Goal: Navigation & Orientation: Find specific page/section

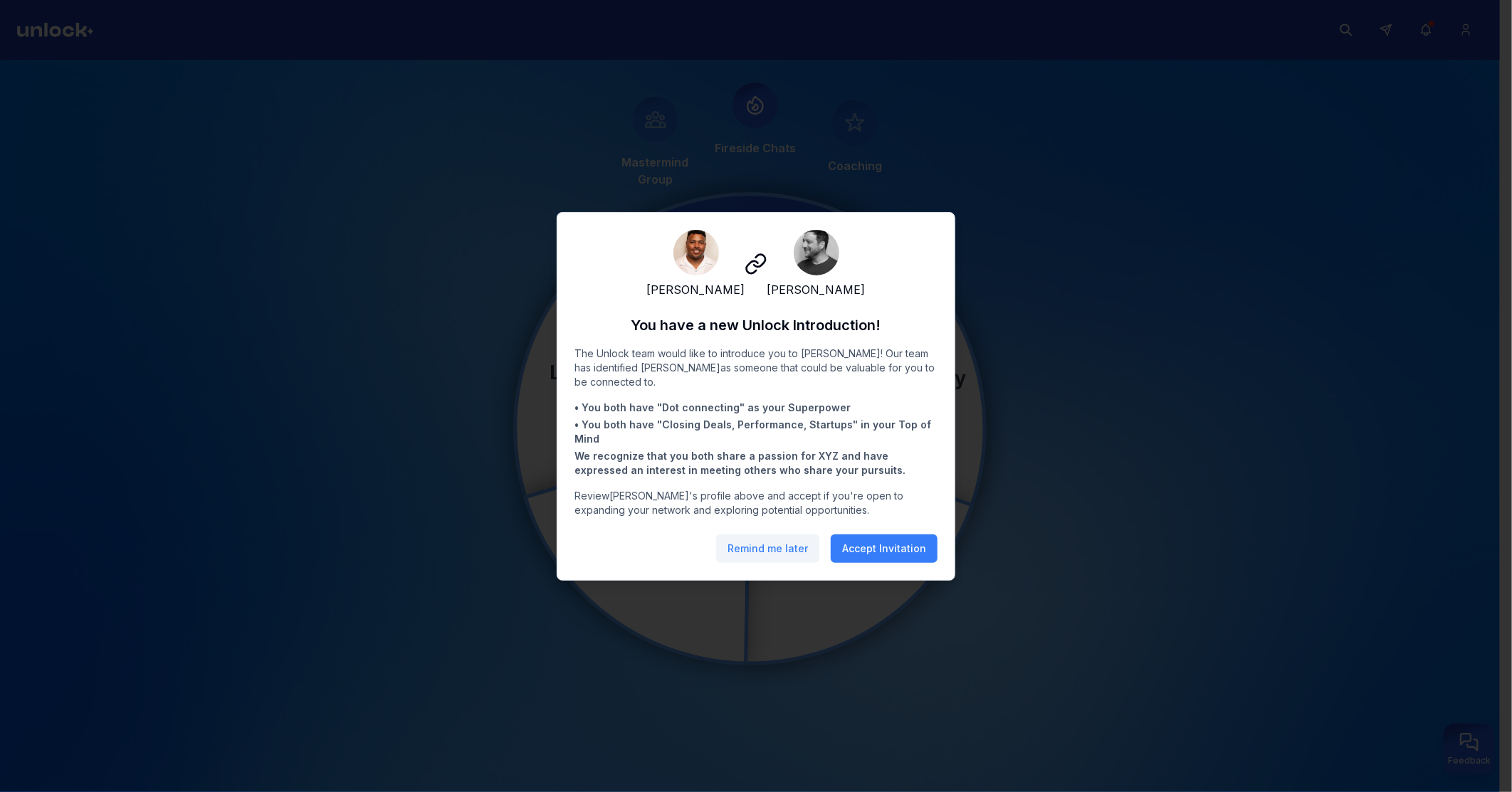
click at [783, 556] on button "Remind me later" at bounding box center [767, 549] width 103 height 29
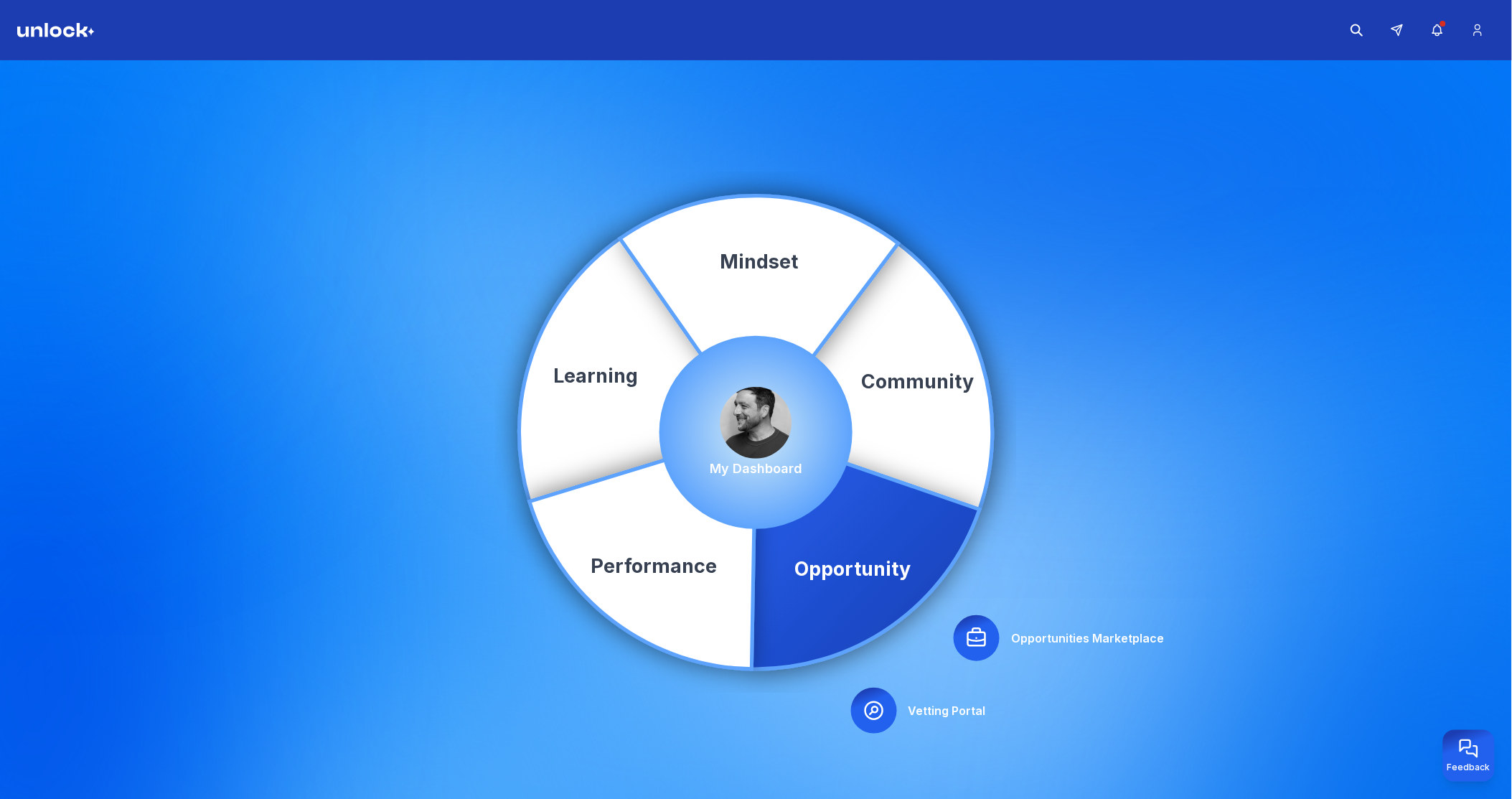
click at [980, 633] on icon at bounding box center [977, 637] width 17 height 17
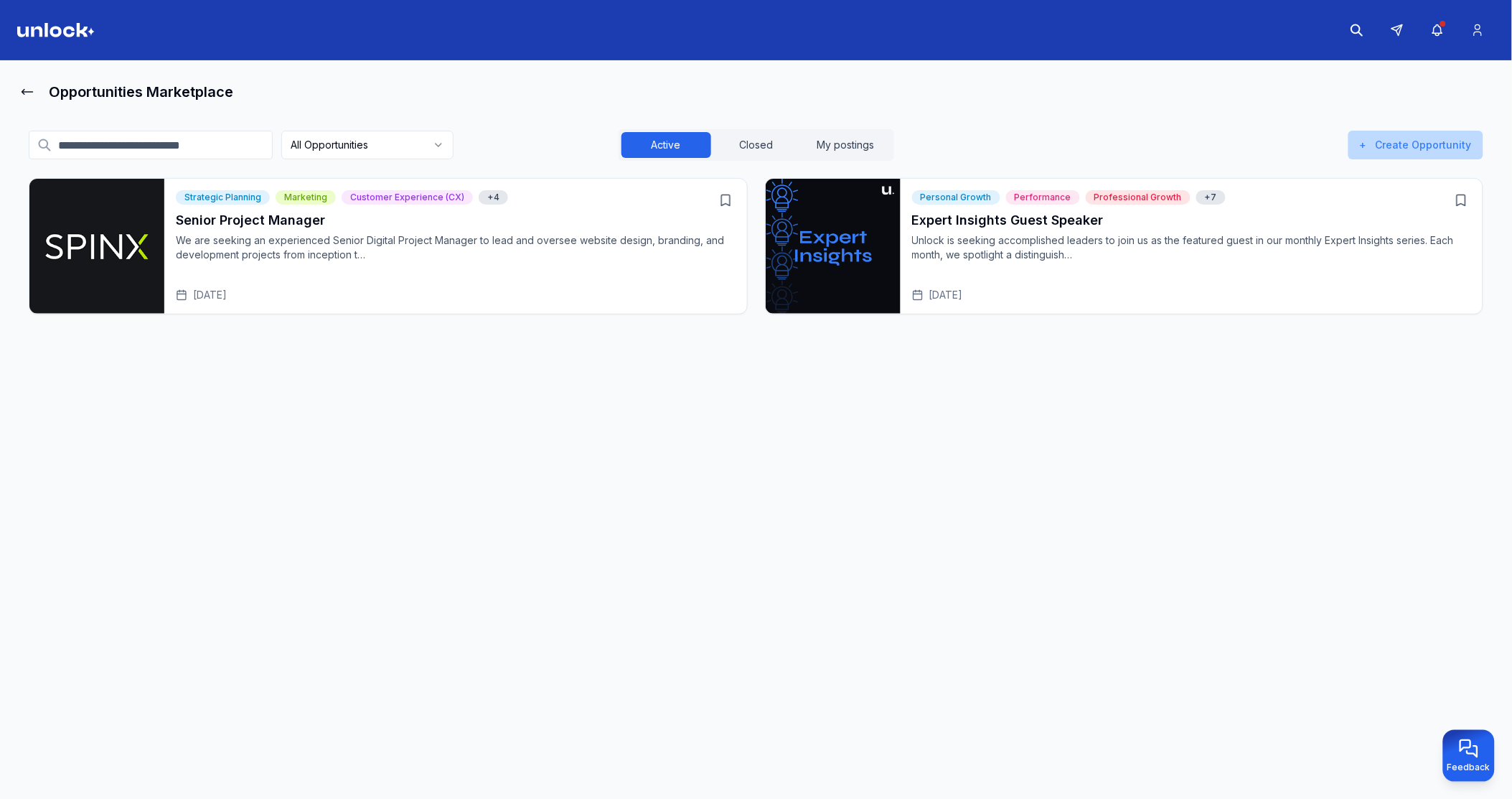
click at [1390, 143] on button "+ Create Opportunity" at bounding box center [1416, 144] width 135 height 29
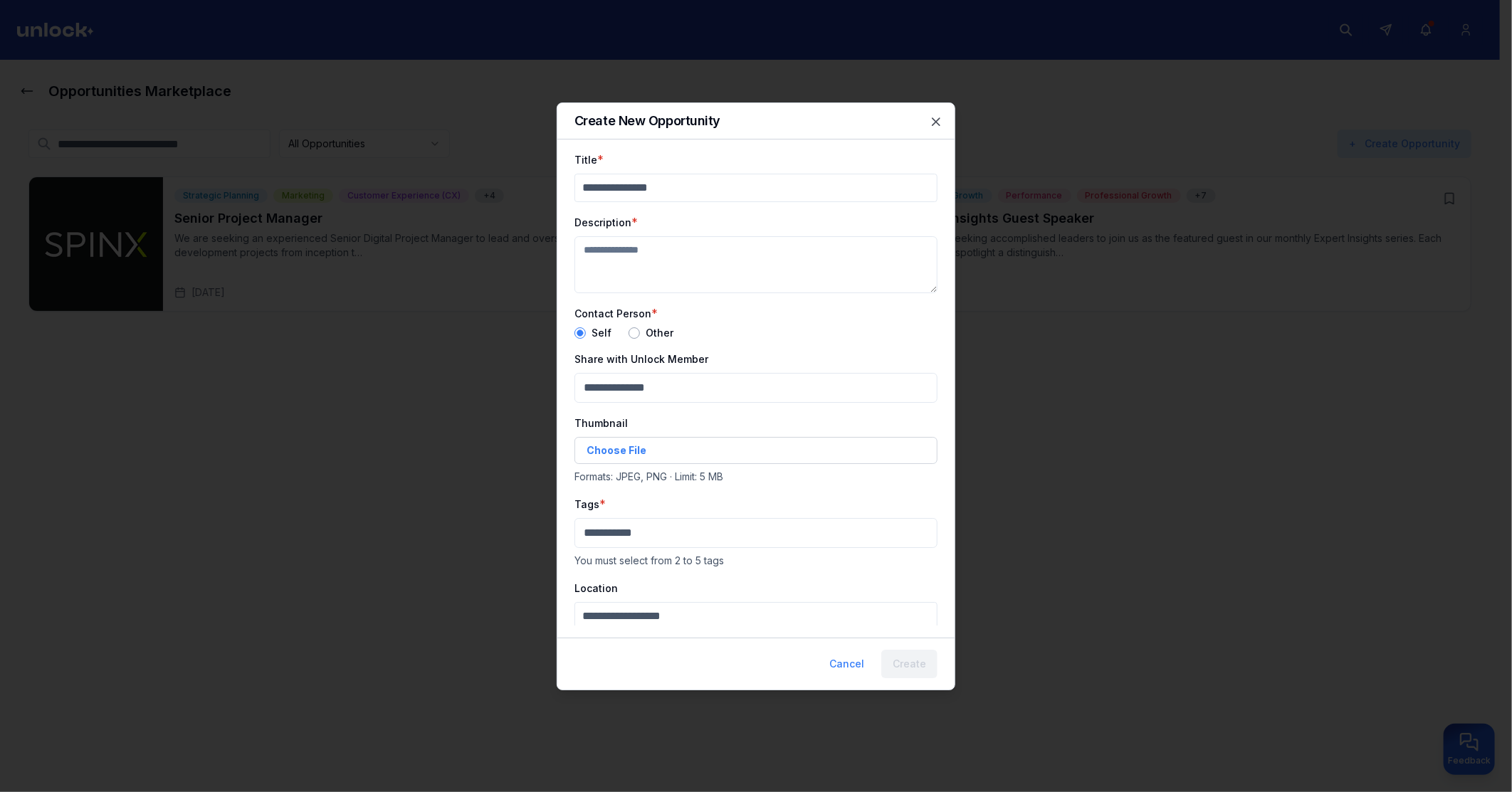
scroll to position [67, 0]
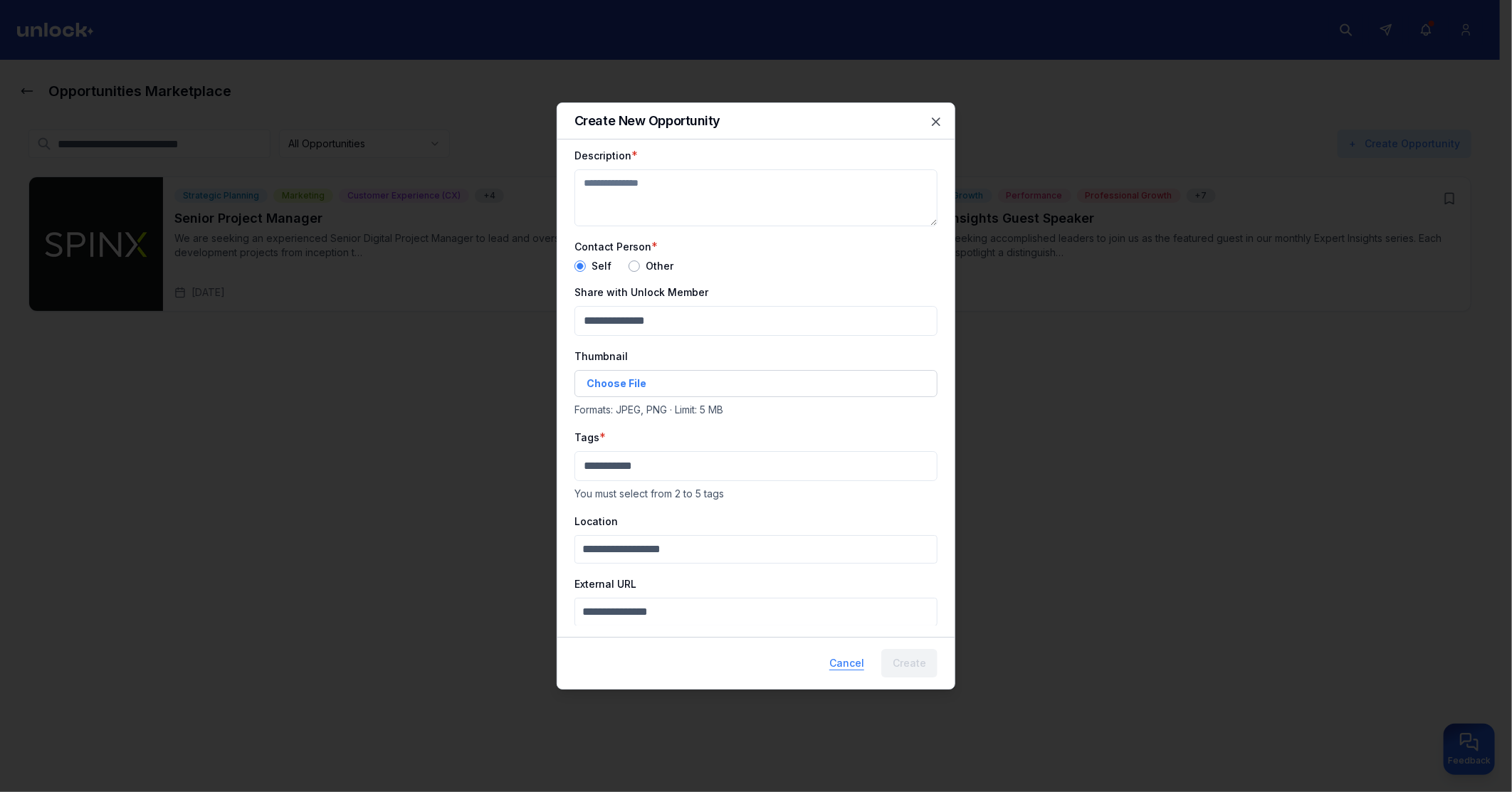
click at [850, 659] on button "Cancel" at bounding box center [847, 663] width 58 height 29
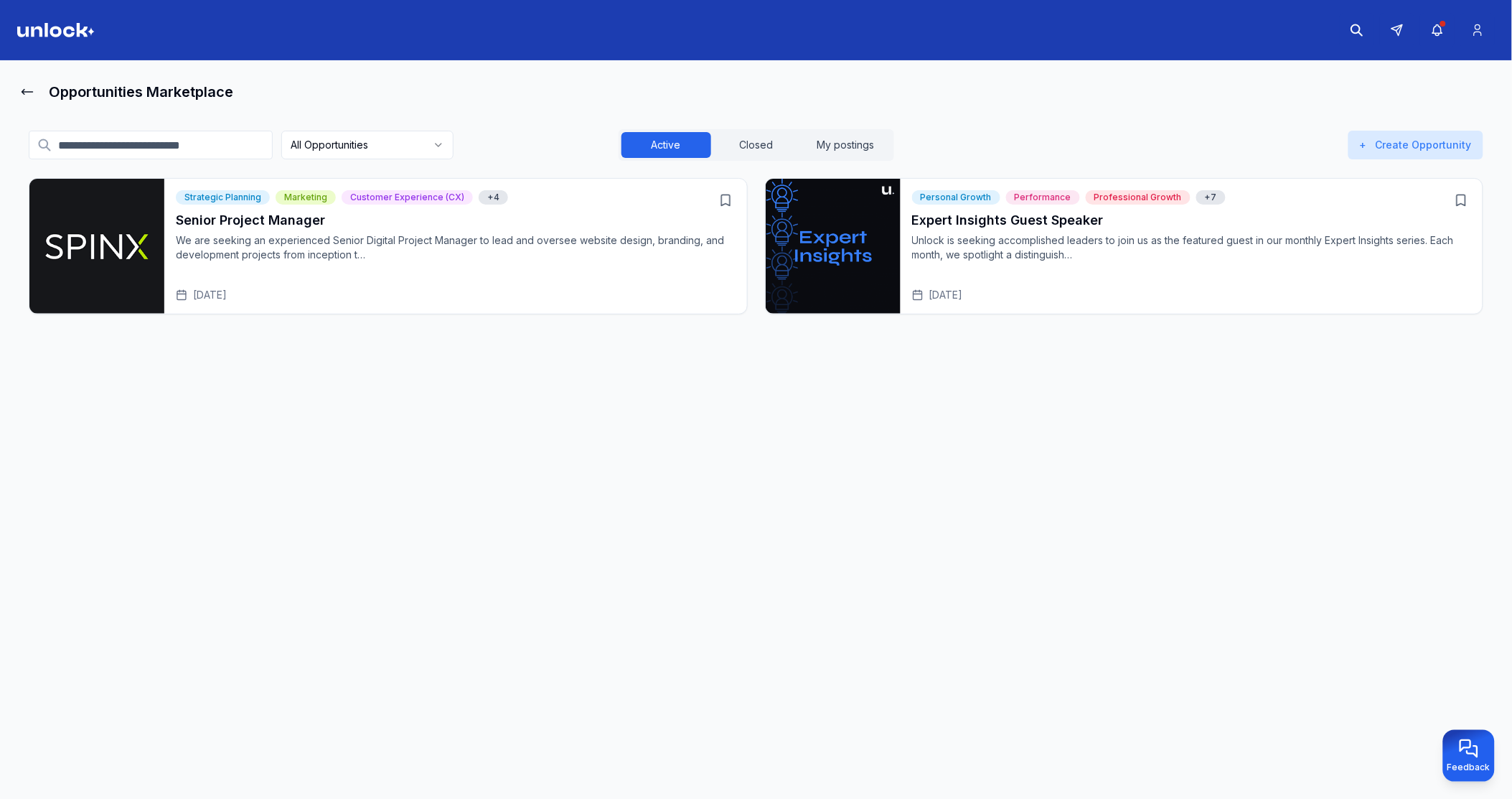
click at [311, 248] on p "We are seeking an experienced Senior Digital Project Manager to lead and overse…" at bounding box center [455, 247] width 559 height 29
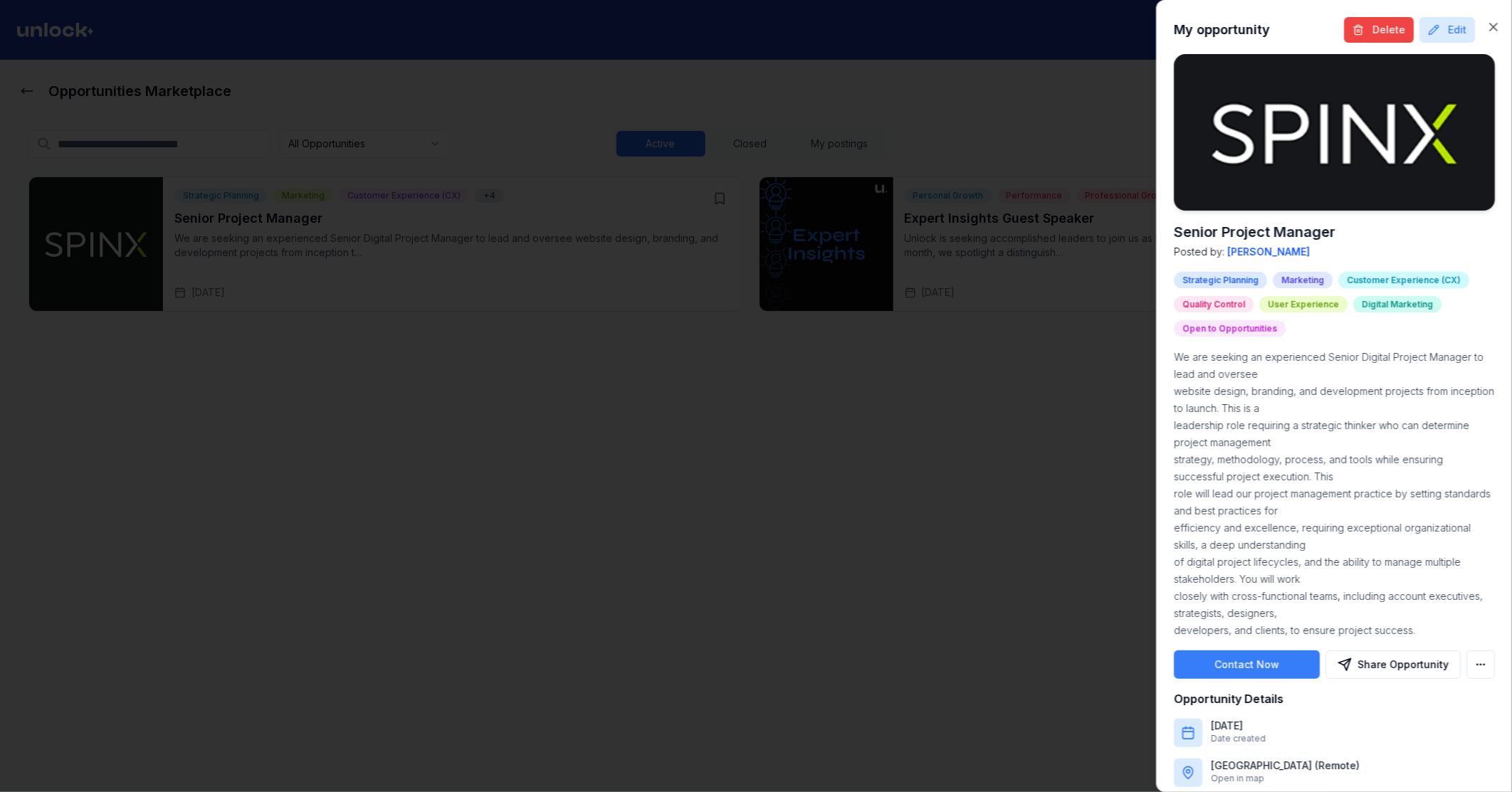
scroll to position [53, 0]
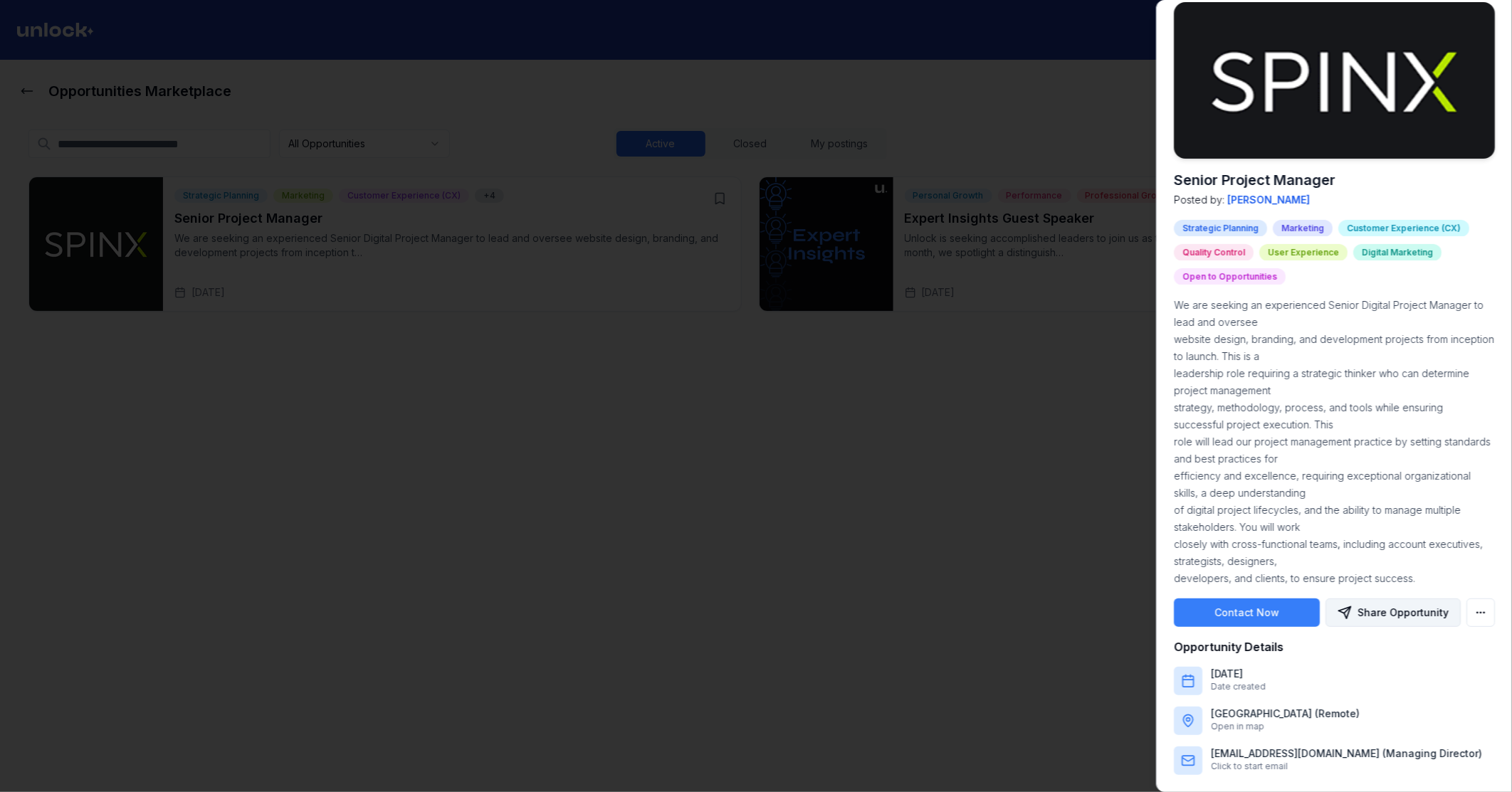
click at [1379, 607] on button "Share Opportunity" at bounding box center [1393, 613] width 135 height 29
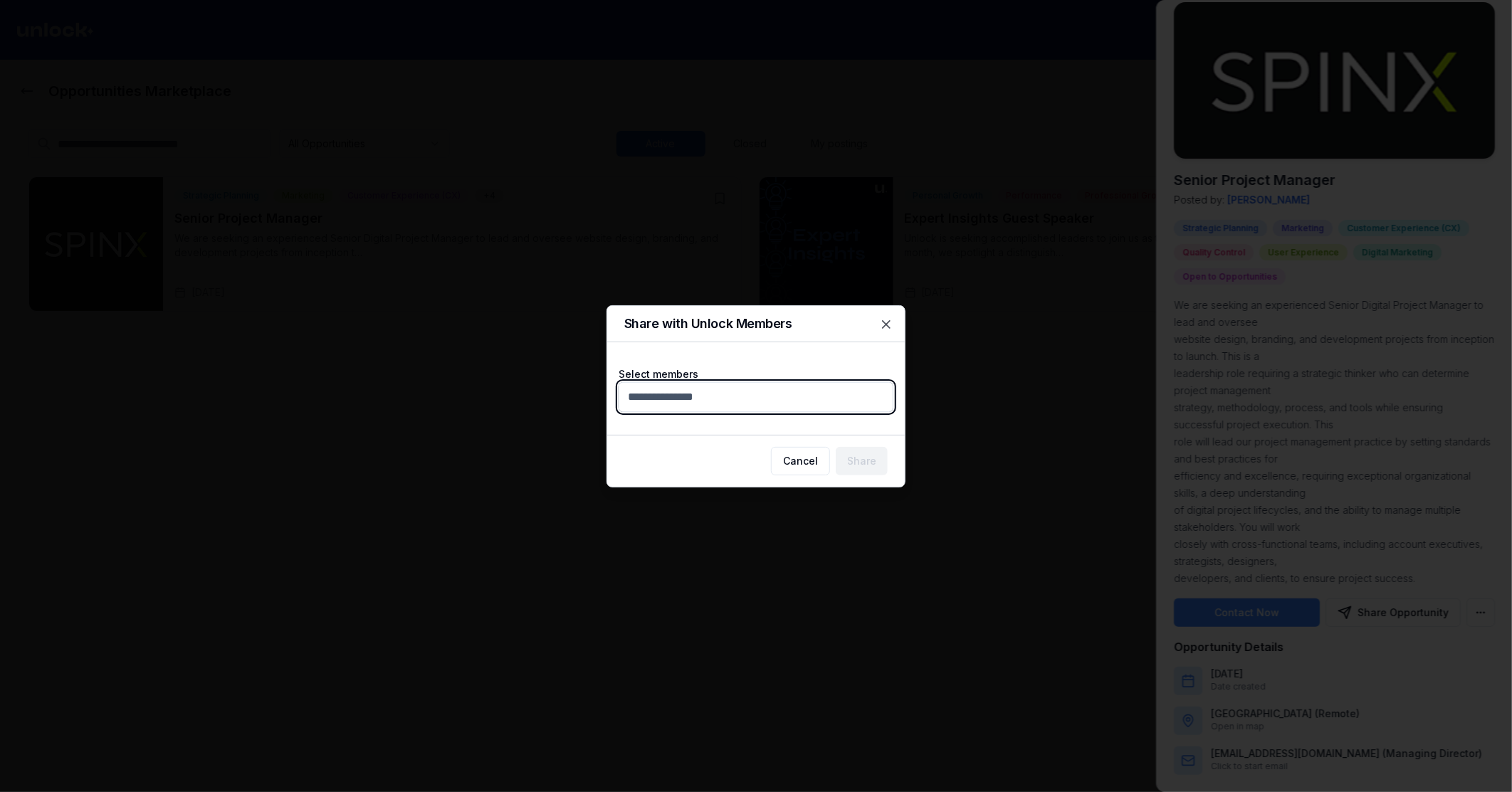
click at [780, 392] on body "Opportunities Marketplace All Opportunities Active Closed My postings + Create …" at bounding box center [750, 396] width 1500 height 792
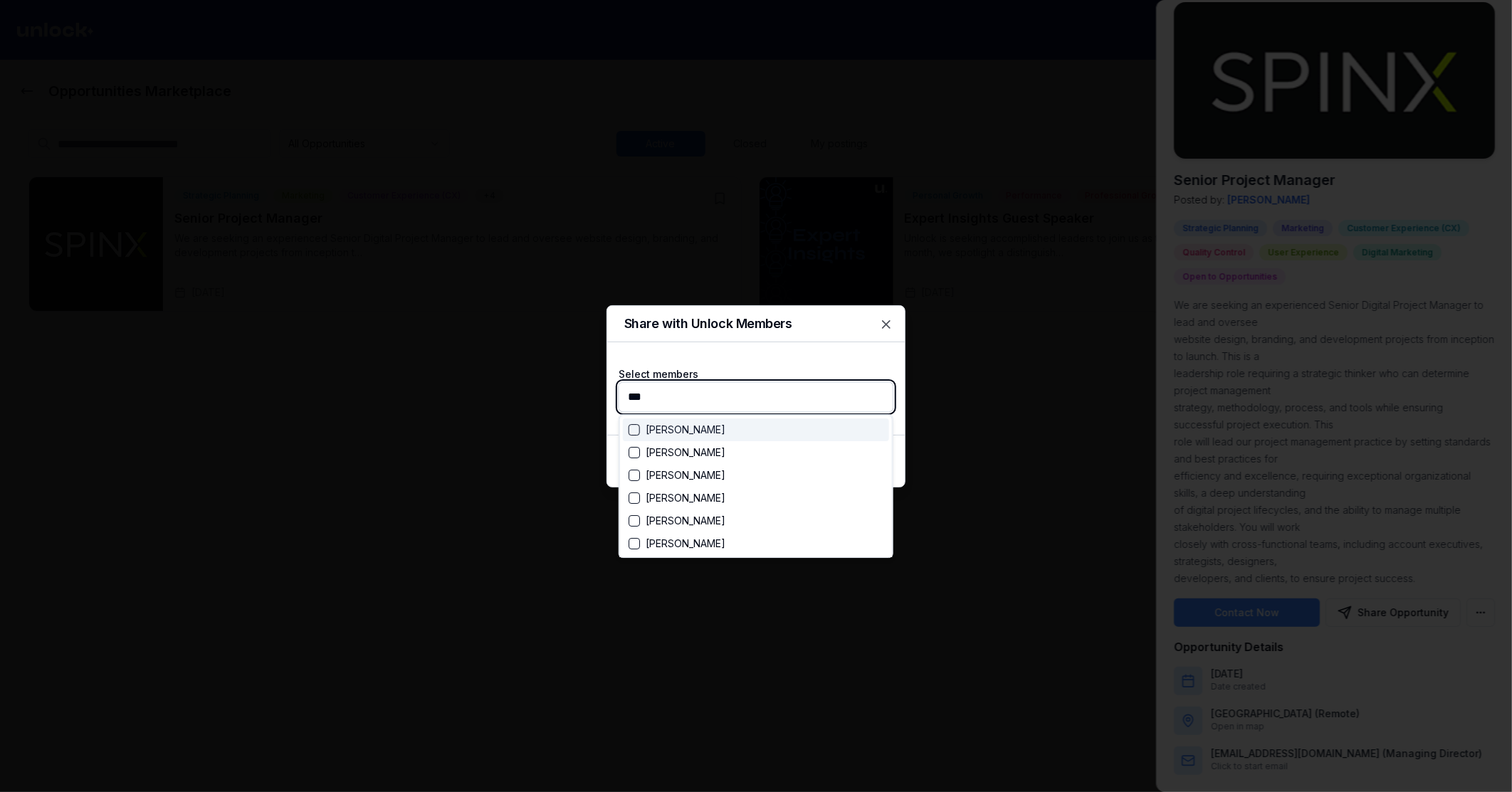
type input "****"
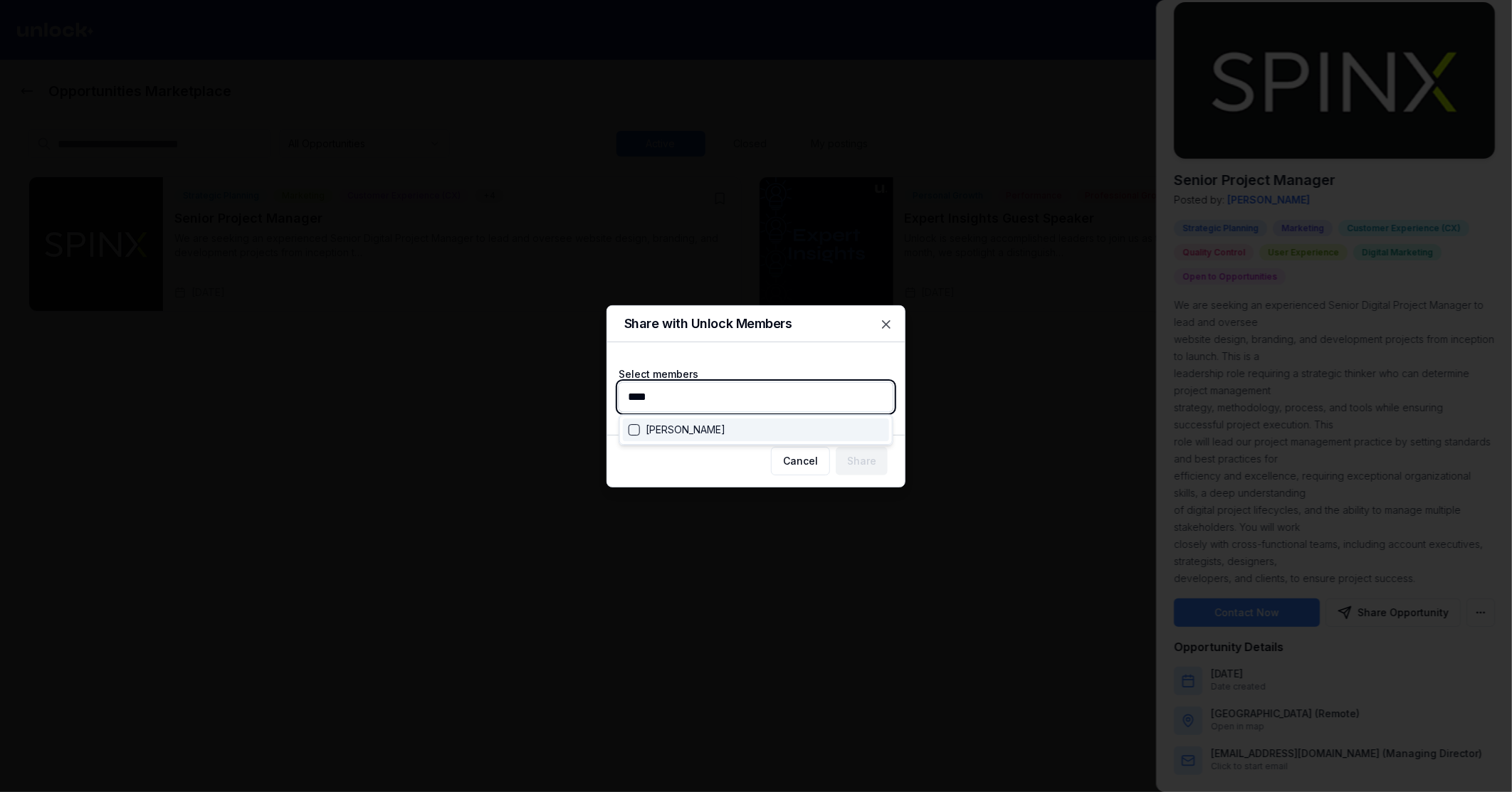
click at [635, 432] on div "Suggestions" at bounding box center [634, 429] width 11 height 11
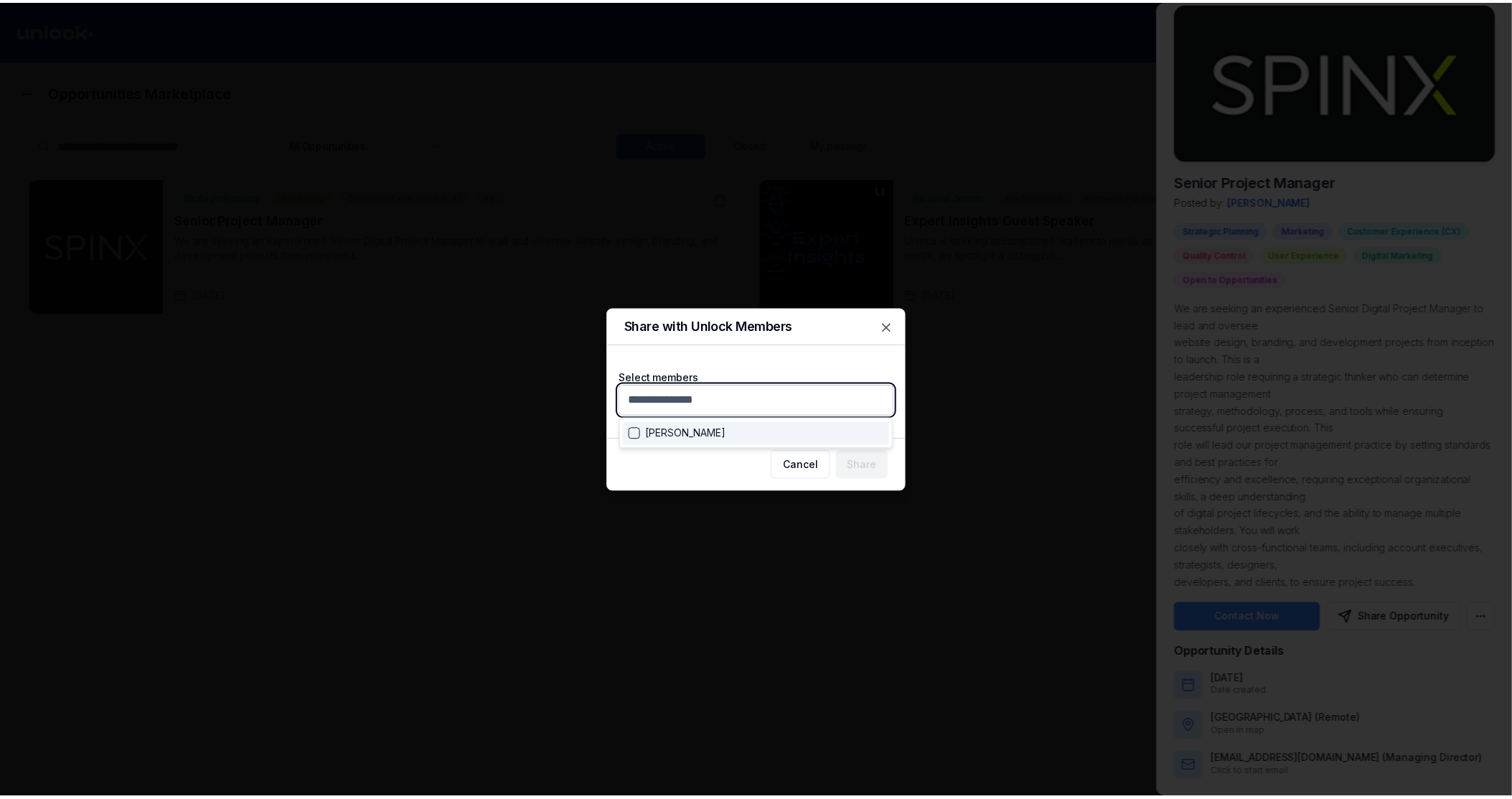
scroll to position [3968, 0]
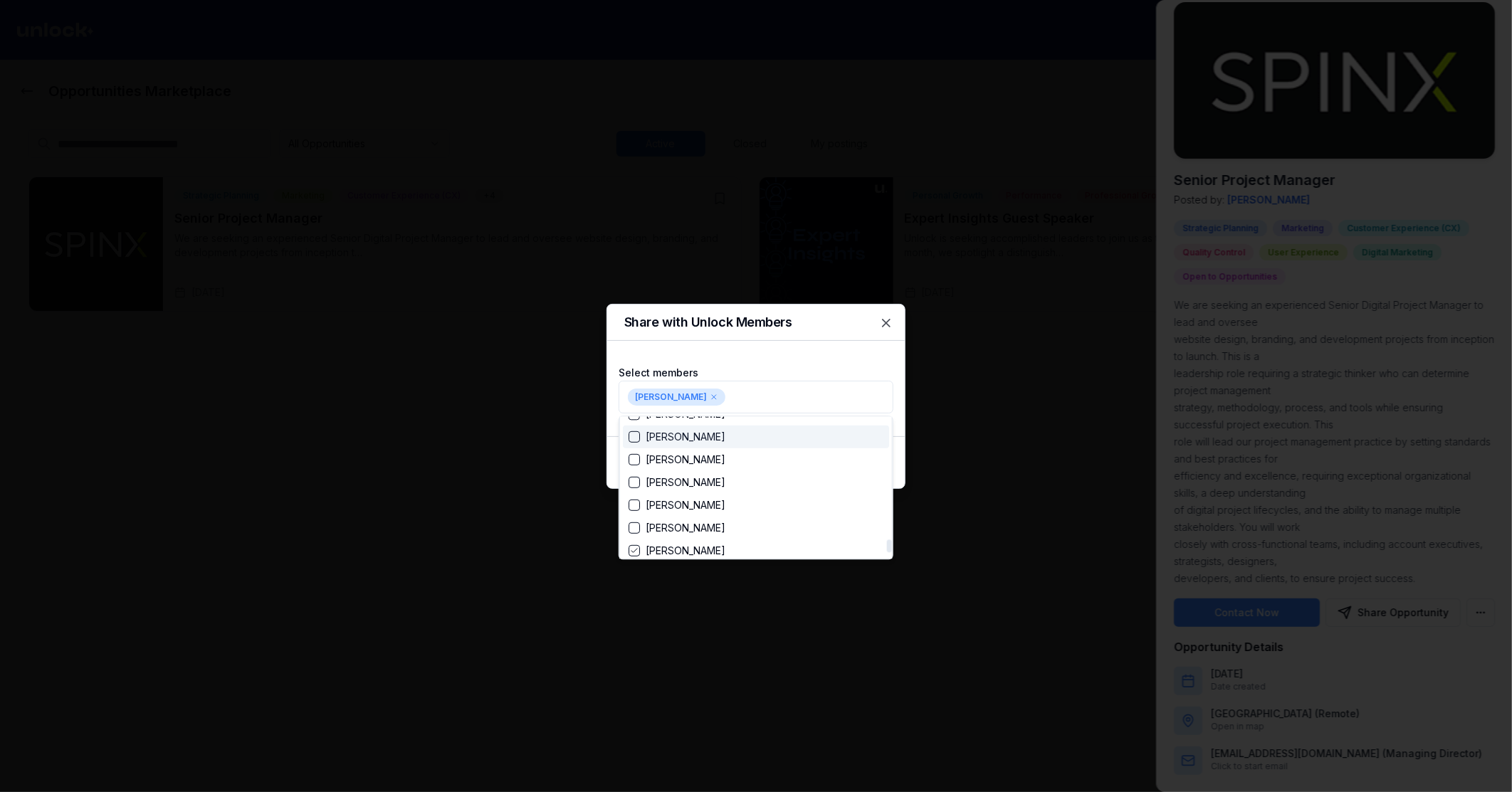
click at [834, 366] on div at bounding box center [756, 396] width 1512 height 792
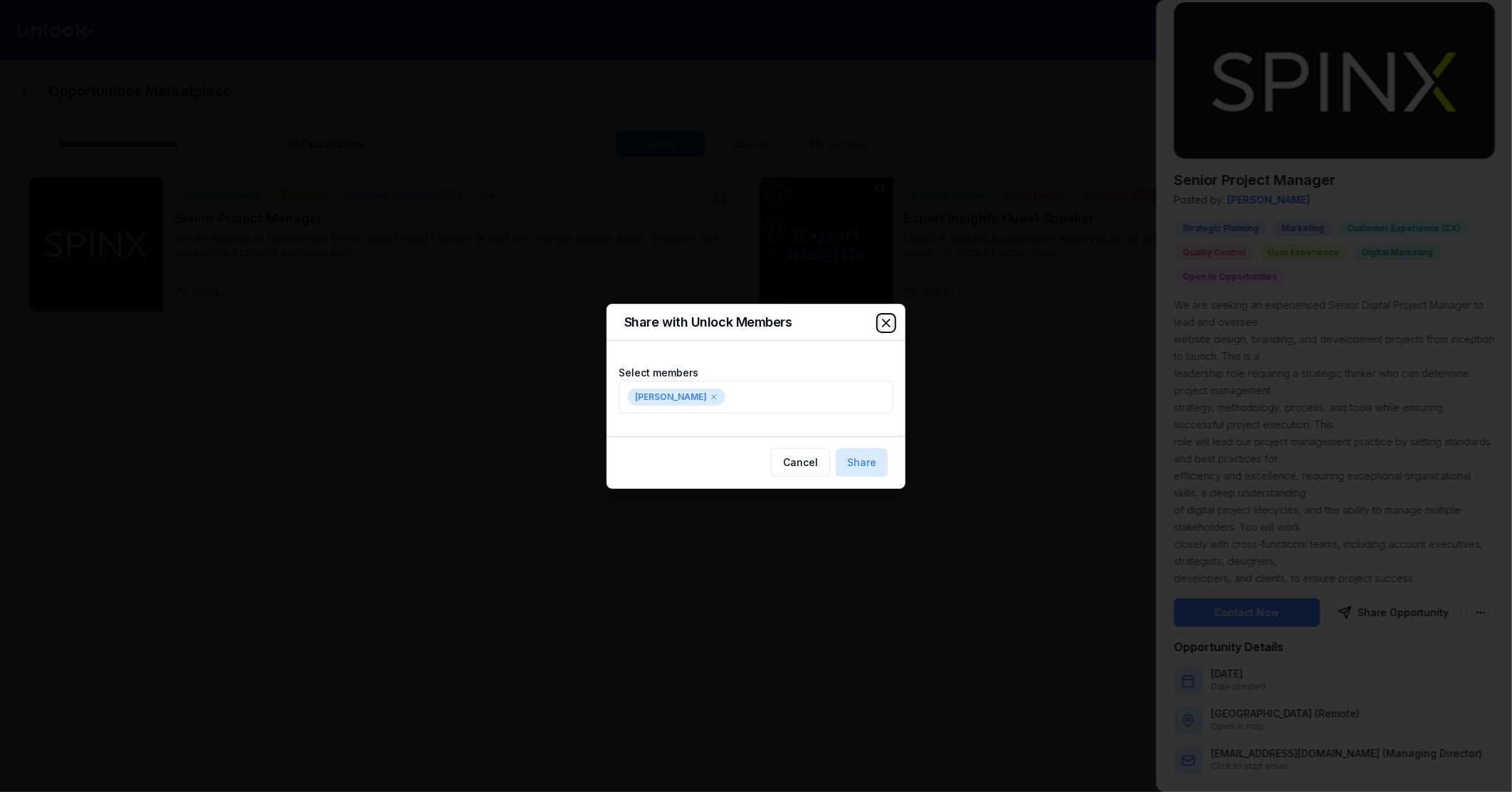
click at [886, 321] on icon "button" at bounding box center [886, 323] width 14 height 14
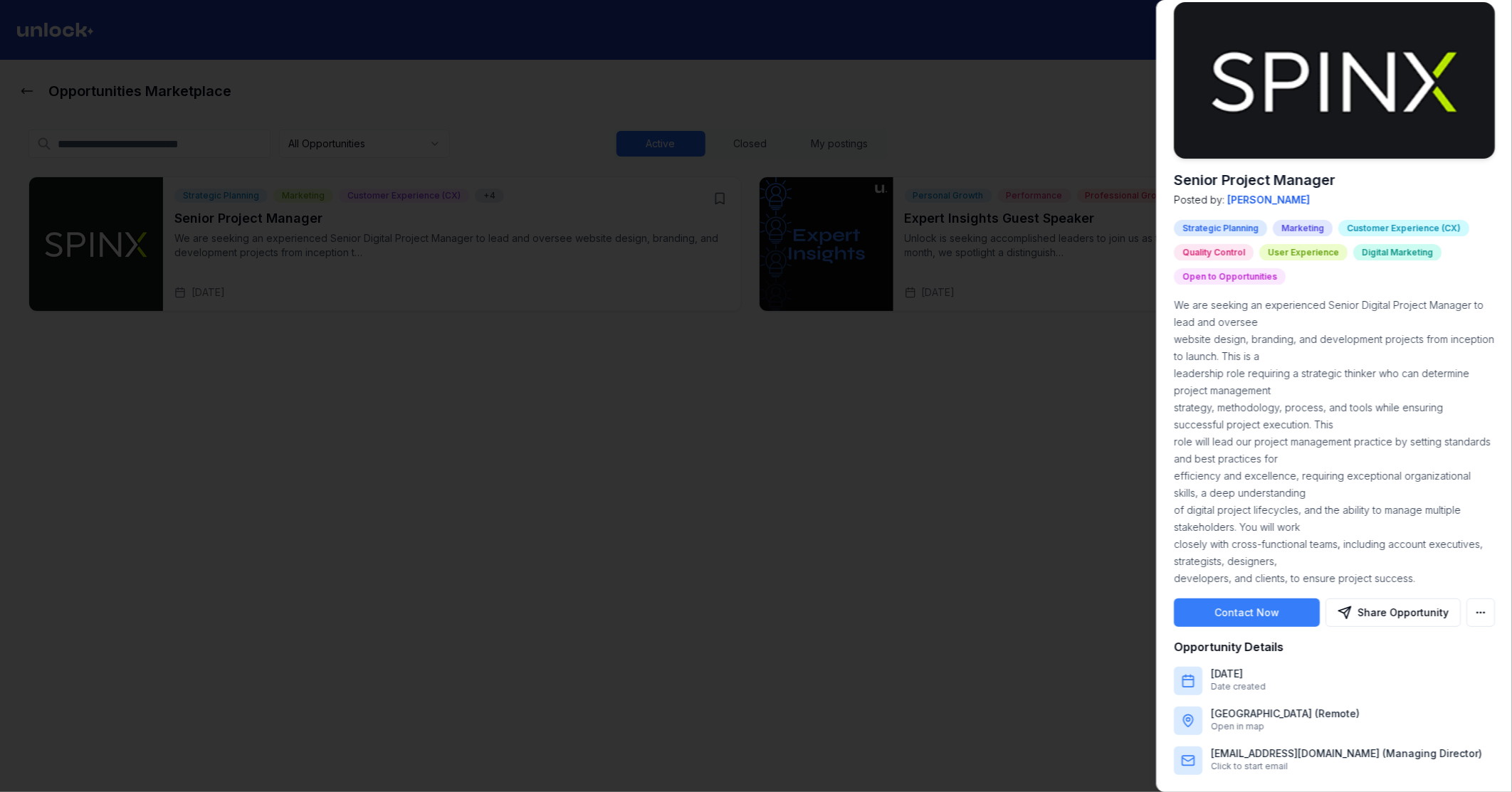
click at [1104, 287] on div at bounding box center [756, 396] width 1512 height 792
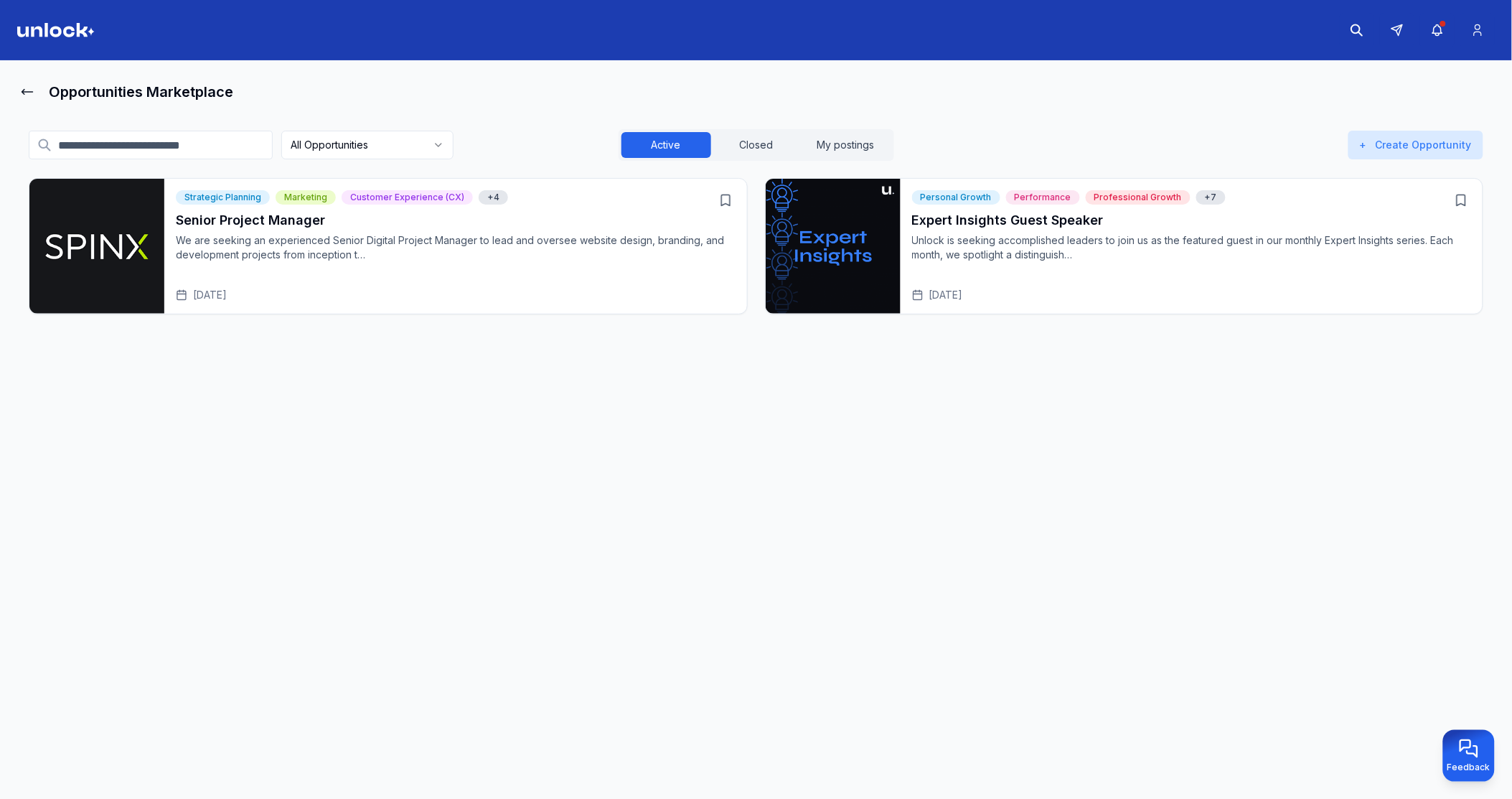
click at [433, 144] on html "Opportunities Marketplace All Opportunities Active Closed My postings + Create …" at bounding box center [756, 400] width 1512 height 799
click at [730, 199] on html "Opportunities Marketplace All Opportunities Active Closed My postings + Create …" at bounding box center [756, 400] width 1512 height 799
click at [727, 203] on icon "Open Senior Project Manager" at bounding box center [725, 200] width 14 height 14
click at [412, 131] on html "Opportunities Marketplace All Opportunities Active Closed My postings + Create …" at bounding box center [756, 400] width 1512 height 799
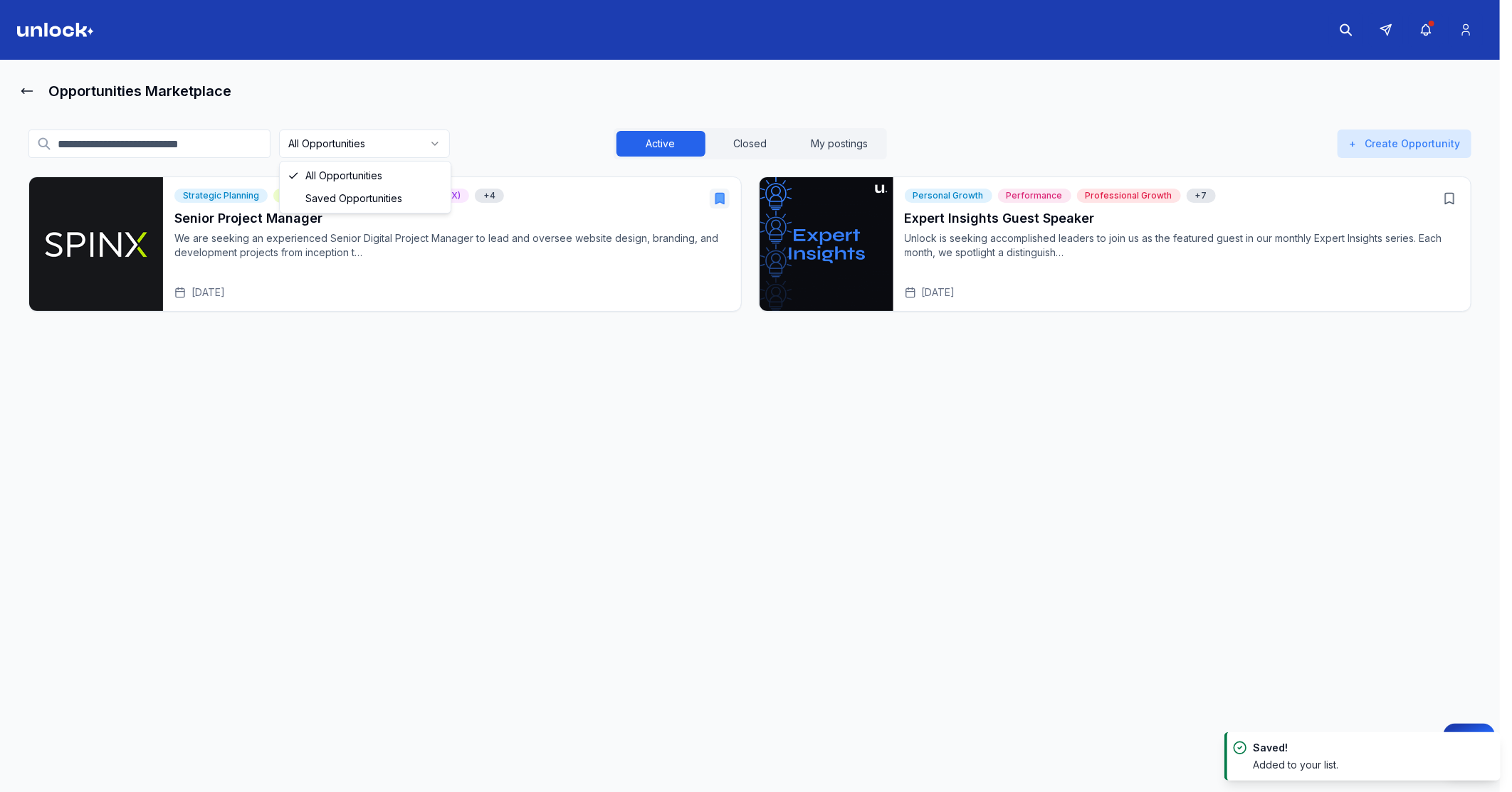
click at [437, 142] on html "Opportunities Marketplace All Opportunities Active Closed My postings + Create …" at bounding box center [756, 396] width 1512 height 792
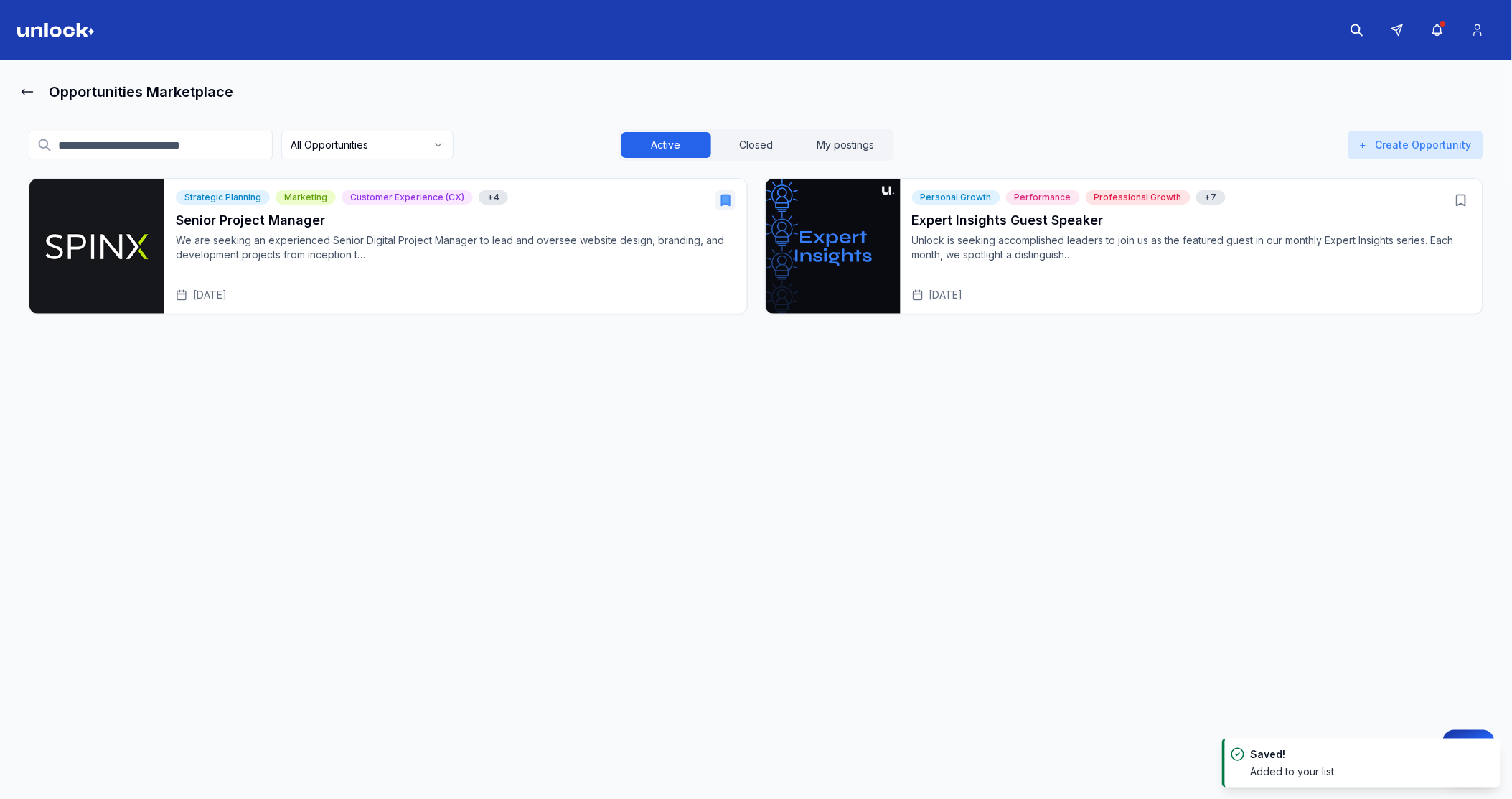
click at [429, 148] on html "Opportunities Marketplace All Opportunities Active Closed My postings + Create …" at bounding box center [756, 400] width 1512 height 799
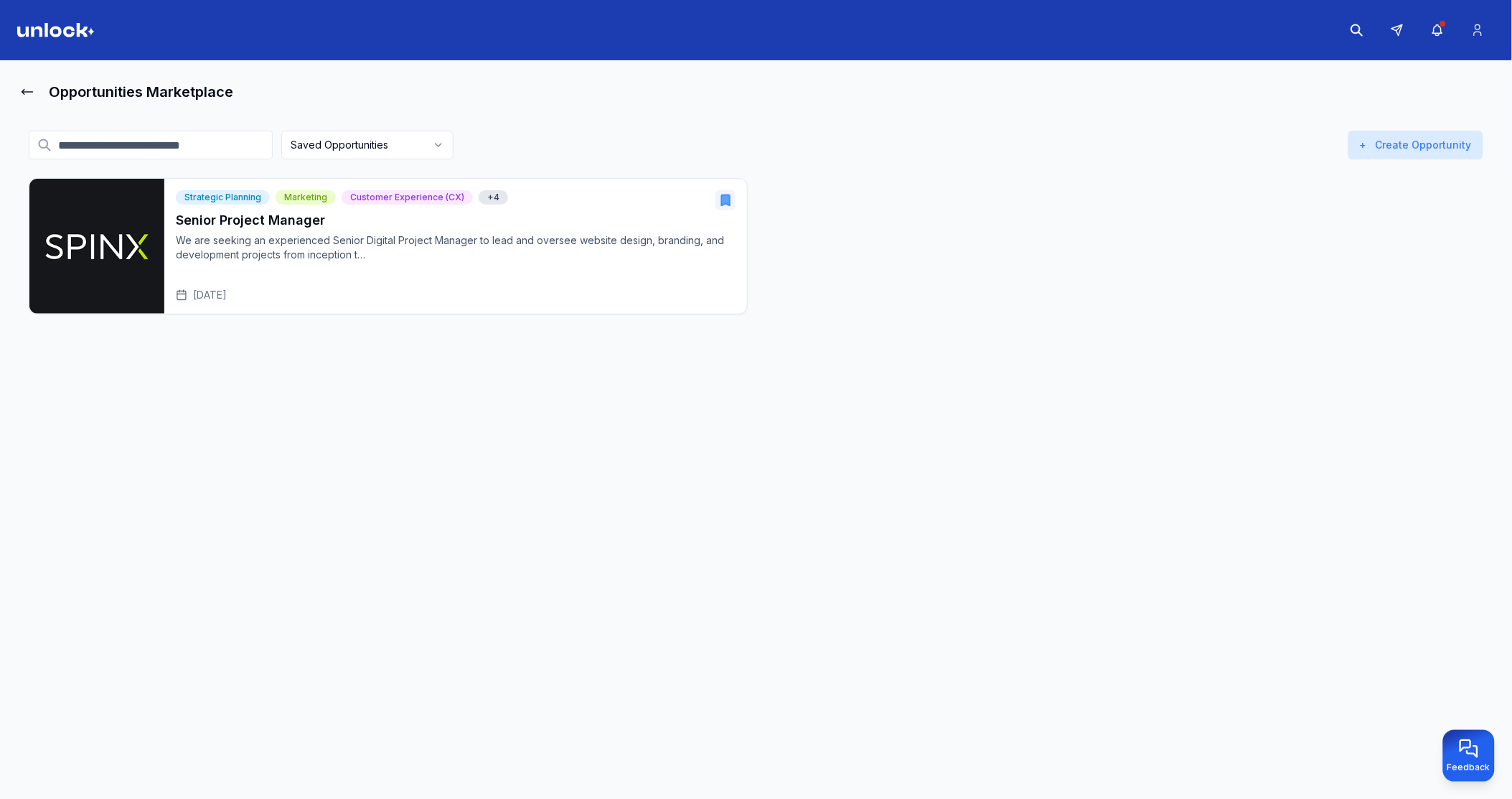
click at [725, 198] on icon "Open Senior Project Manager" at bounding box center [725, 200] width 9 height 10
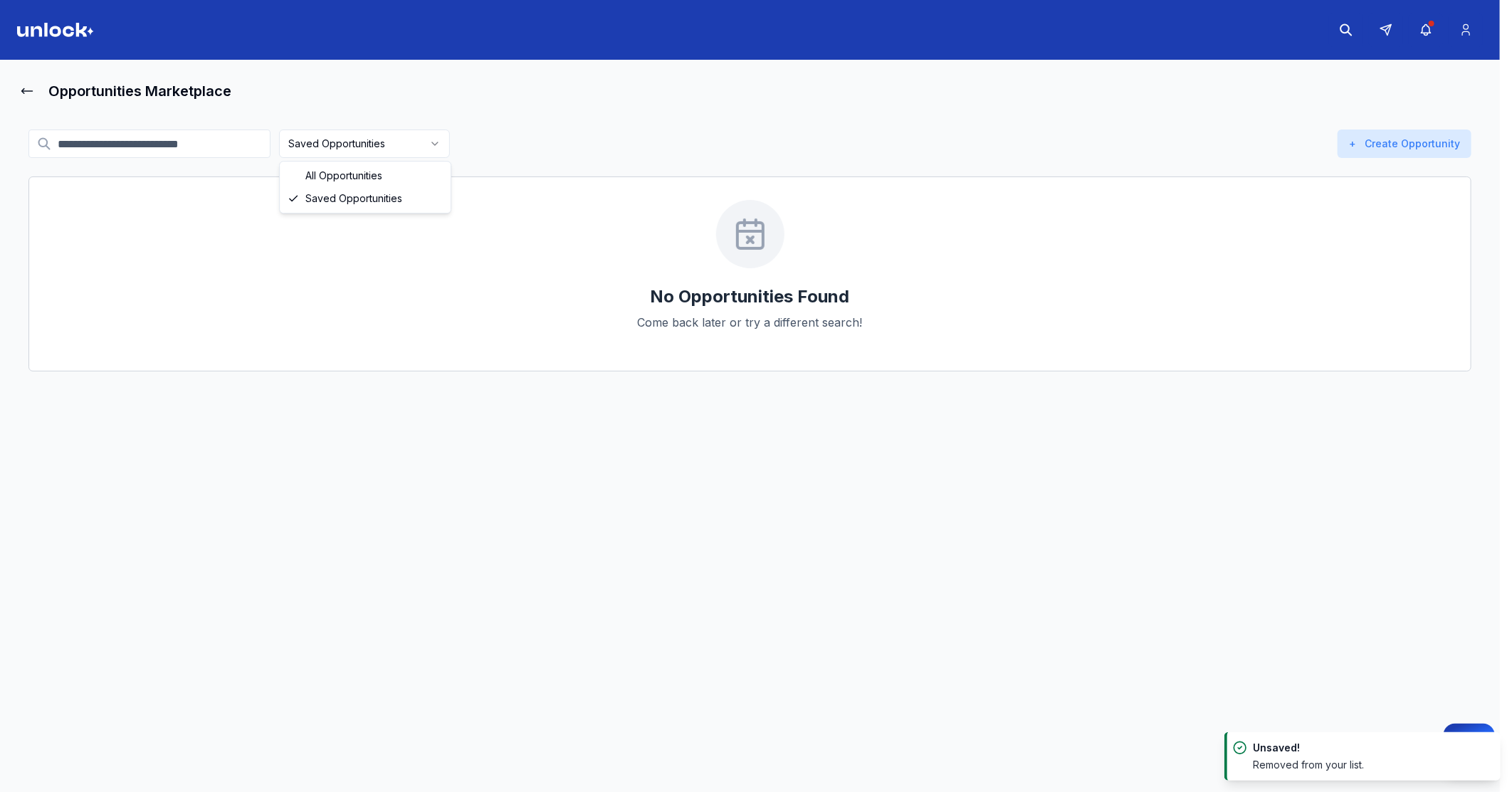
click at [444, 146] on html "Opportunities Marketplace Saved Opportunities Active Closed My postings + Creat…" at bounding box center [756, 396] width 1512 height 792
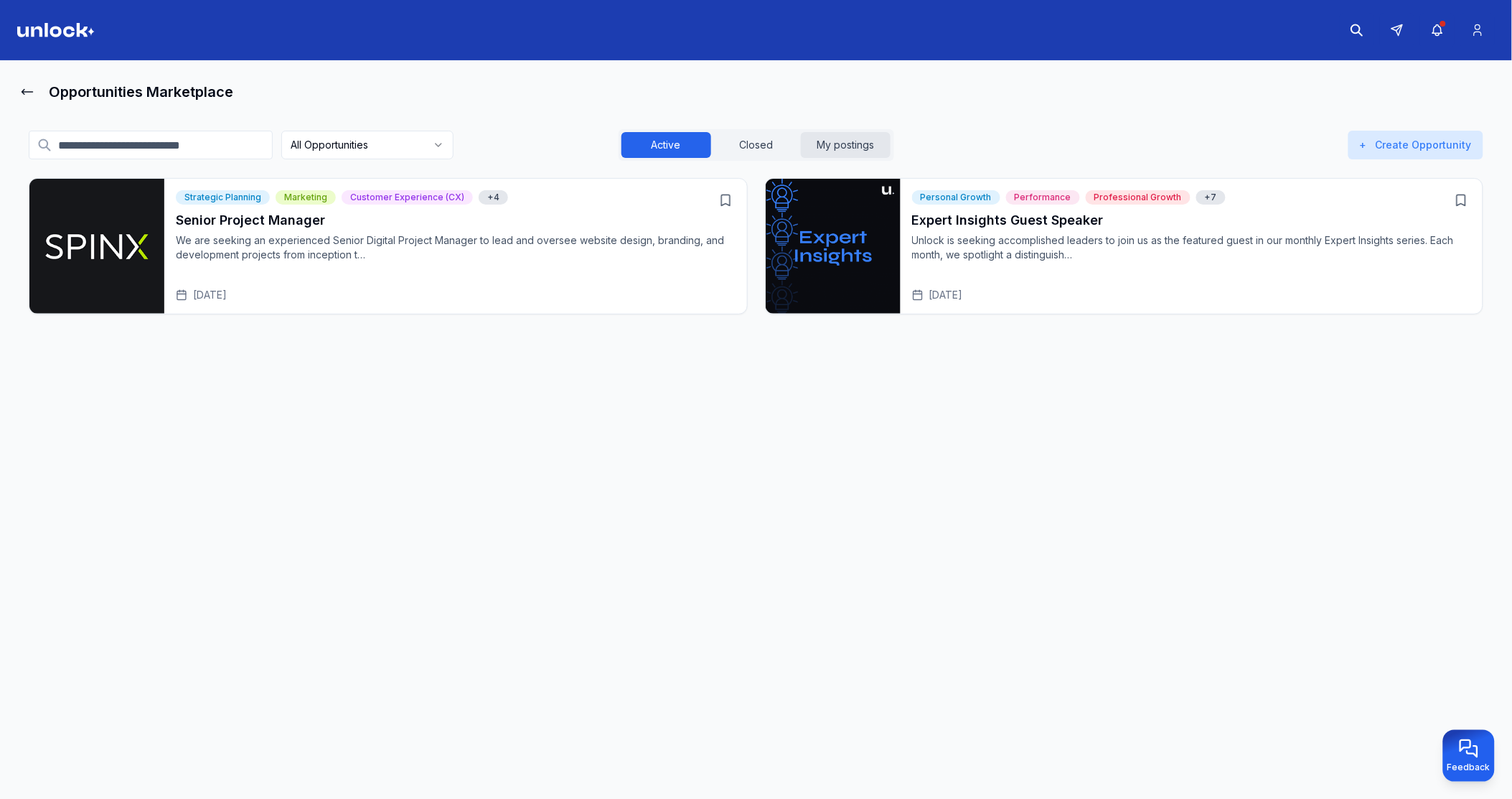
click at [854, 140] on button "My postings" at bounding box center [845, 145] width 90 height 26
click at [965, 239] on p "Unlock is seeking accomplished leaders to join us as the featured guest in our …" at bounding box center [1192, 247] width 559 height 29
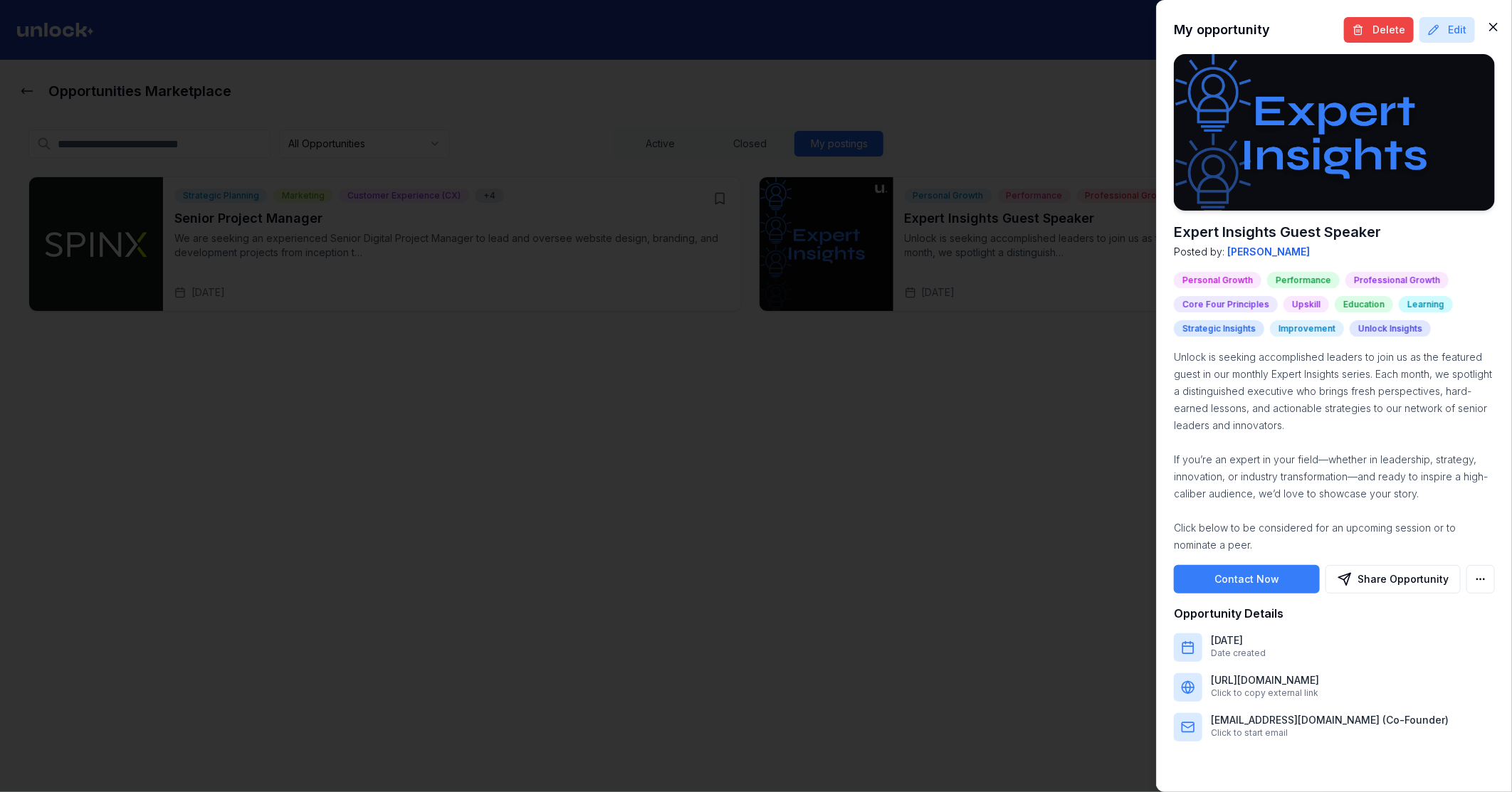
click at [1494, 27] on icon "button" at bounding box center [1494, 27] width 14 height 14
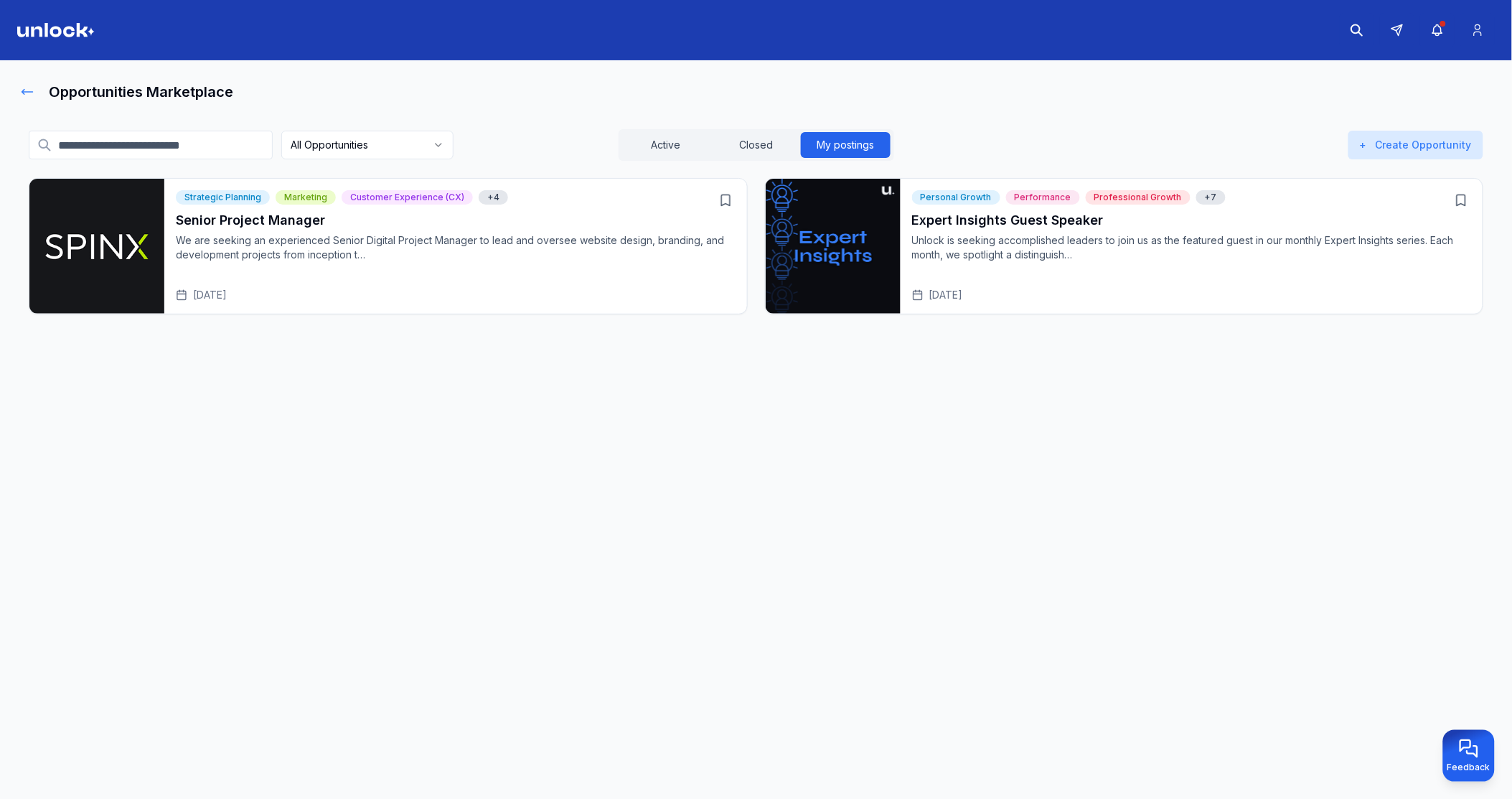
click at [33, 90] on icon at bounding box center [27, 92] width 14 height 14
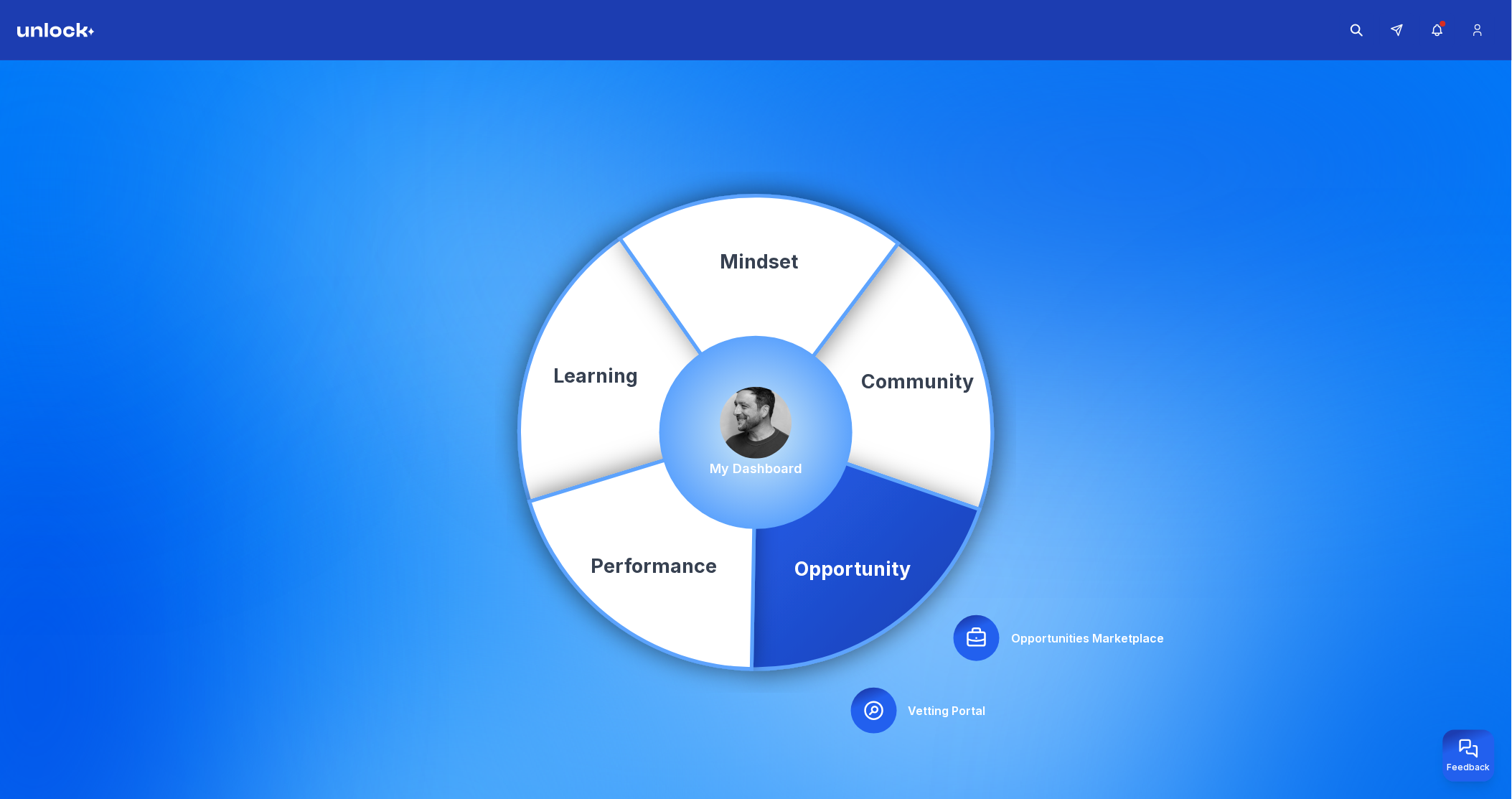
click at [993, 632] on div at bounding box center [976, 638] width 46 height 46
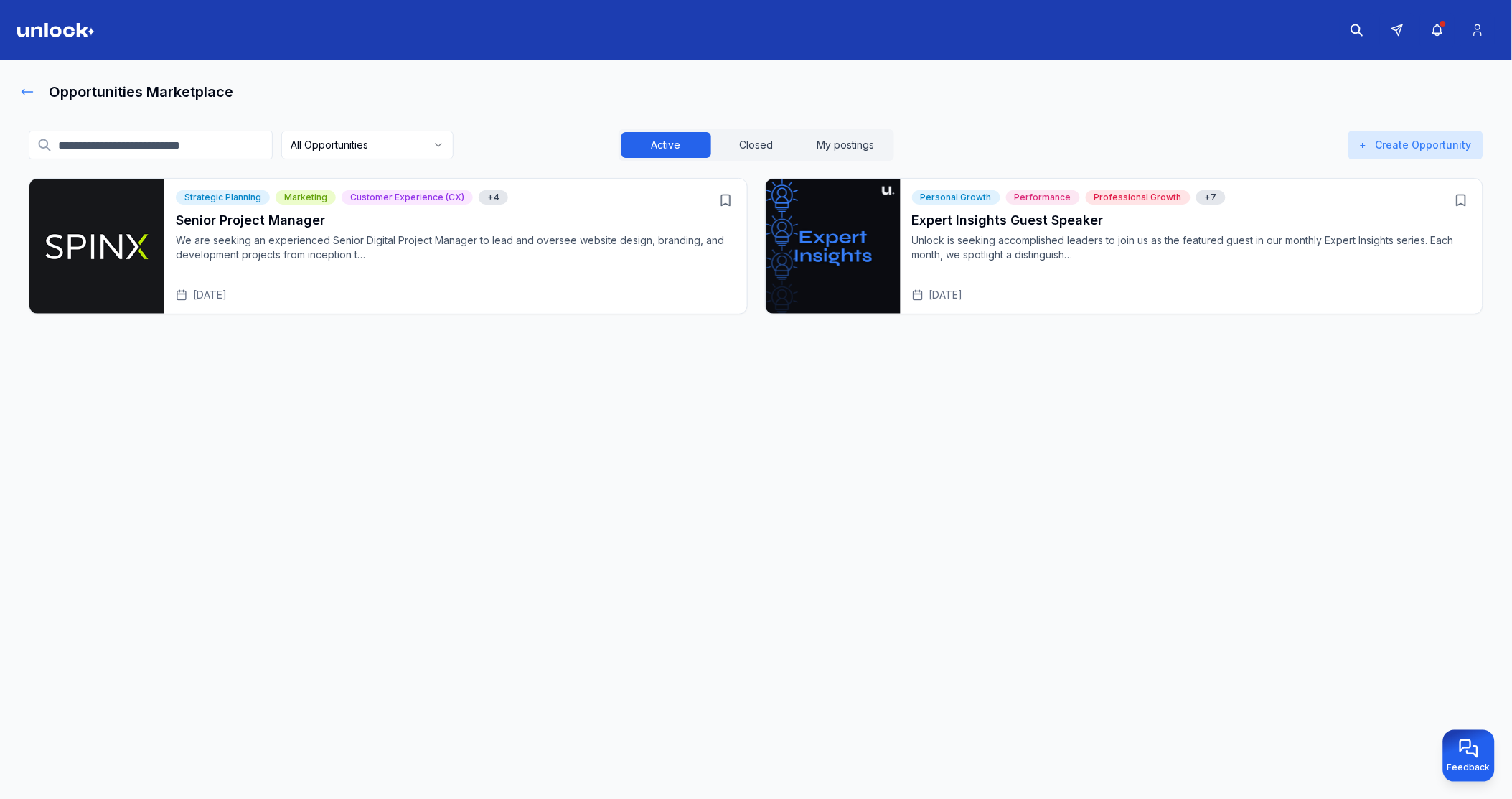
click at [24, 90] on icon at bounding box center [27, 92] width 14 height 14
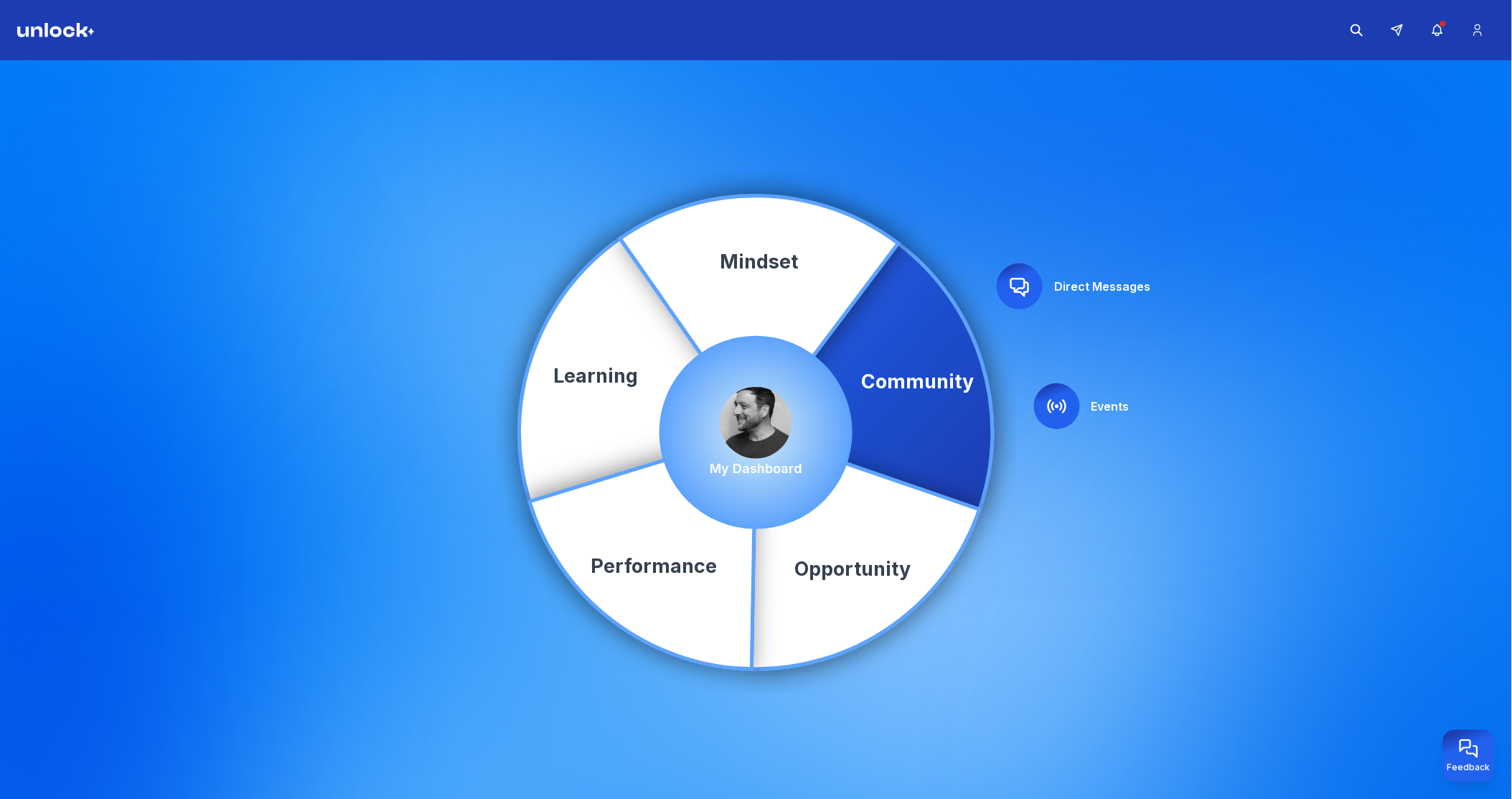
click at [1060, 403] on icon at bounding box center [1058, 406] width 17 height 12
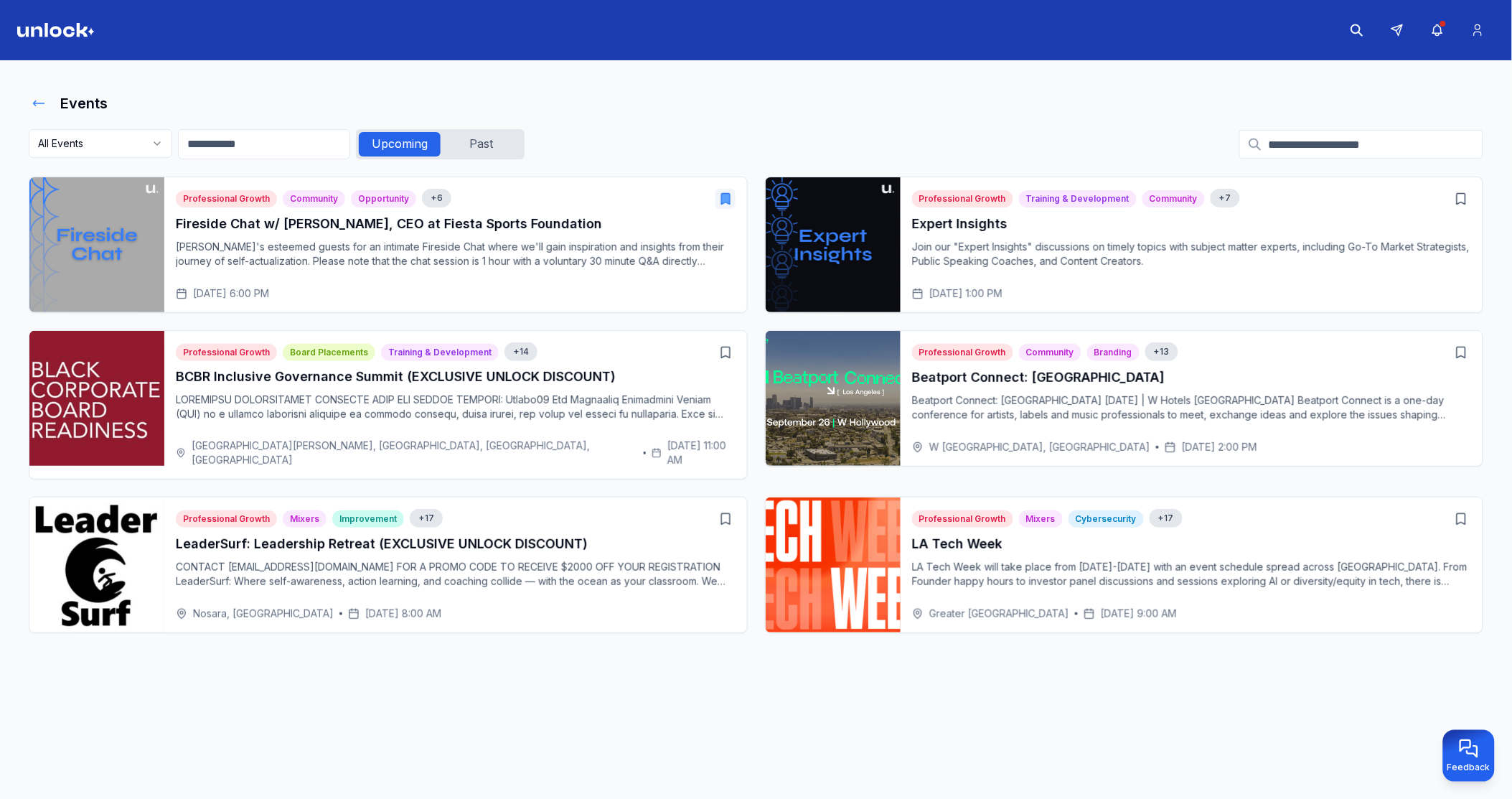
click at [41, 107] on icon at bounding box center [38, 103] width 14 height 14
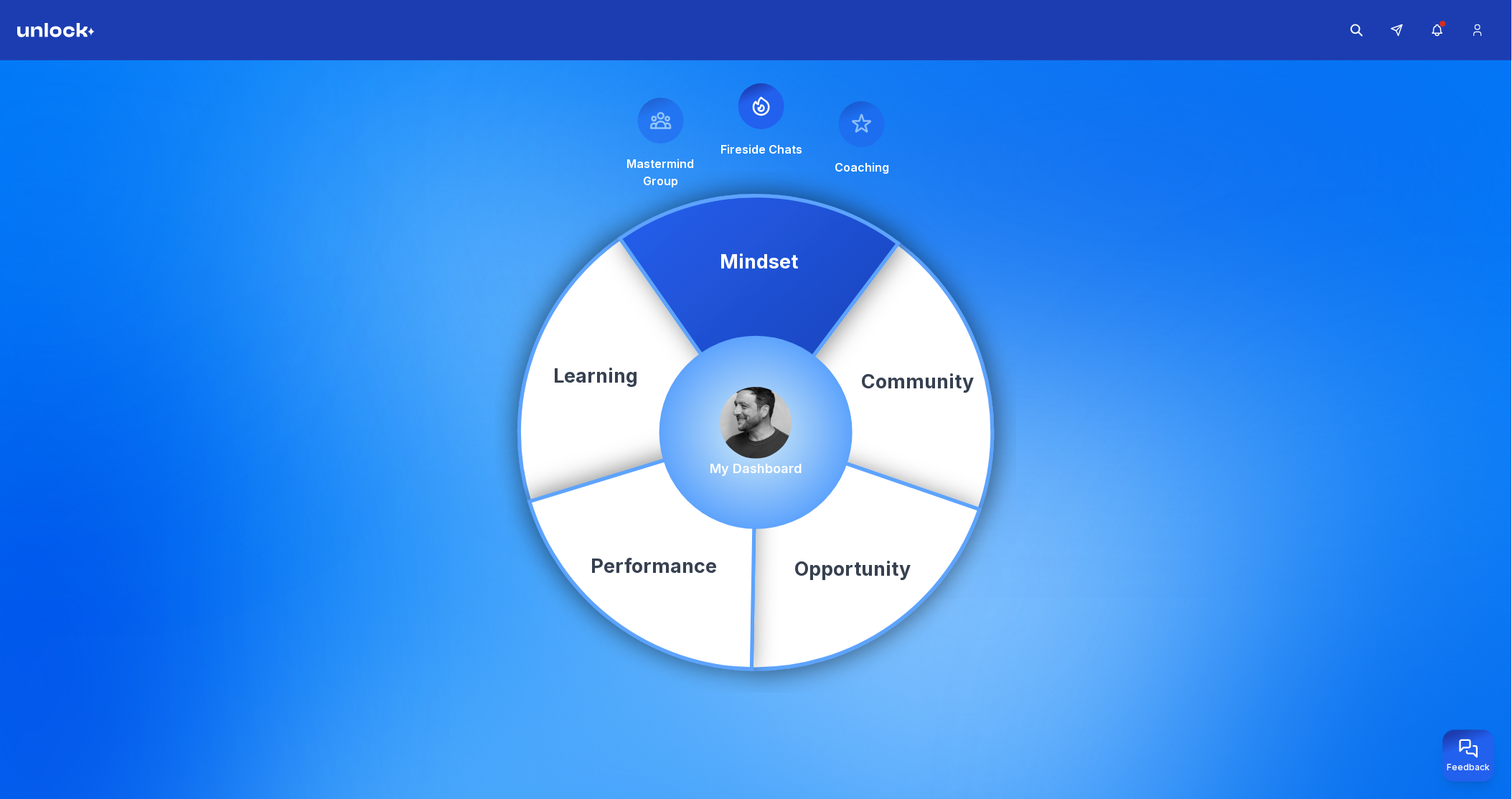
click at [759, 406] on img at bounding box center [756, 423] width 72 height 72
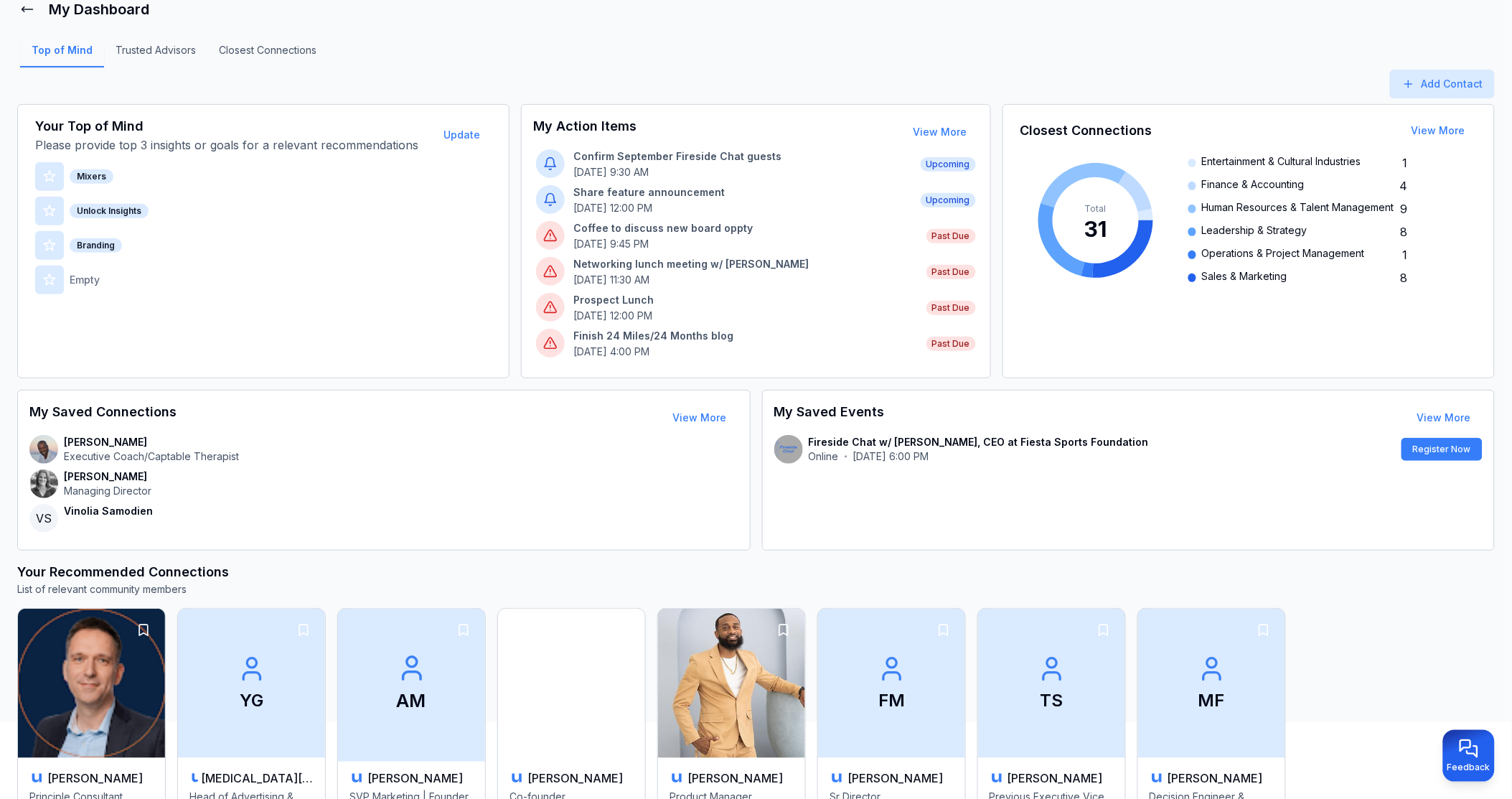
scroll to position [159, 0]
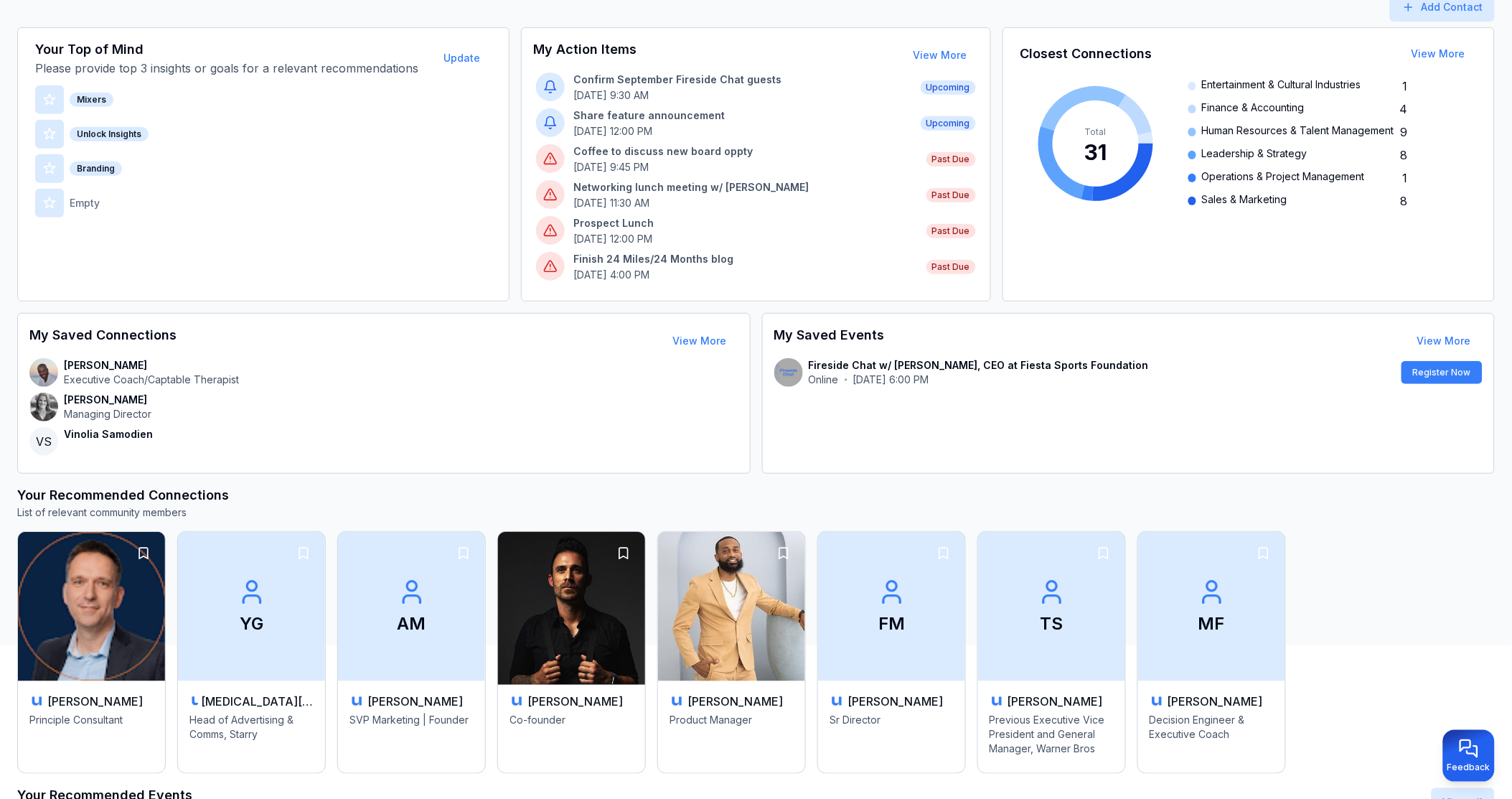
click at [579, 601] on img at bounding box center [572, 606] width 155 height 156
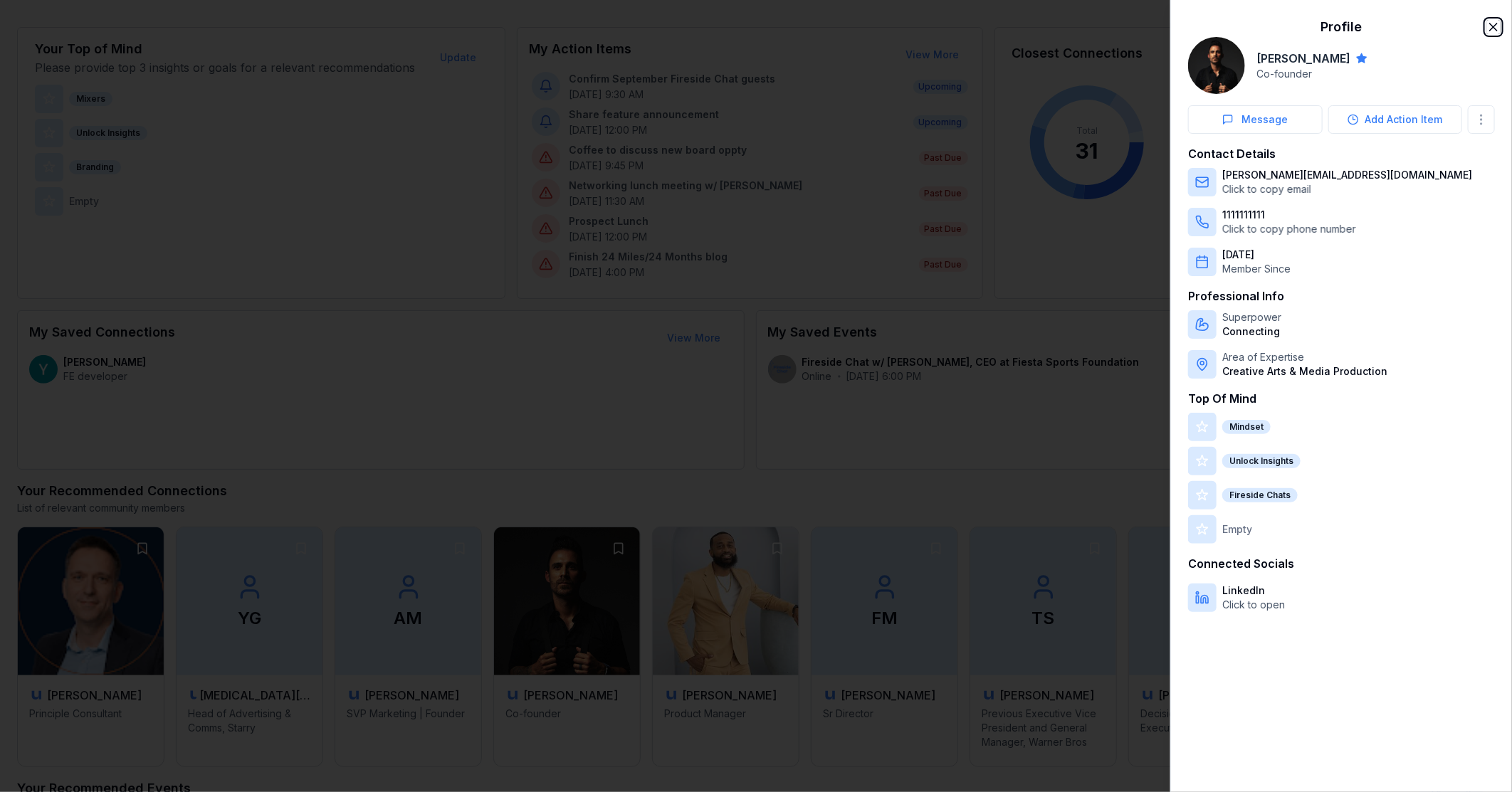
click at [1496, 26] on icon "button" at bounding box center [1494, 27] width 14 height 14
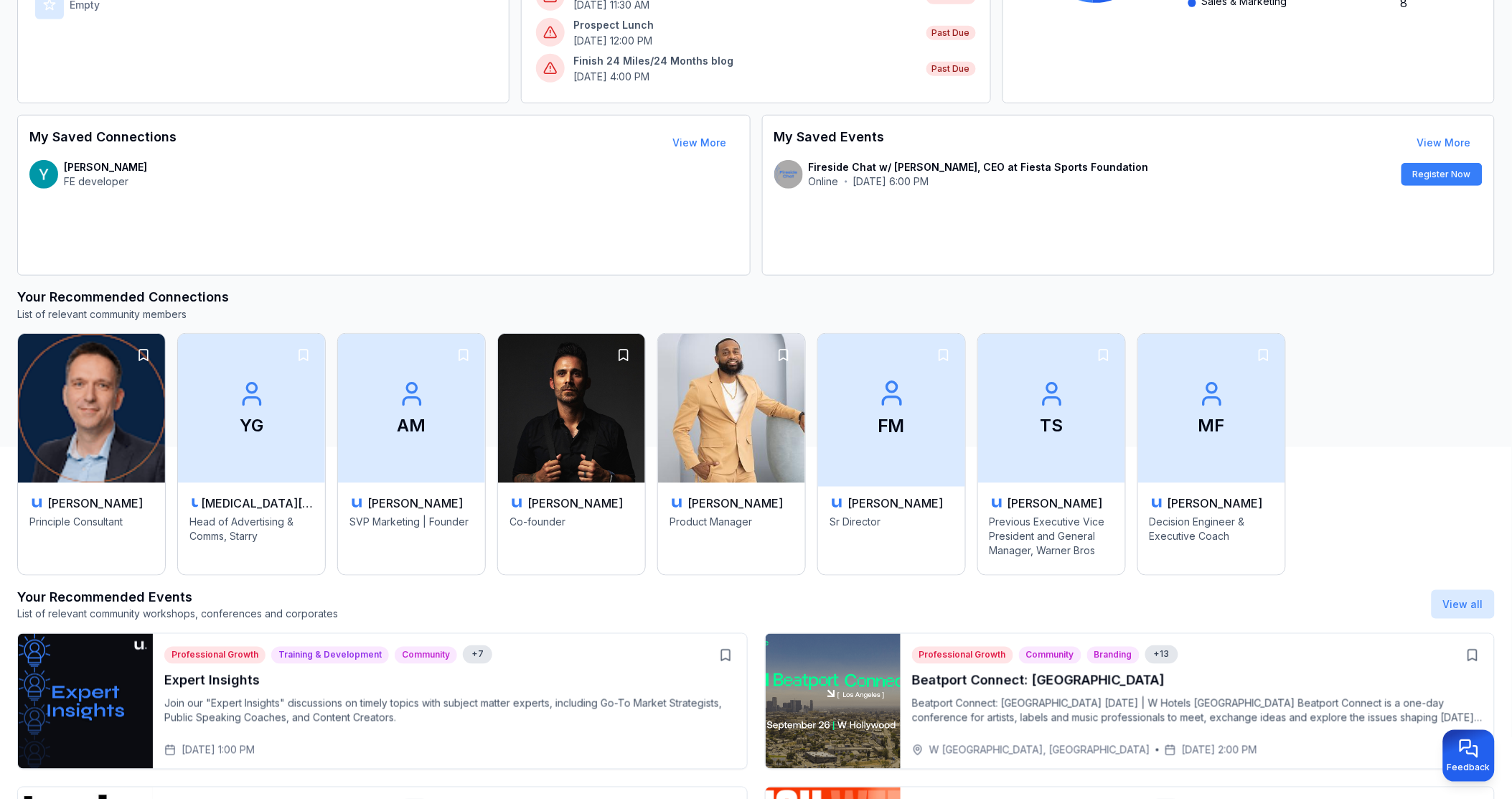
scroll to position [525, 0]
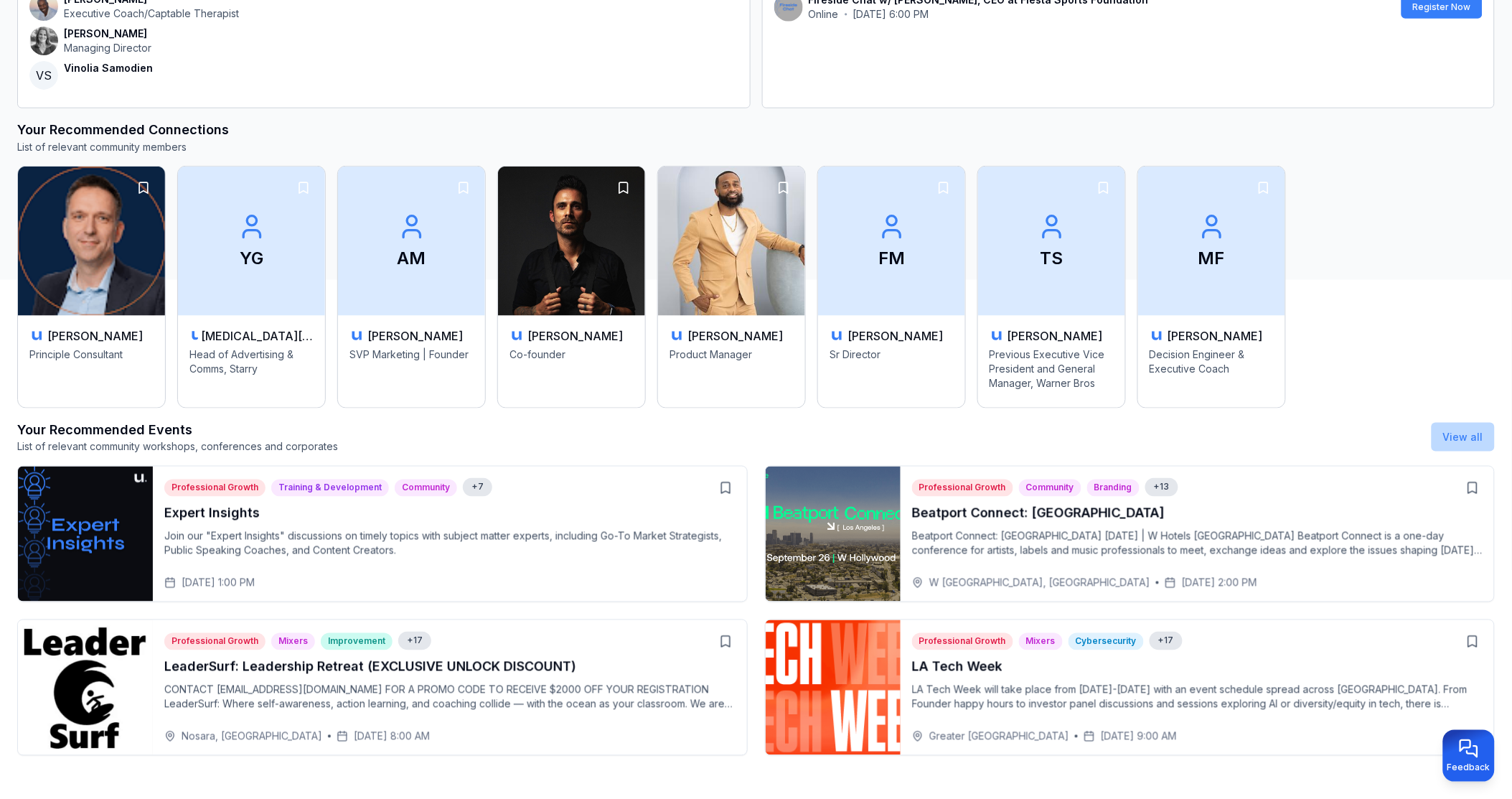
click at [1476, 432] on link "View all" at bounding box center [1463, 437] width 40 height 12
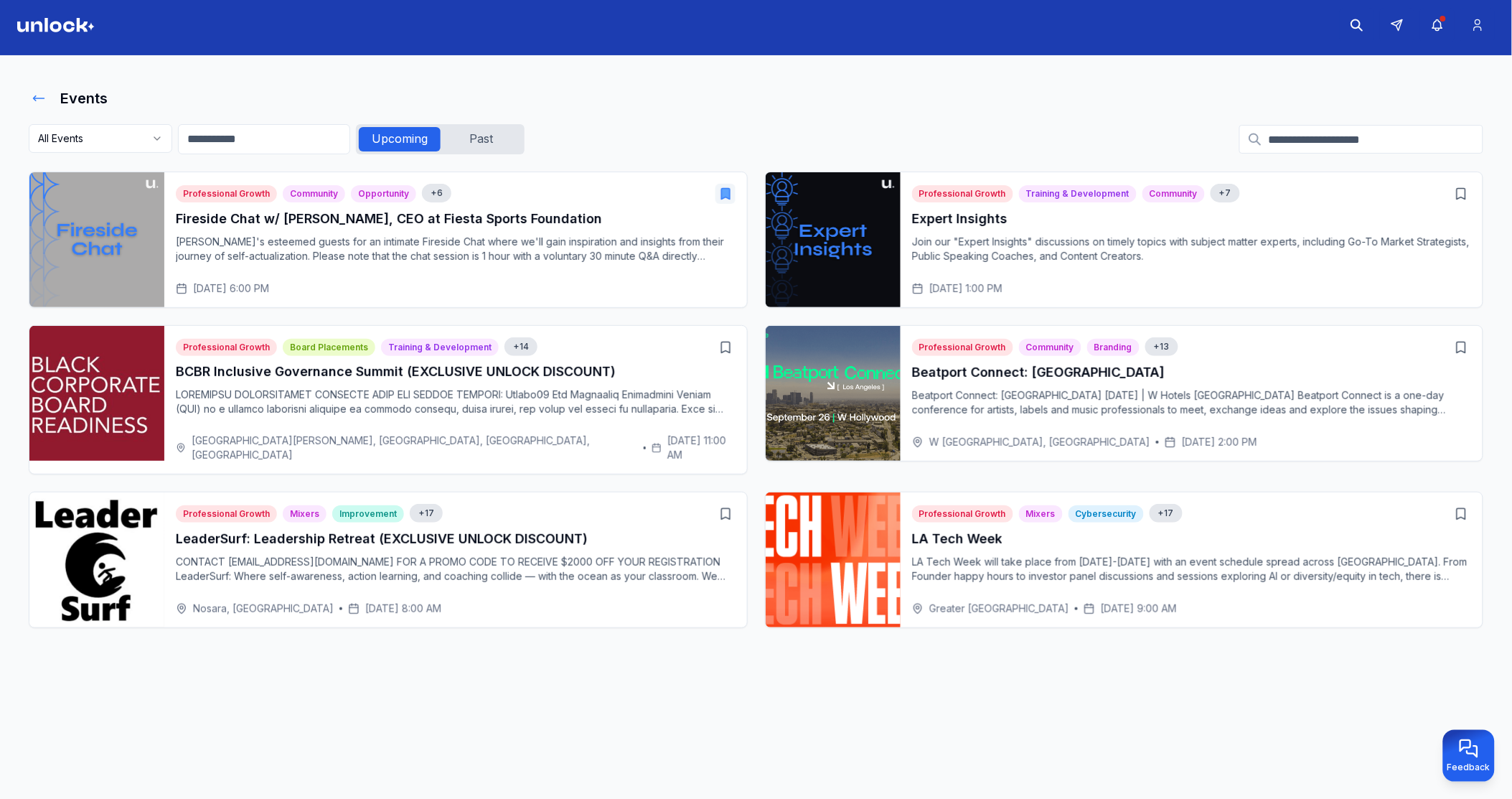
click at [37, 102] on icon at bounding box center [38, 98] width 14 height 14
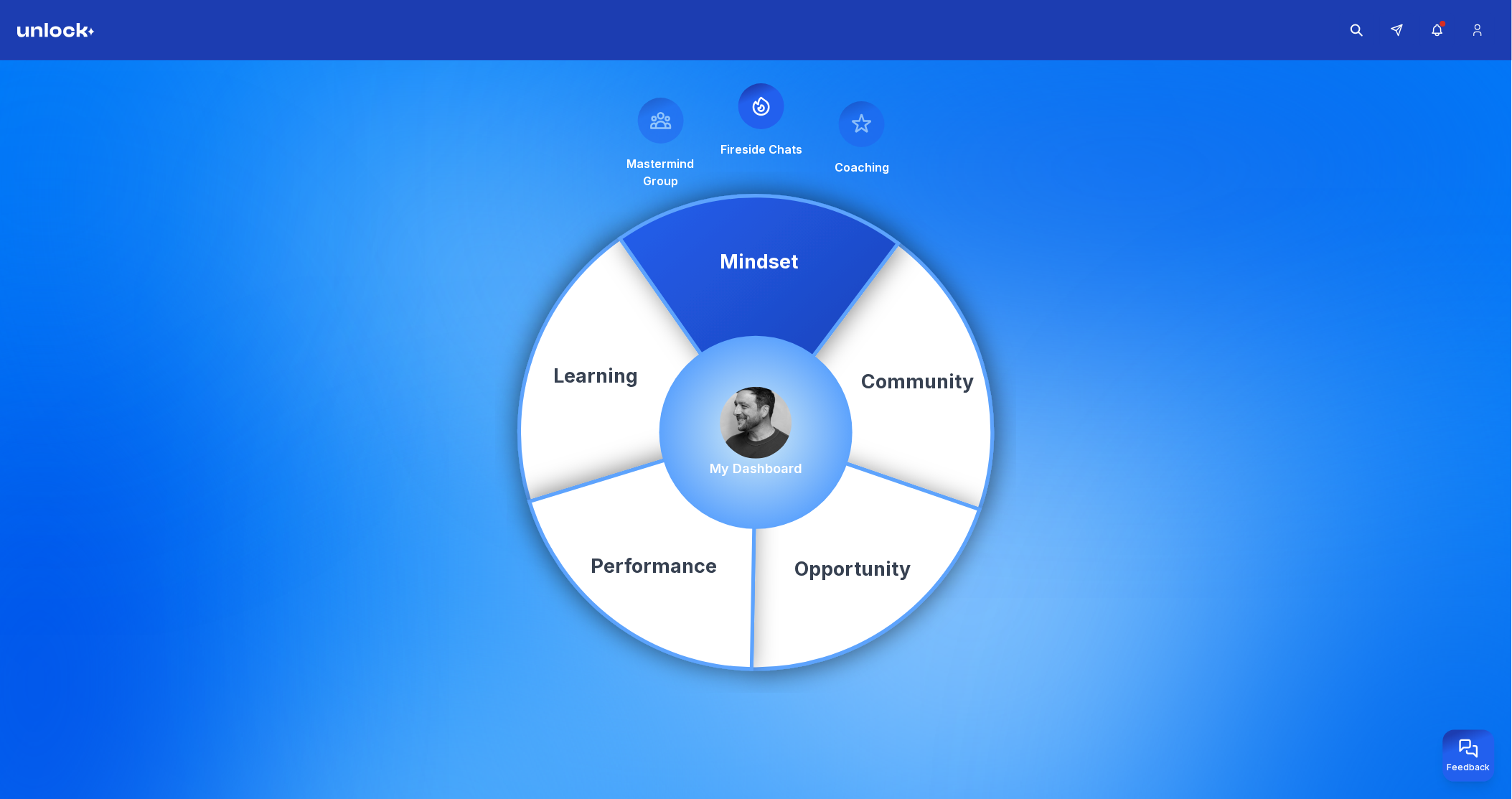
click at [771, 427] on img at bounding box center [756, 423] width 72 height 72
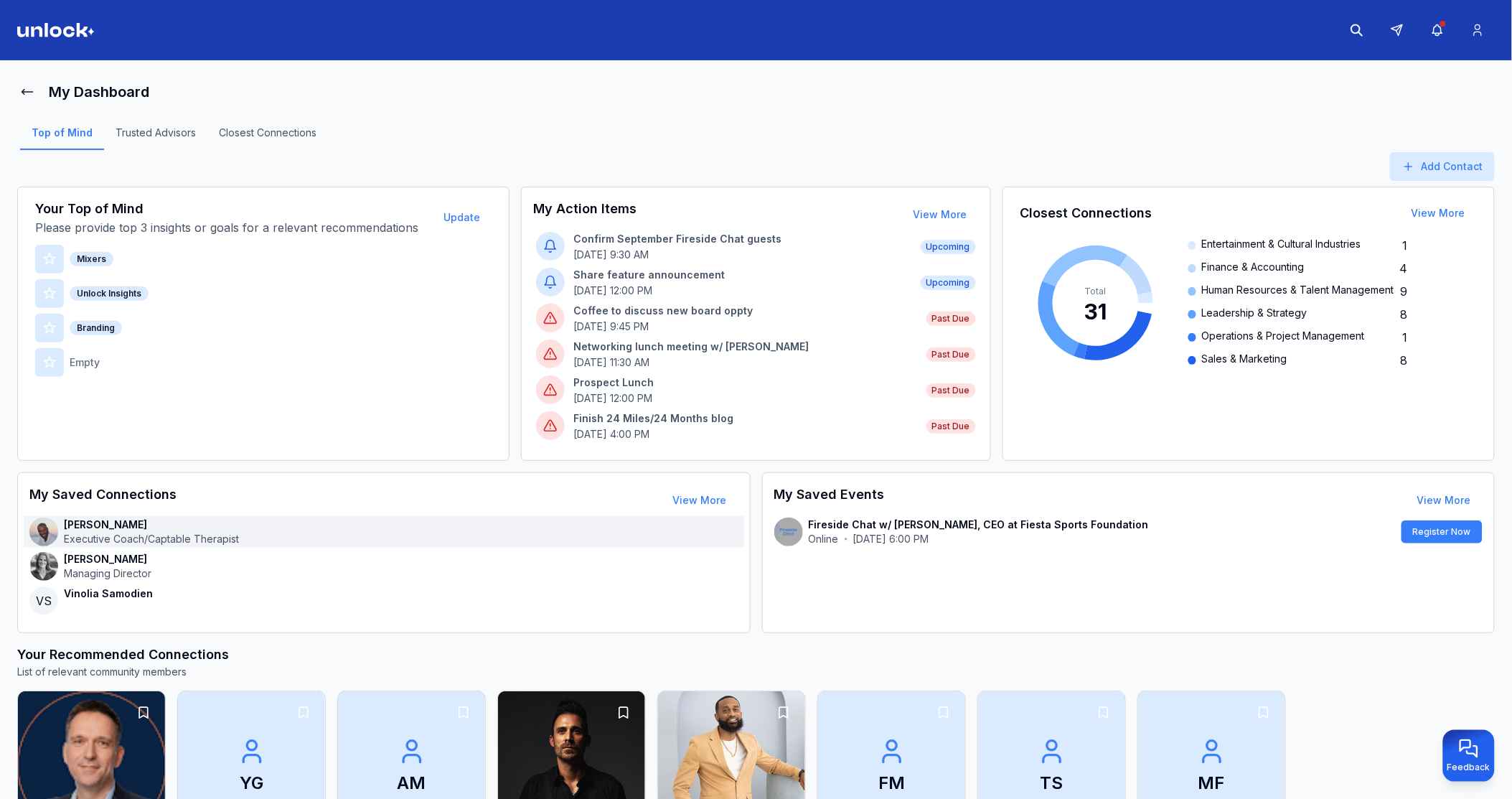
click at [106, 528] on p "[PERSON_NAME]" at bounding box center [151, 525] width 175 height 14
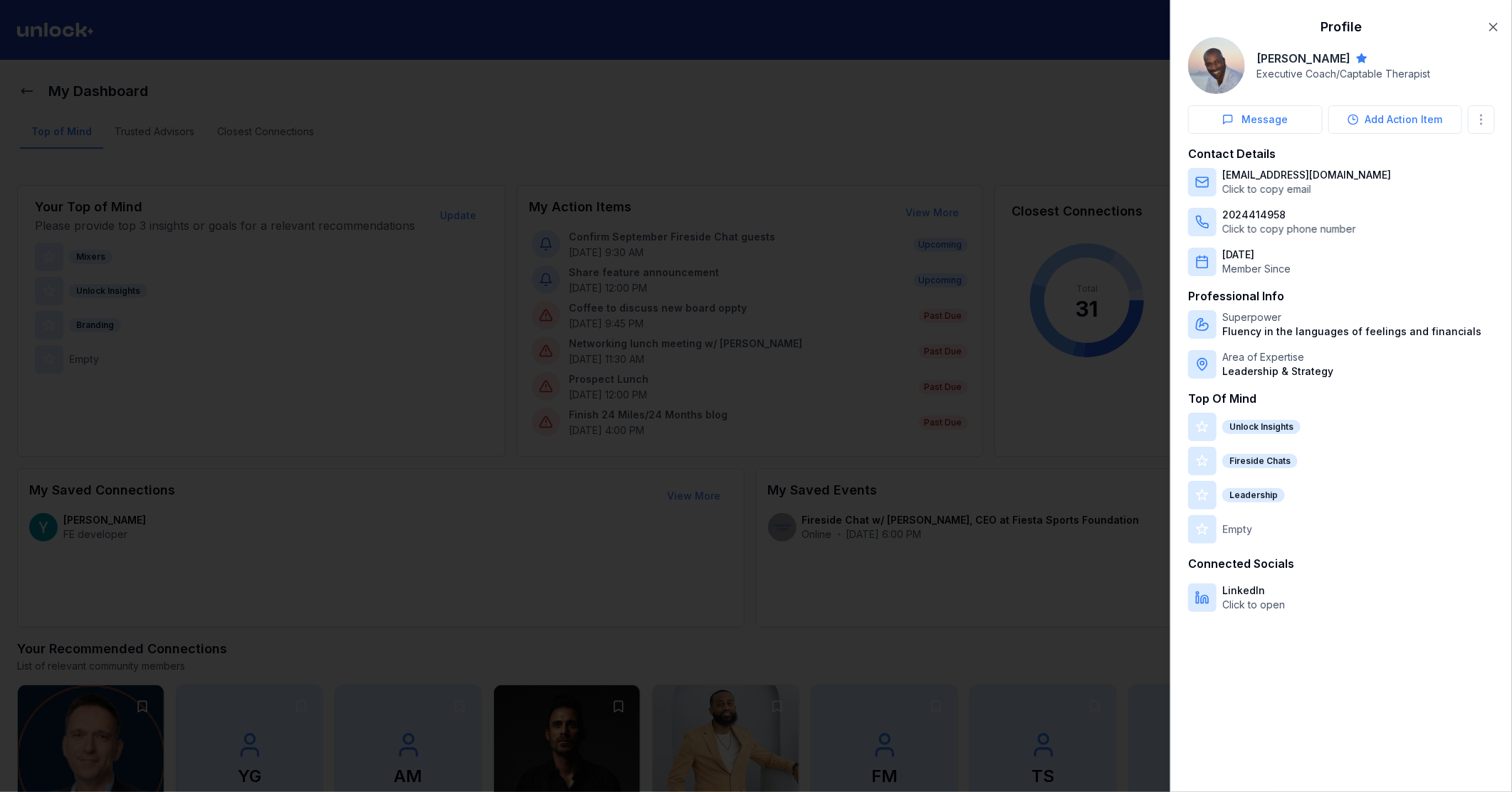
click at [810, 119] on div at bounding box center [756, 396] width 1512 height 792
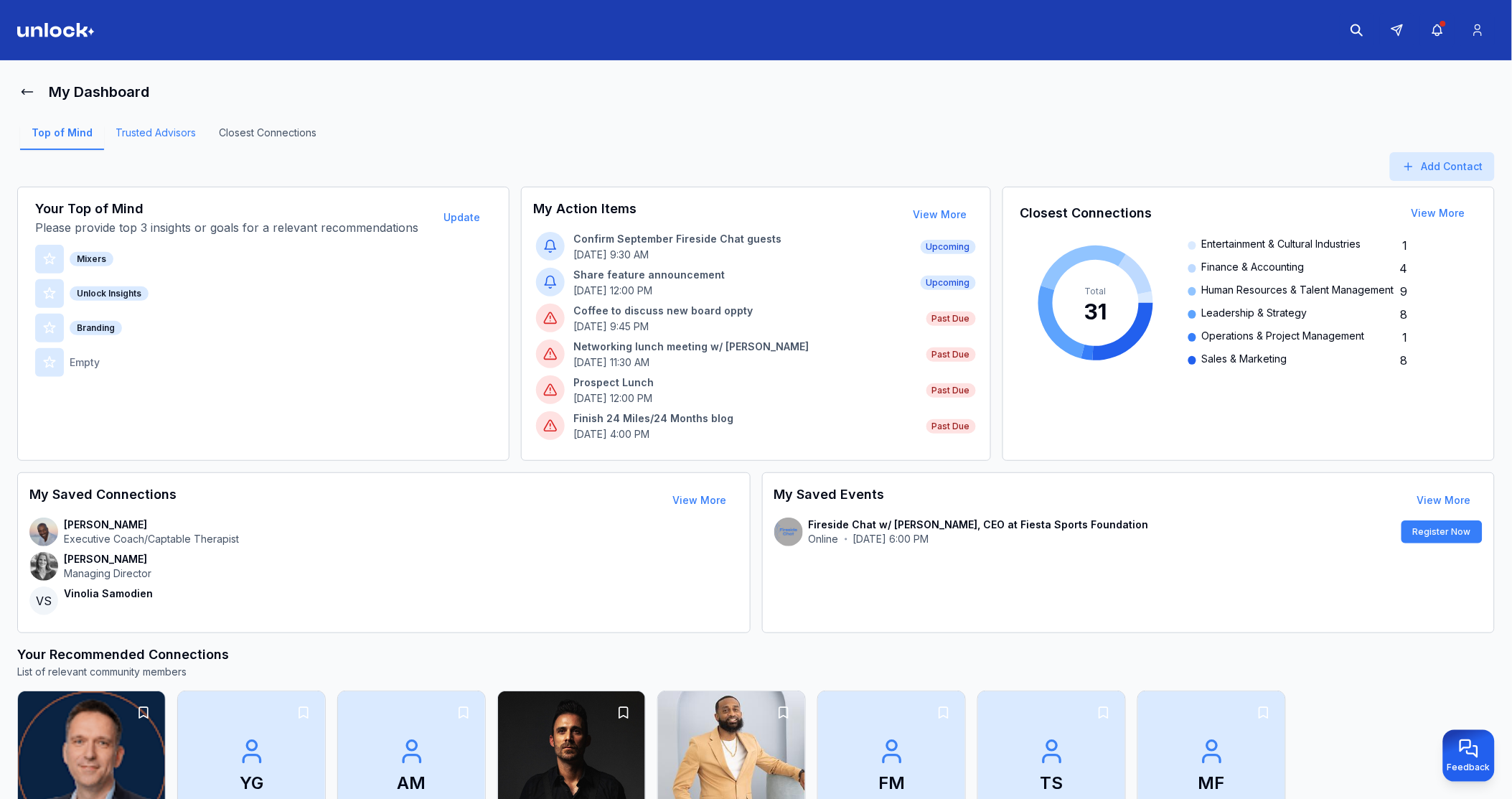
click at [156, 135] on link "Trusted Advisors" at bounding box center [156, 138] width 103 height 24
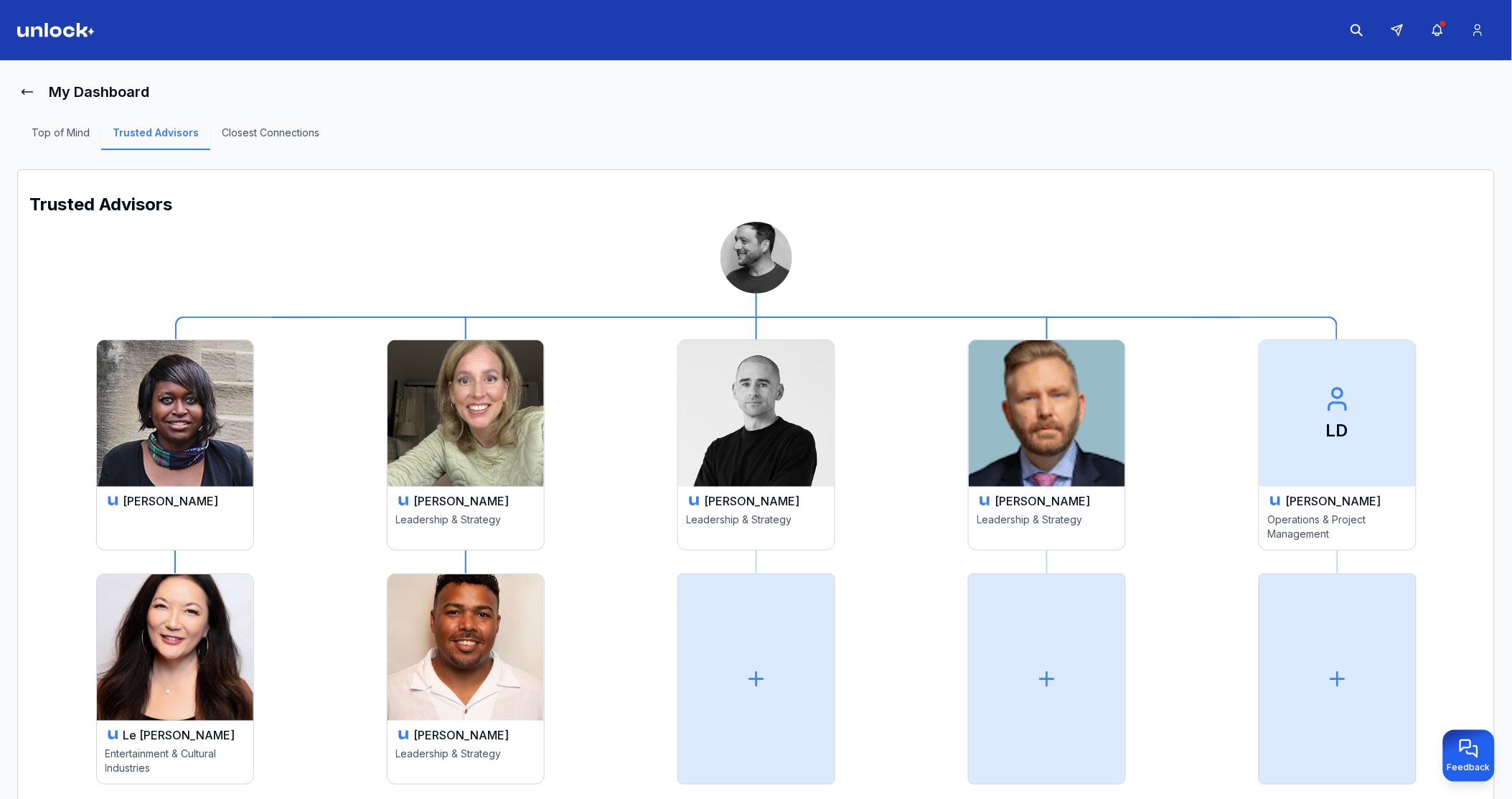
click at [253, 487] on img at bounding box center [175, 413] width 156 height 147
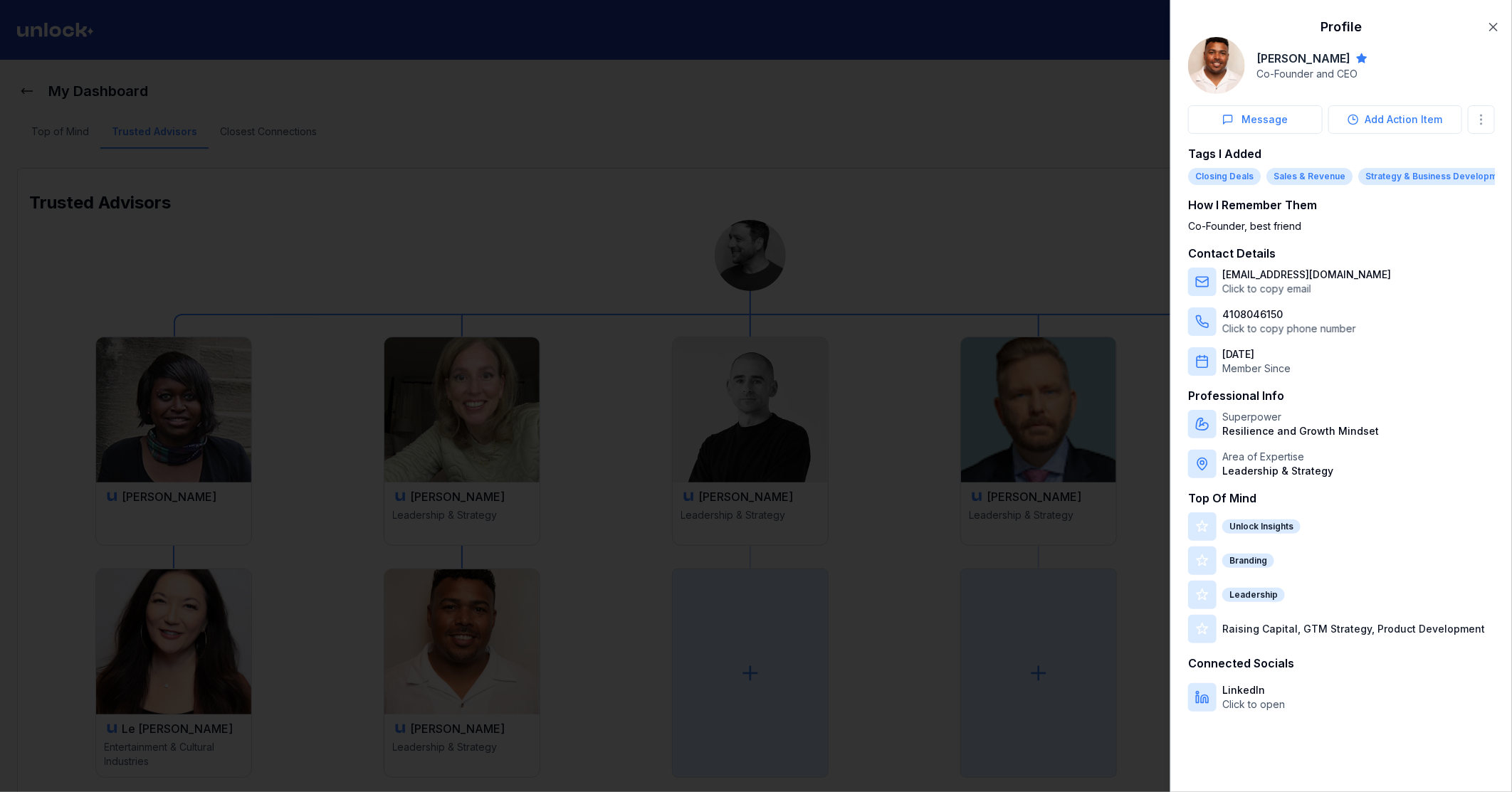
click at [1225, 71] on img at bounding box center [1217, 66] width 57 height 57
drag, startPoint x: 605, startPoint y: 514, endPoint x: 858, endPoint y: 396, distance: 279.2
click at [605, 514] on div at bounding box center [756, 396] width 1512 height 792
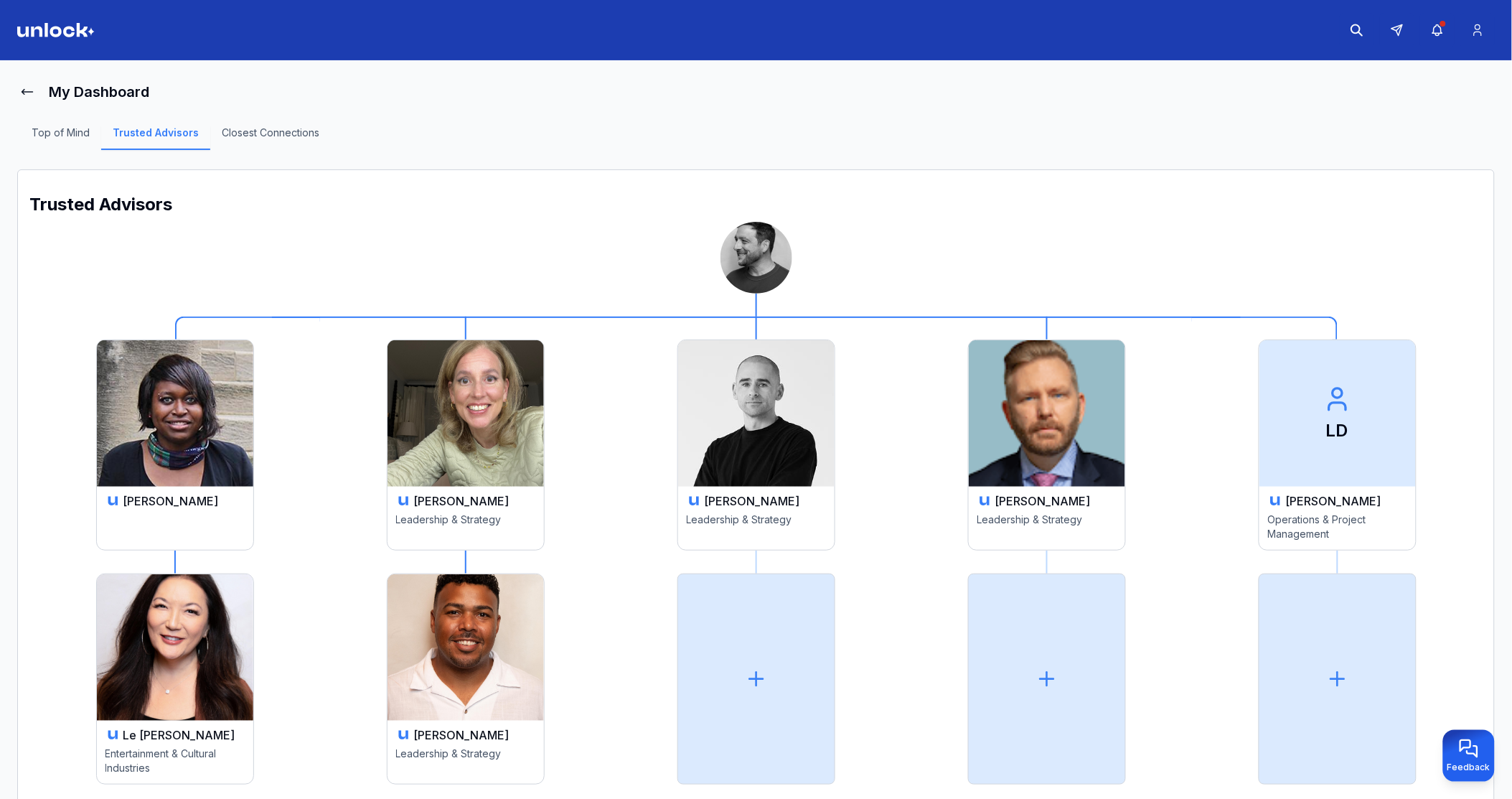
click at [253, 396] on img at bounding box center [175, 413] width 156 height 147
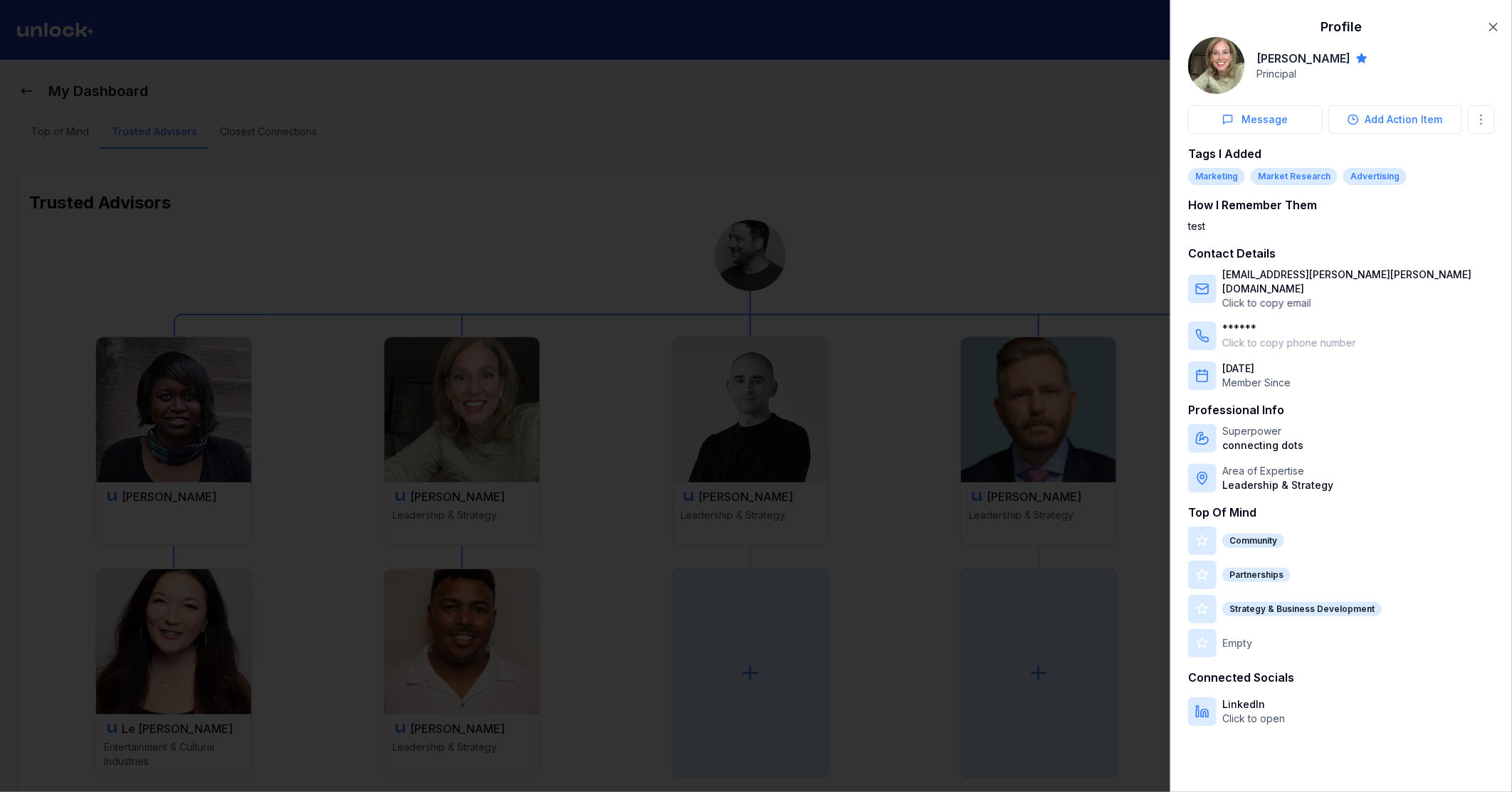
click at [848, 194] on div at bounding box center [756, 396] width 1512 height 792
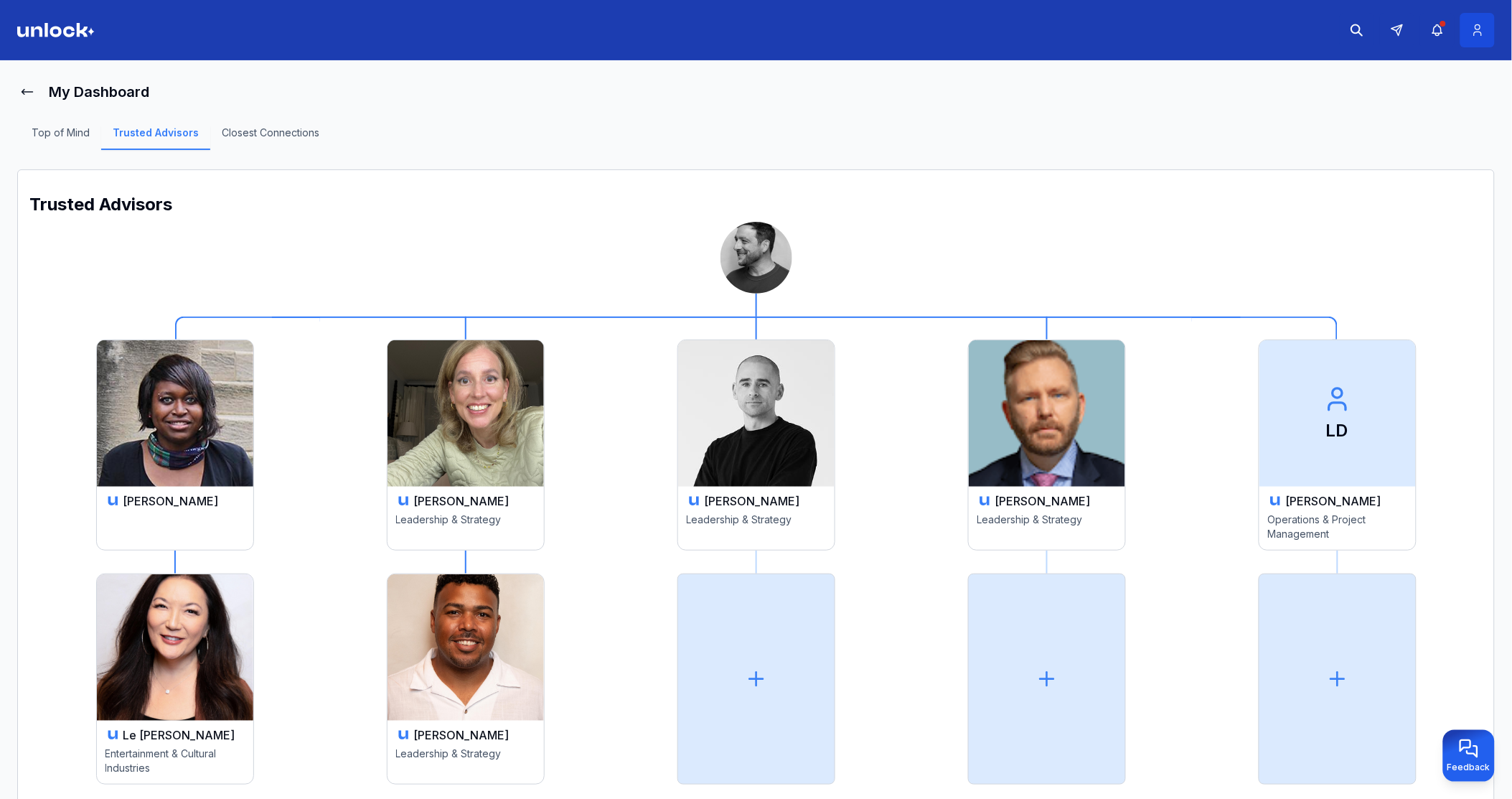
click at [1474, 32] on icon at bounding box center [1478, 30] width 15 height 14
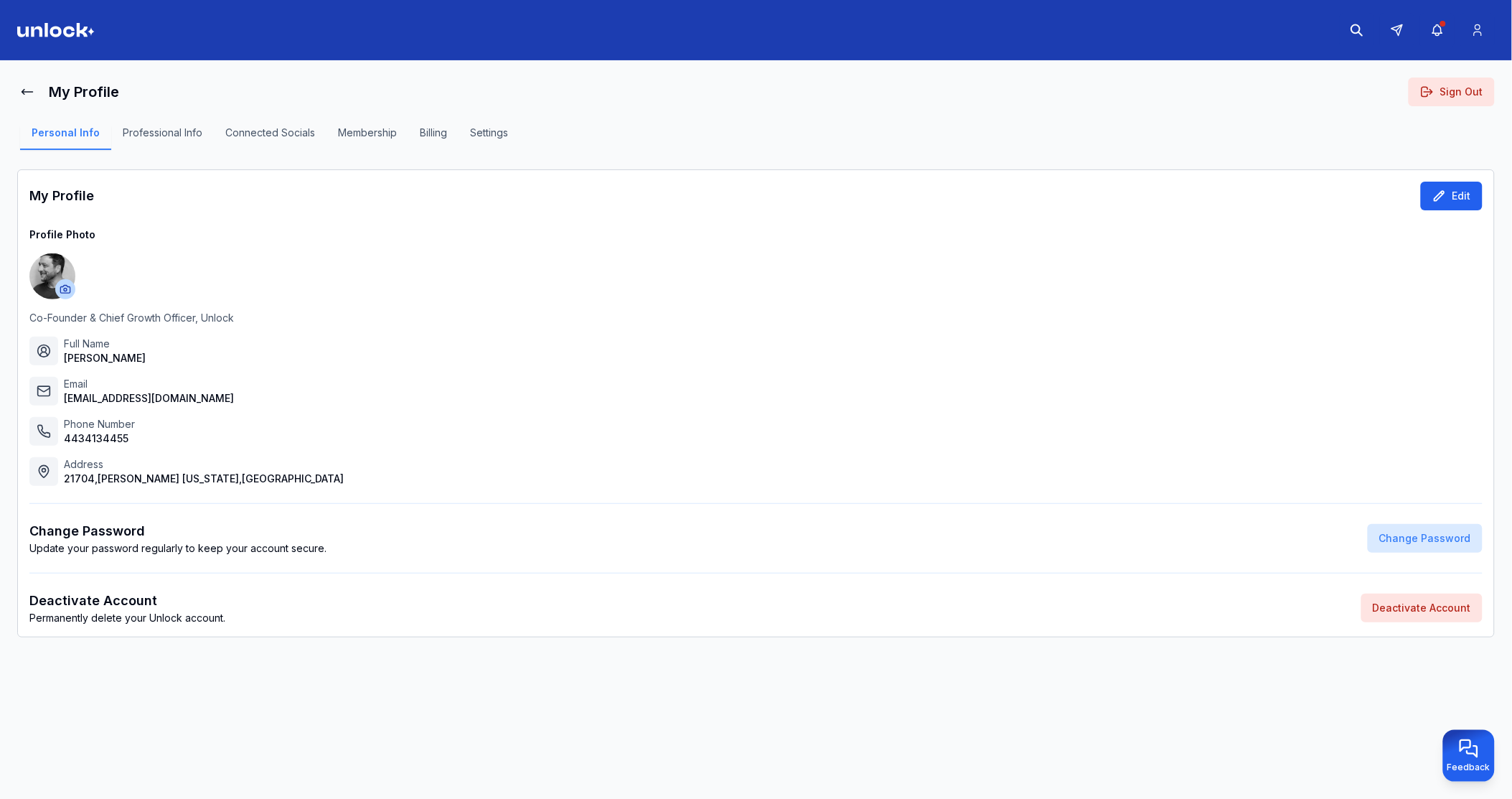
click at [1439, 206] on button "Edit" at bounding box center [1452, 196] width 62 height 29
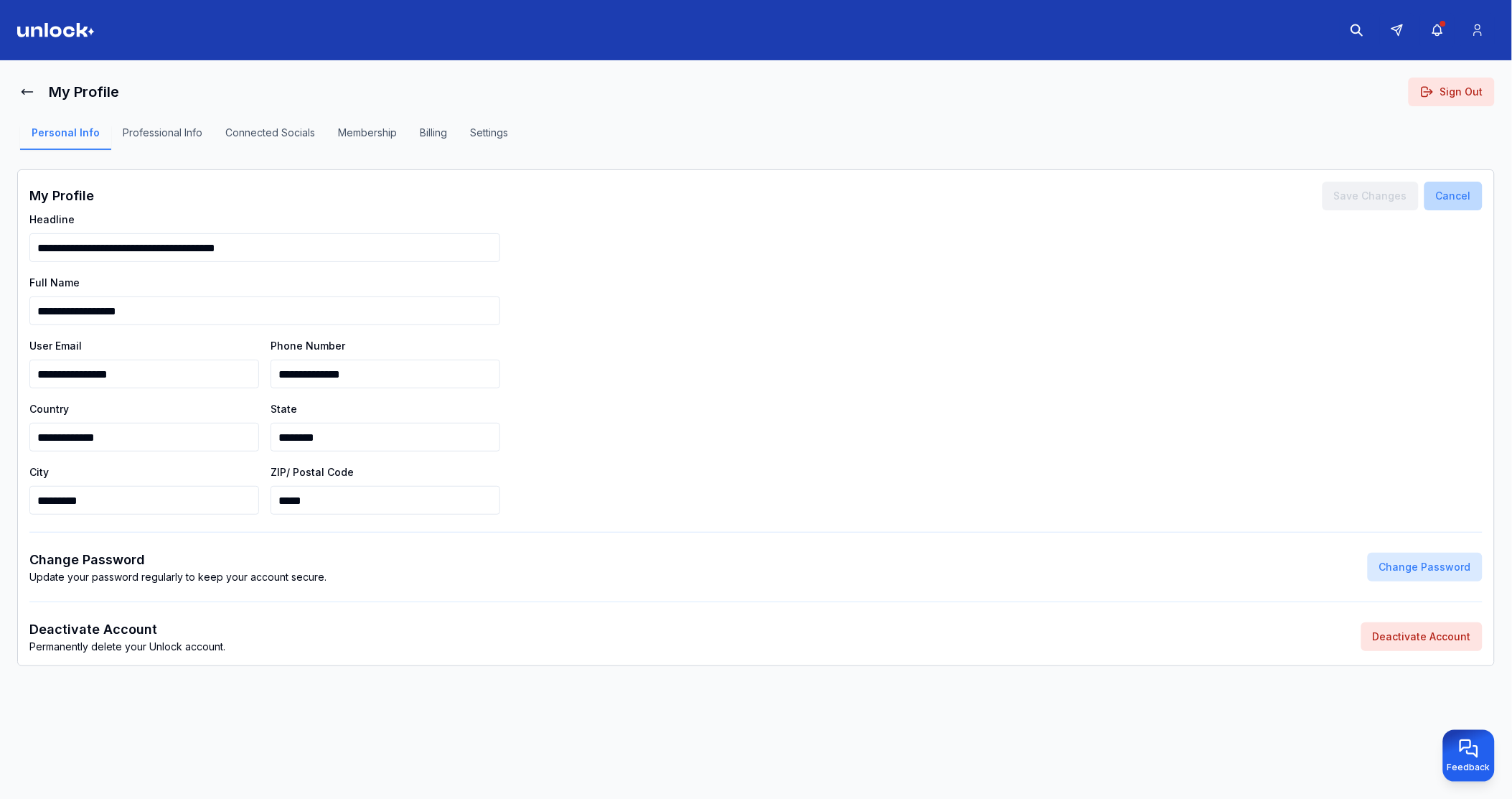
click at [1459, 192] on button "Cancel" at bounding box center [1453, 196] width 59 height 29
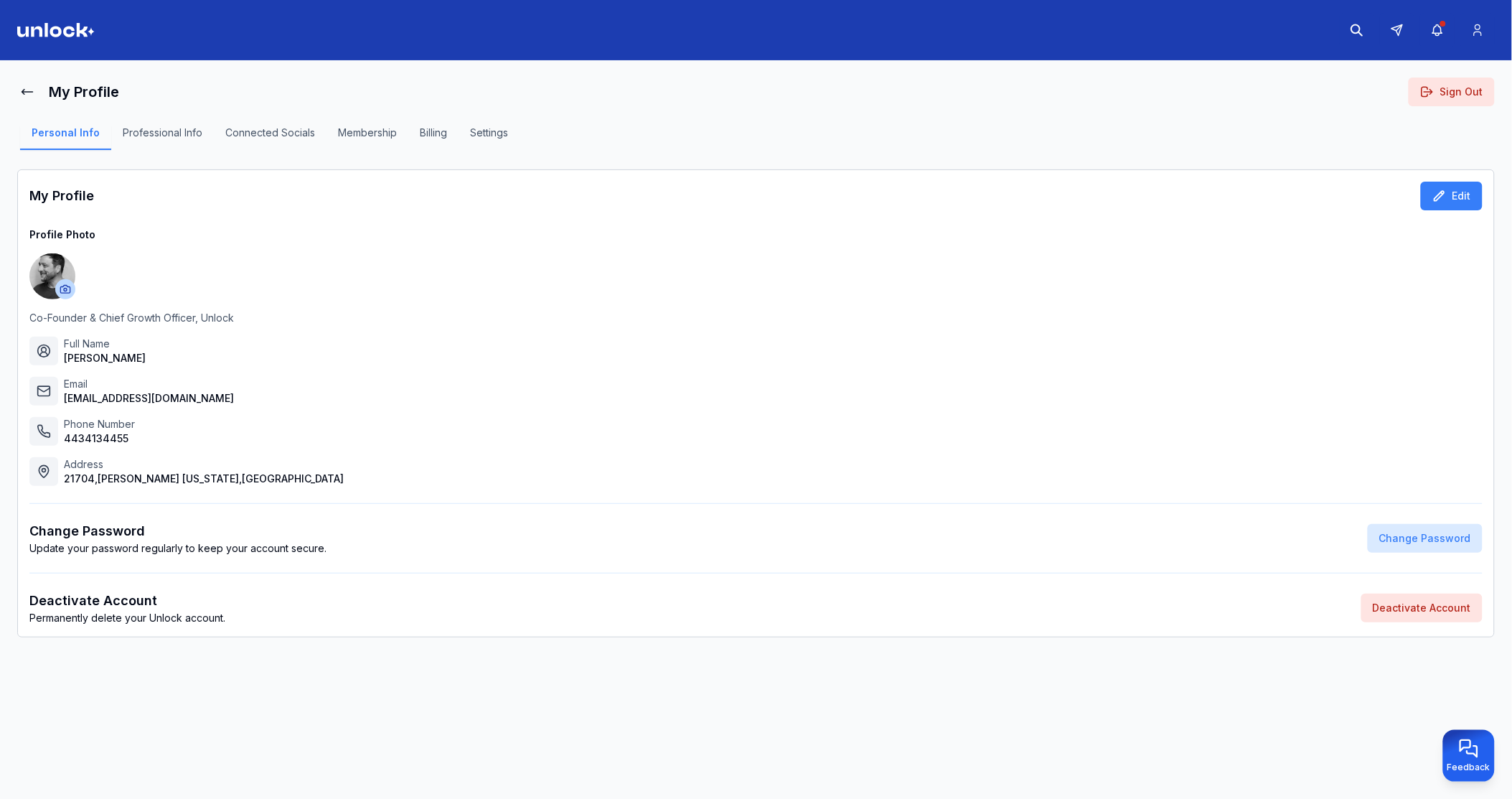
click at [137, 126] on button "Professional Info" at bounding box center [162, 138] width 102 height 24
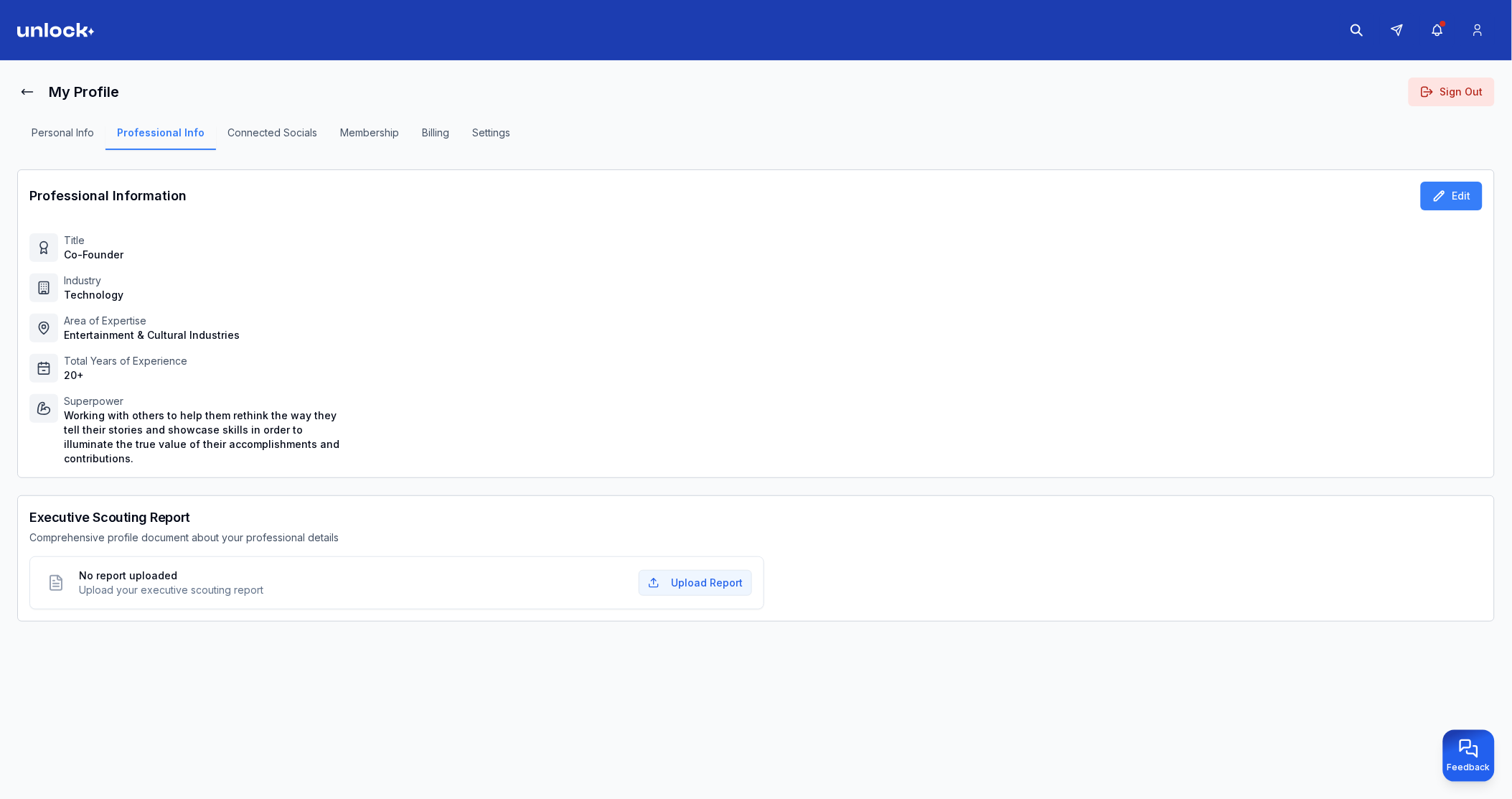
click at [54, 131] on button "Personal Info" at bounding box center [63, 138] width 86 height 24
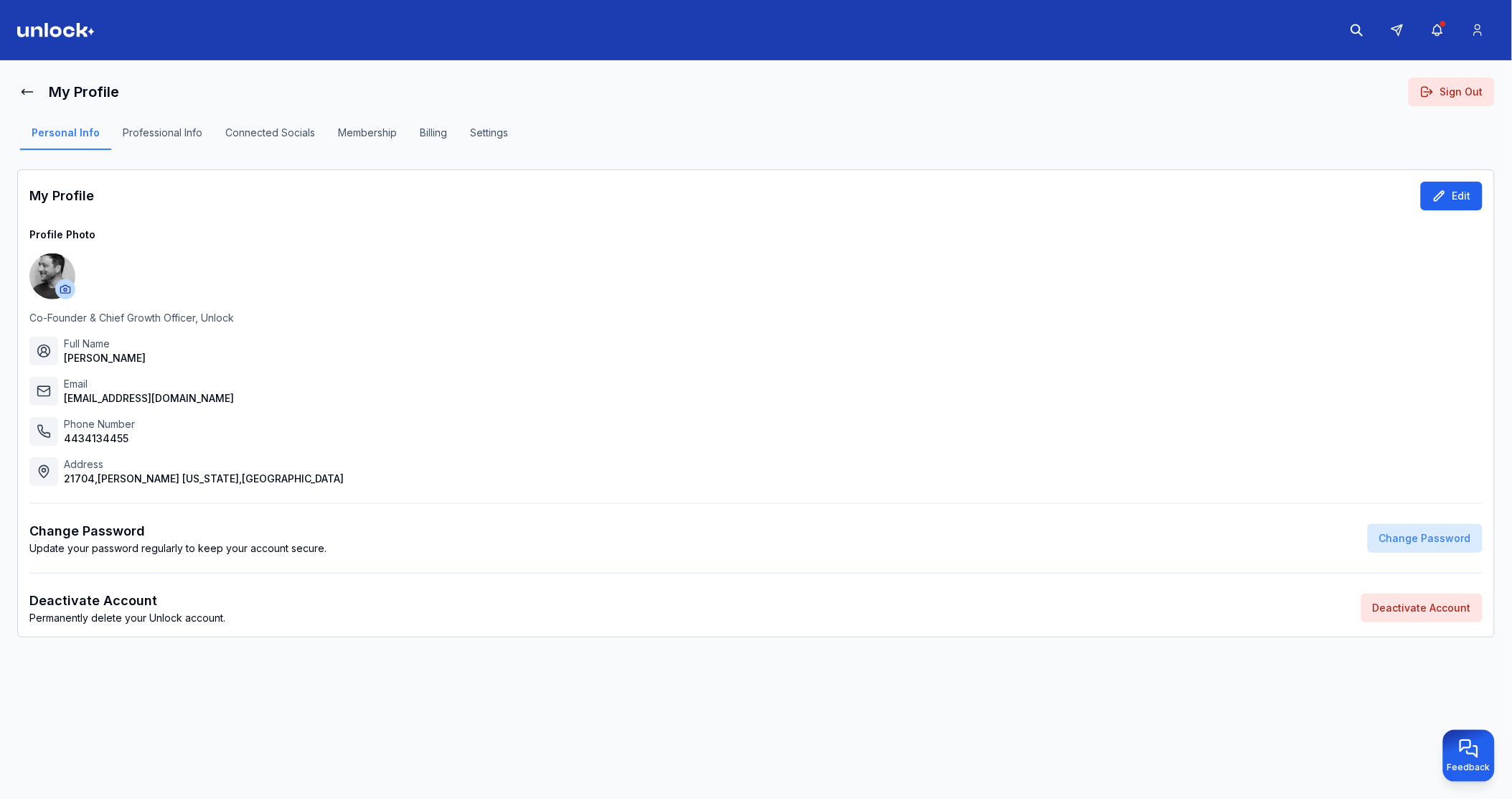
click at [1448, 194] on button "Edit" at bounding box center [1452, 196] width 62 height 29
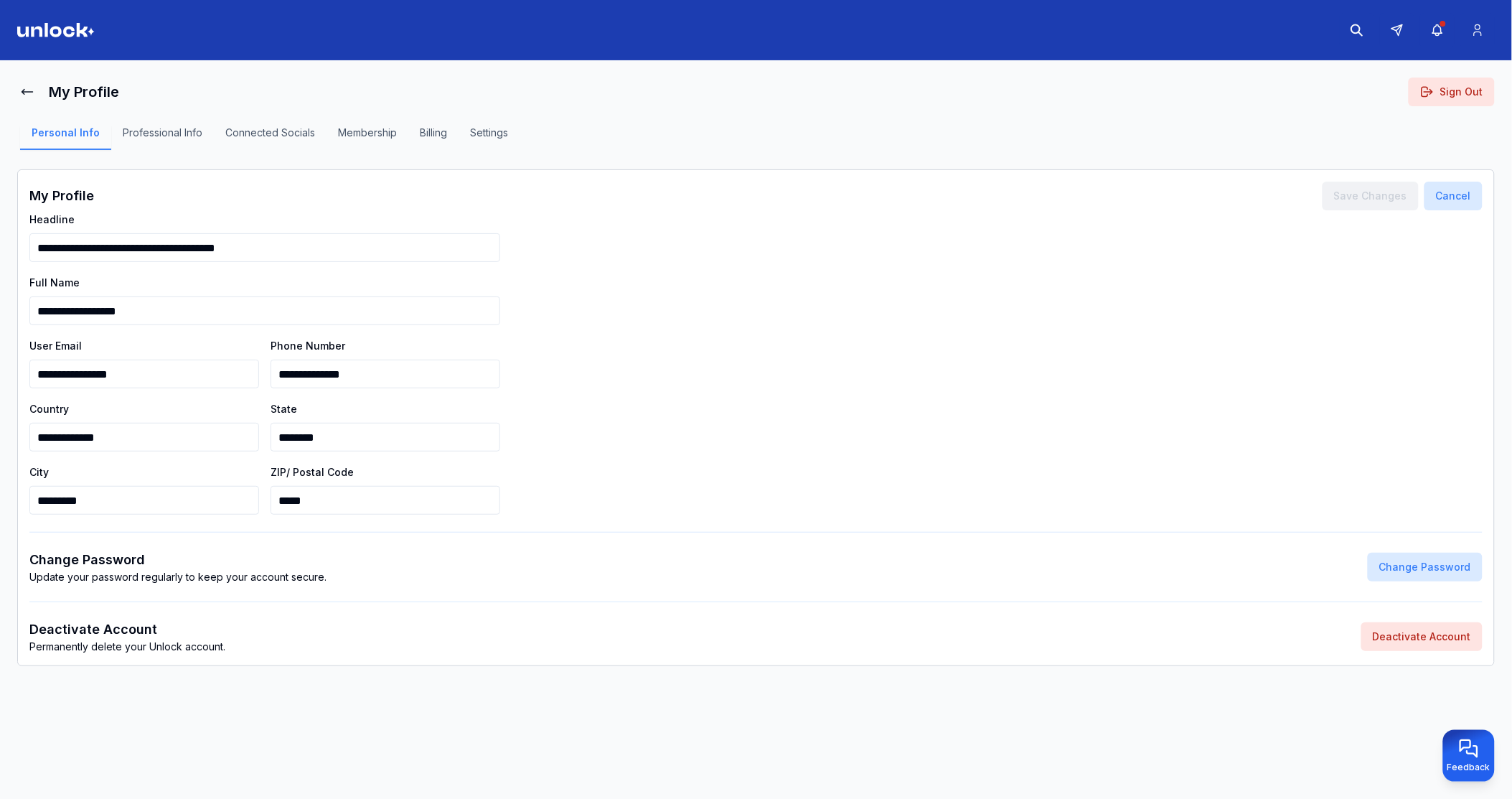
click at [128, 128] on button "Professional Info" at bounding box center [162, 138] width 102 height 24
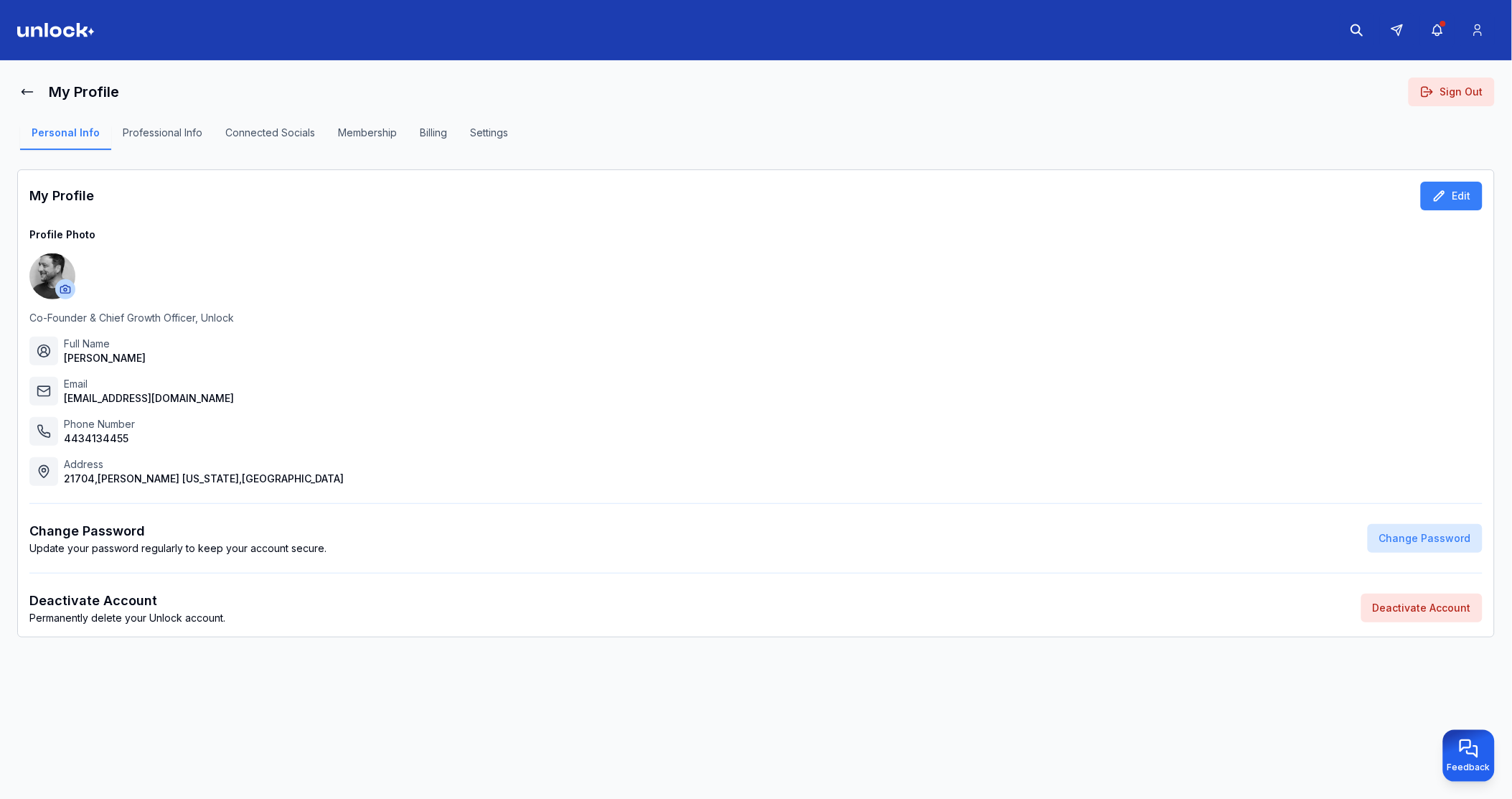
click at [12, 80] on main "My Profile Sign Out Personal Info Professional Info Connected Socials Membershi…" at bounding box center [756, 433] width 1512 height 745
click at [20, 87] on icon at bounding box center [27, 92] width 14 height 14
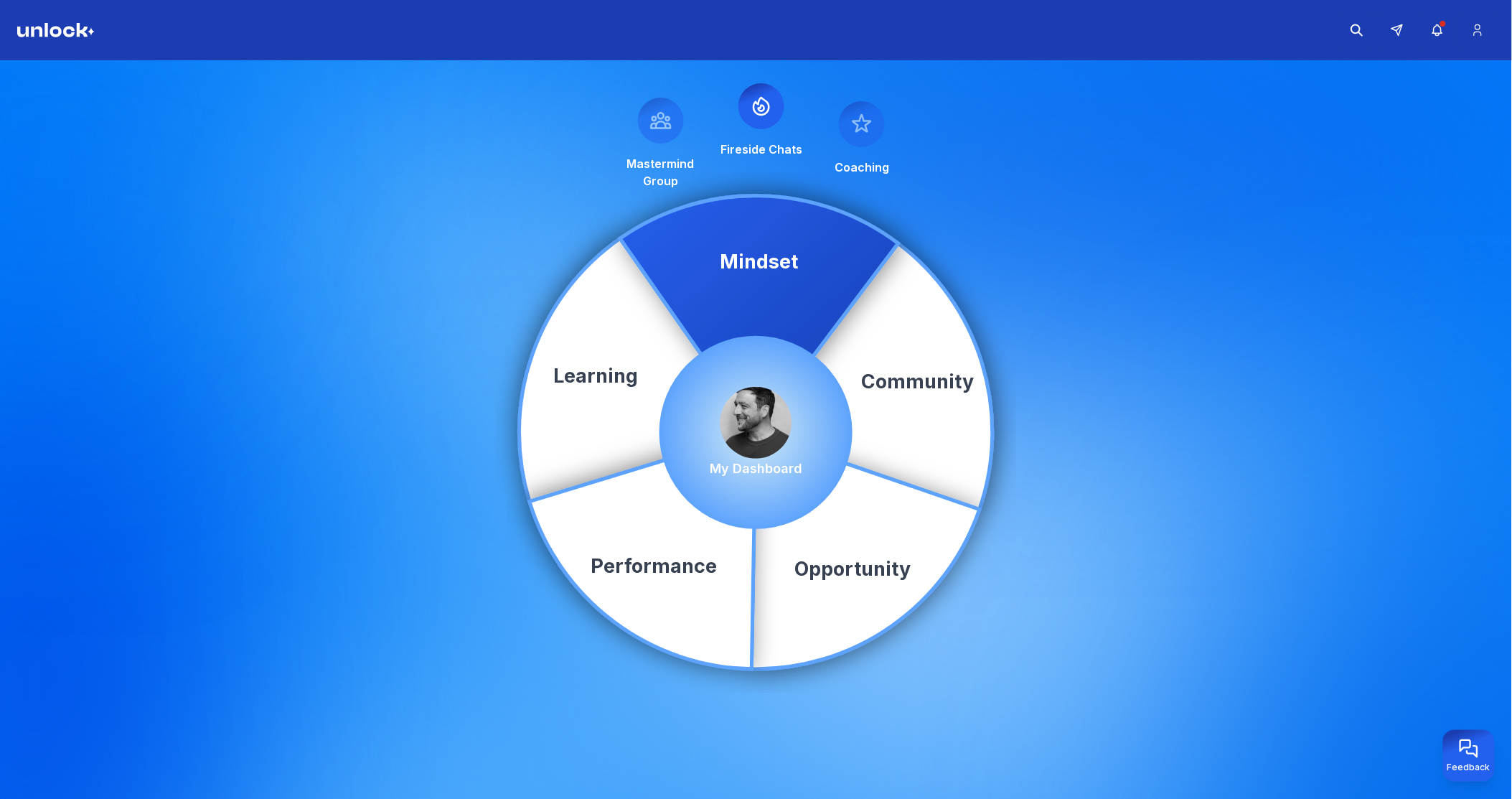
click at [762, 411] on img at bounding box center [756, 423] width 72 height 72
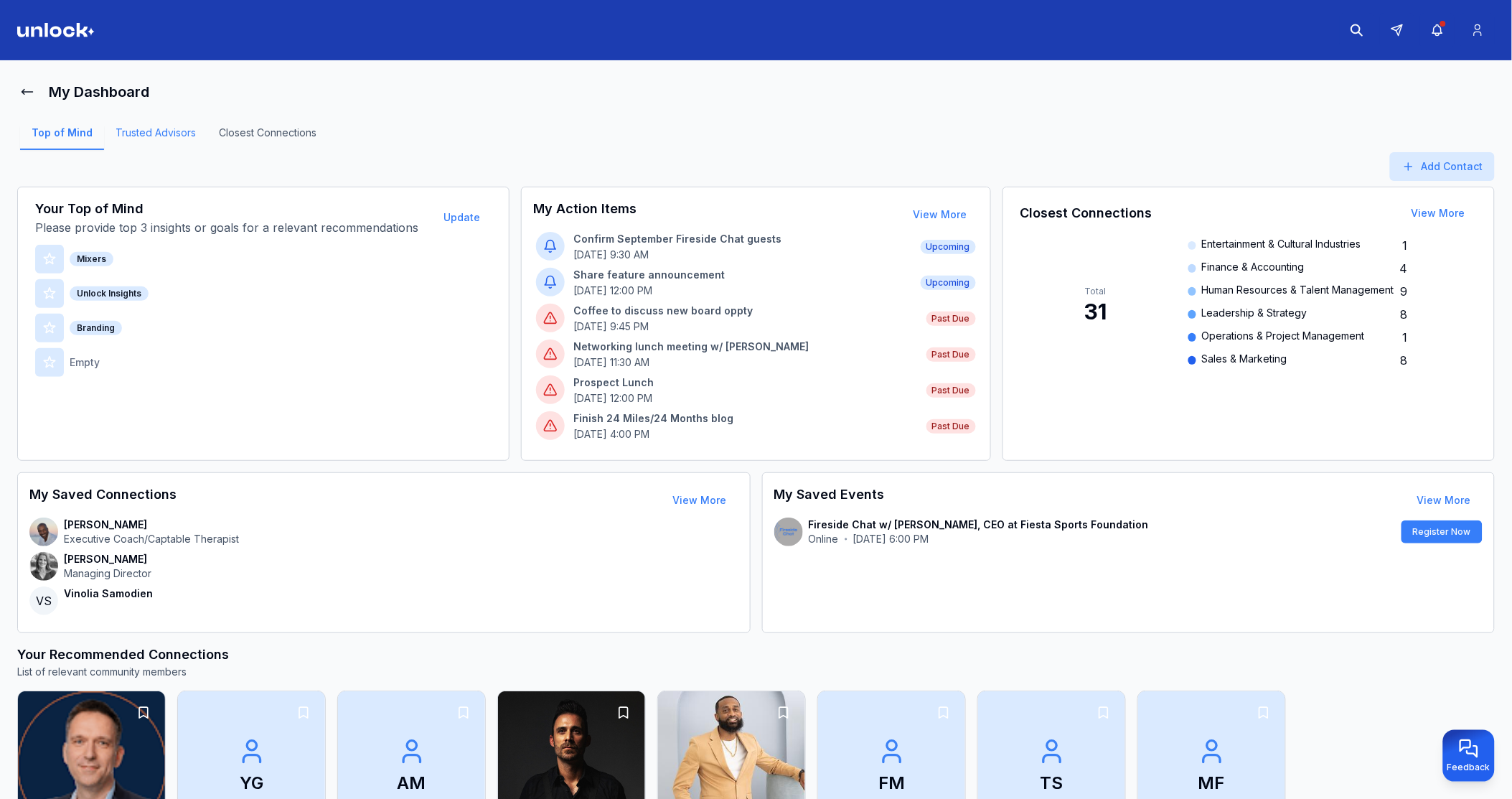
click at [177, 131] on link "Trusted Advisors" at bounding box center [156, 138] width 103 height 24
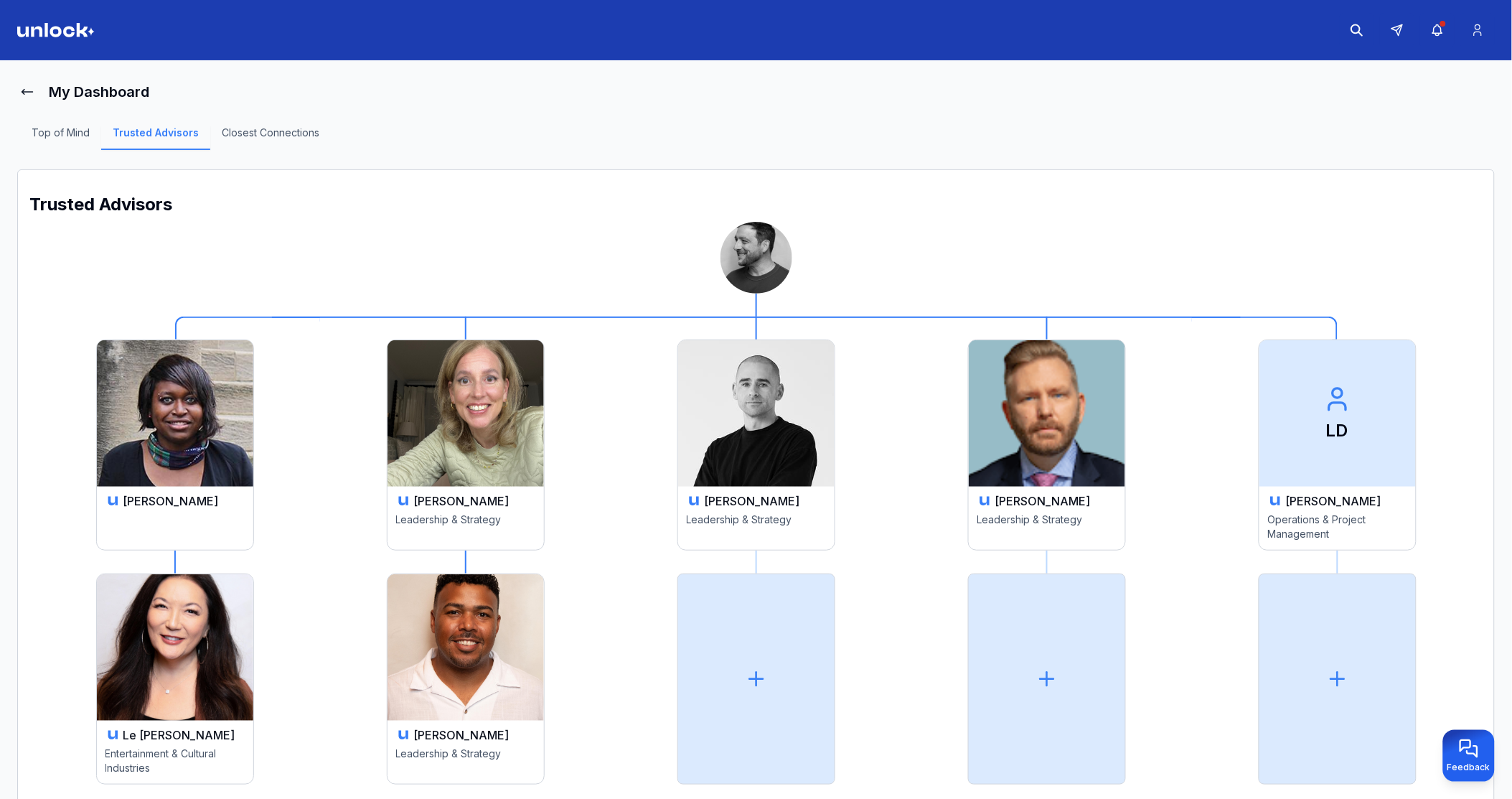
click at [253, 391] on img at bounding box center [175, 413] width 156 height 147
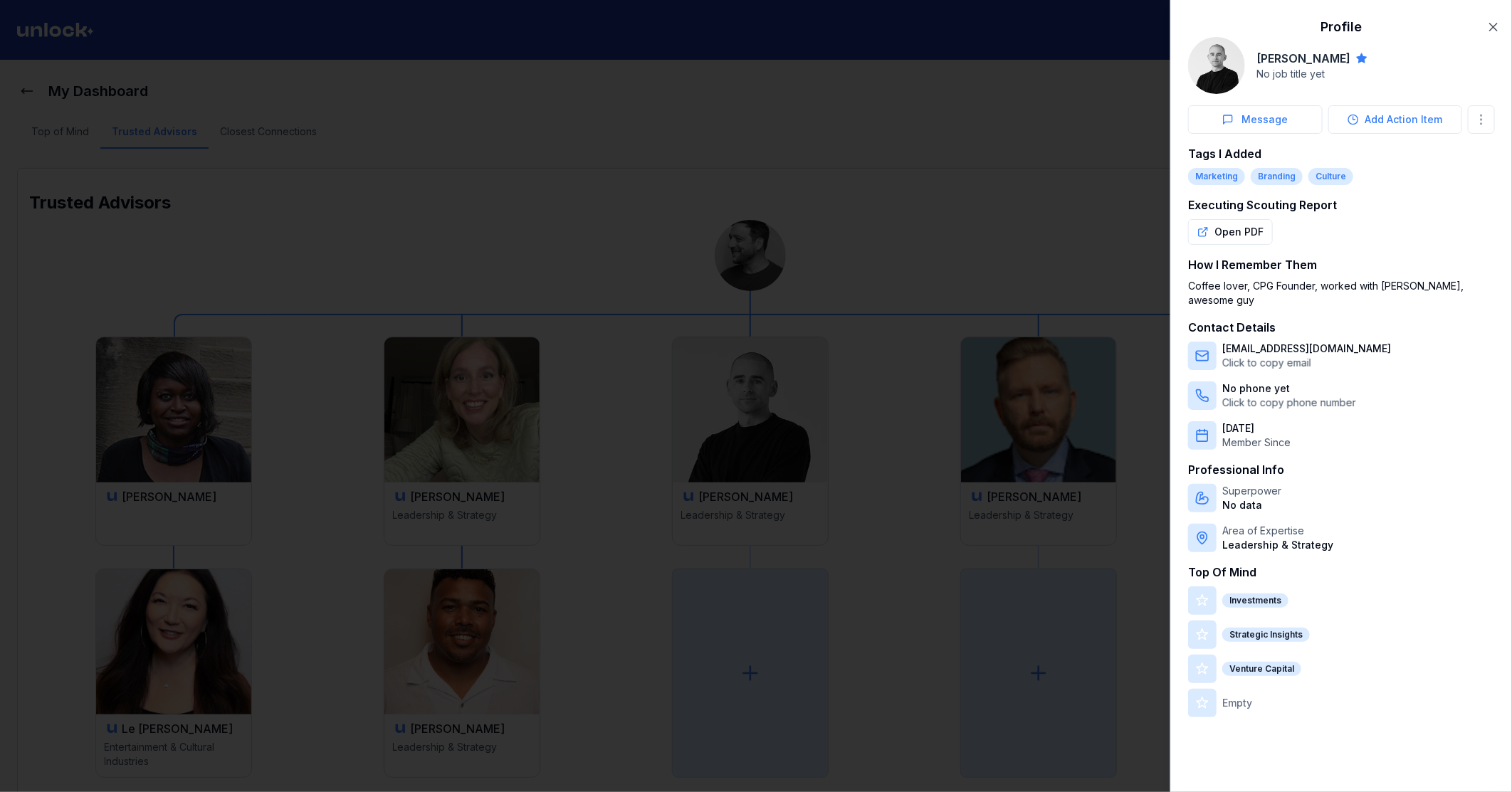
click at [225, 393] on div at bounding box center [756, 396] width 1512 height 792
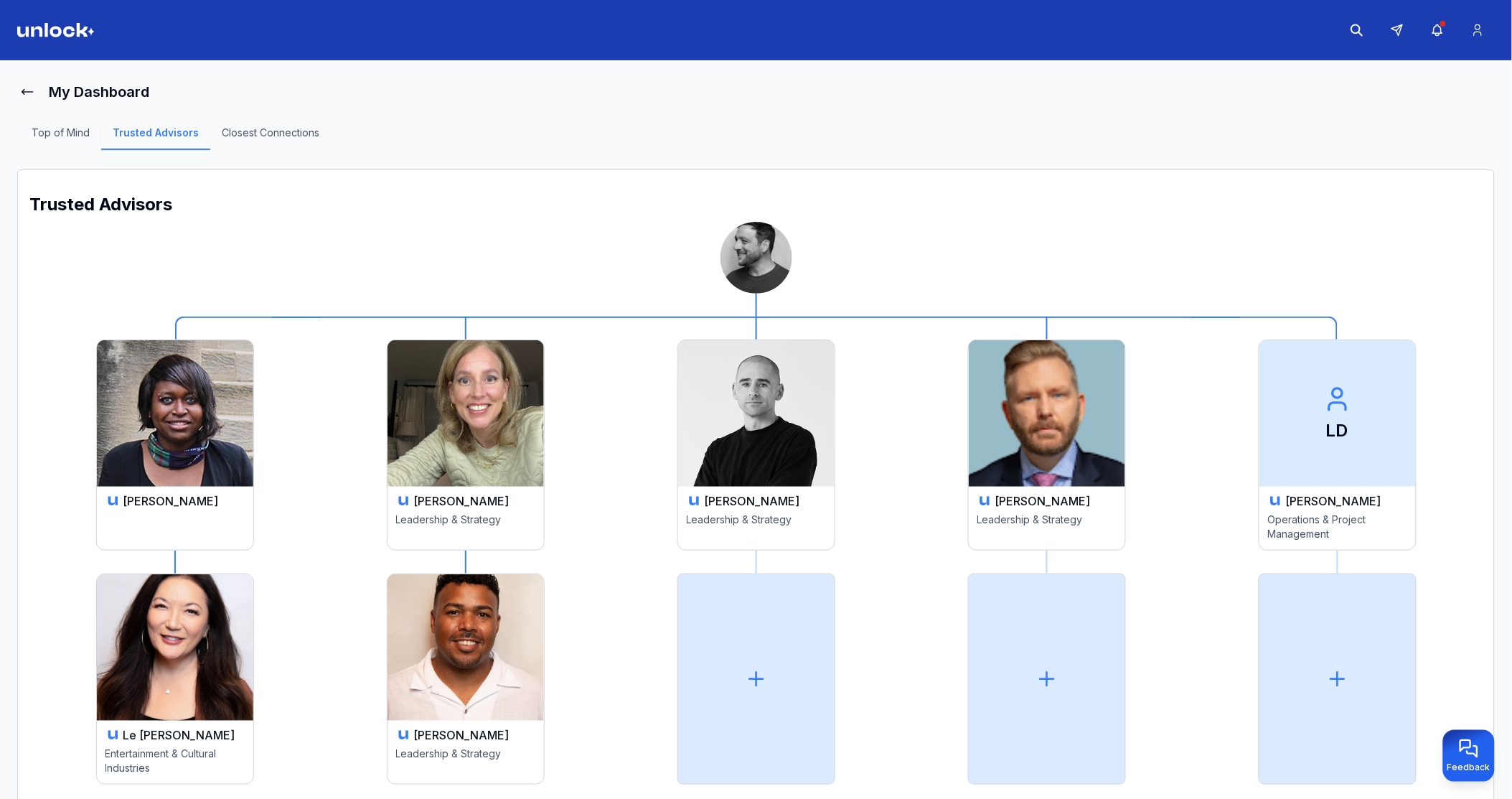
click at [226, 396] on img at bounding box center [175, 413] width 156 height 147
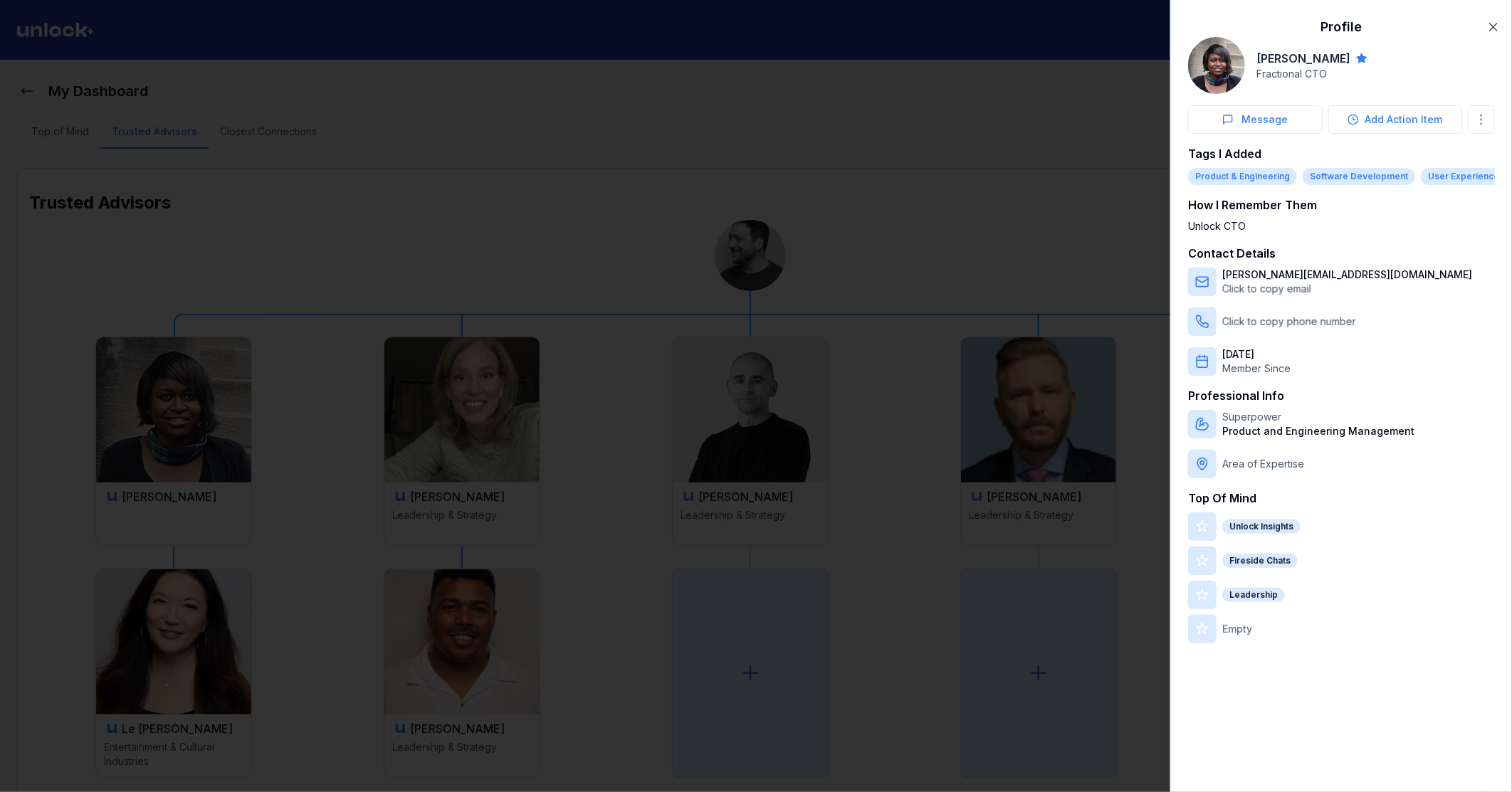
click at [763, 412] on div at bounding box center [756, 396] width 1512 height 792
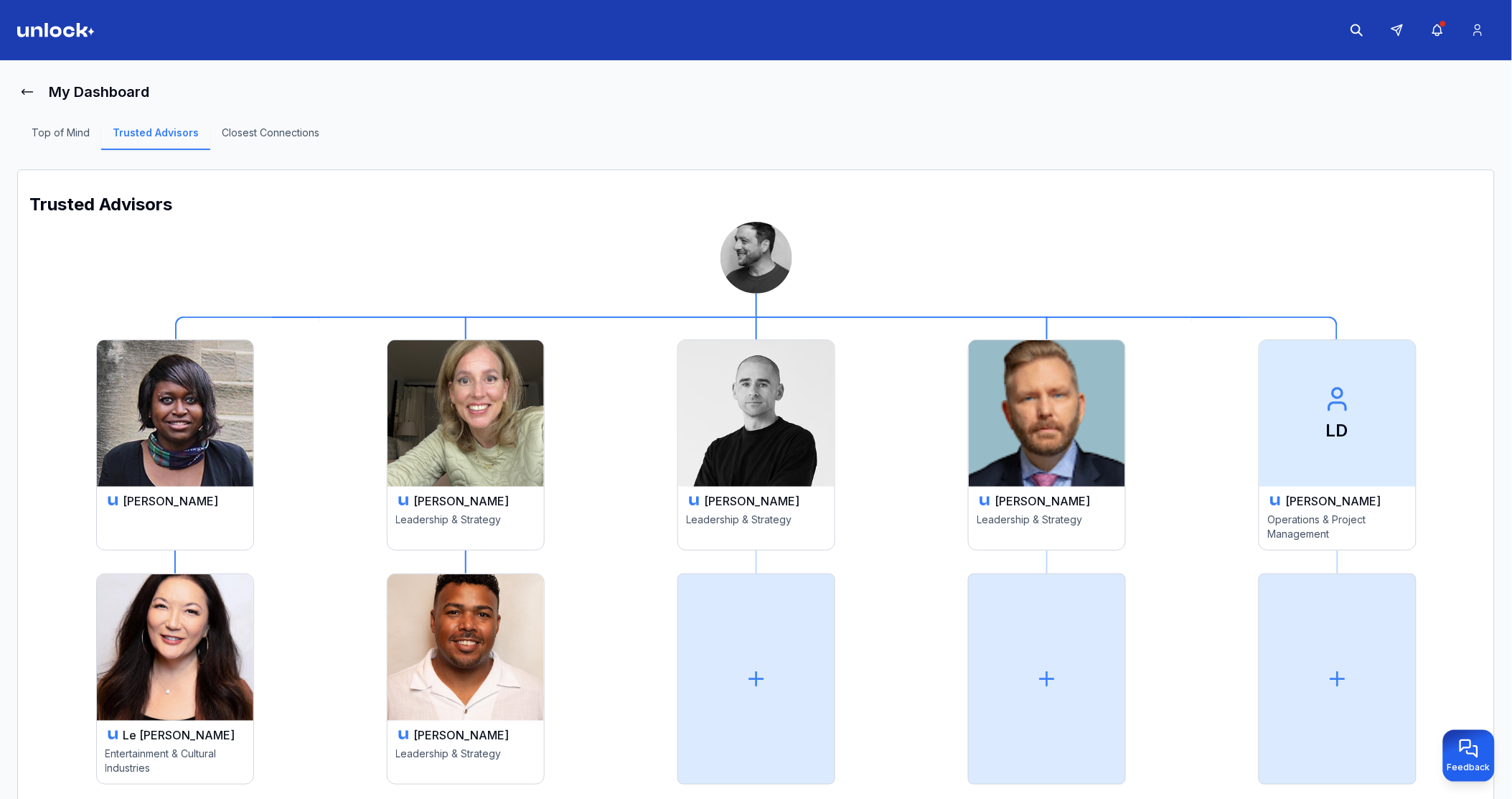
click at [253, 412] on img at bounding box center [175, 413] width 156 height 147
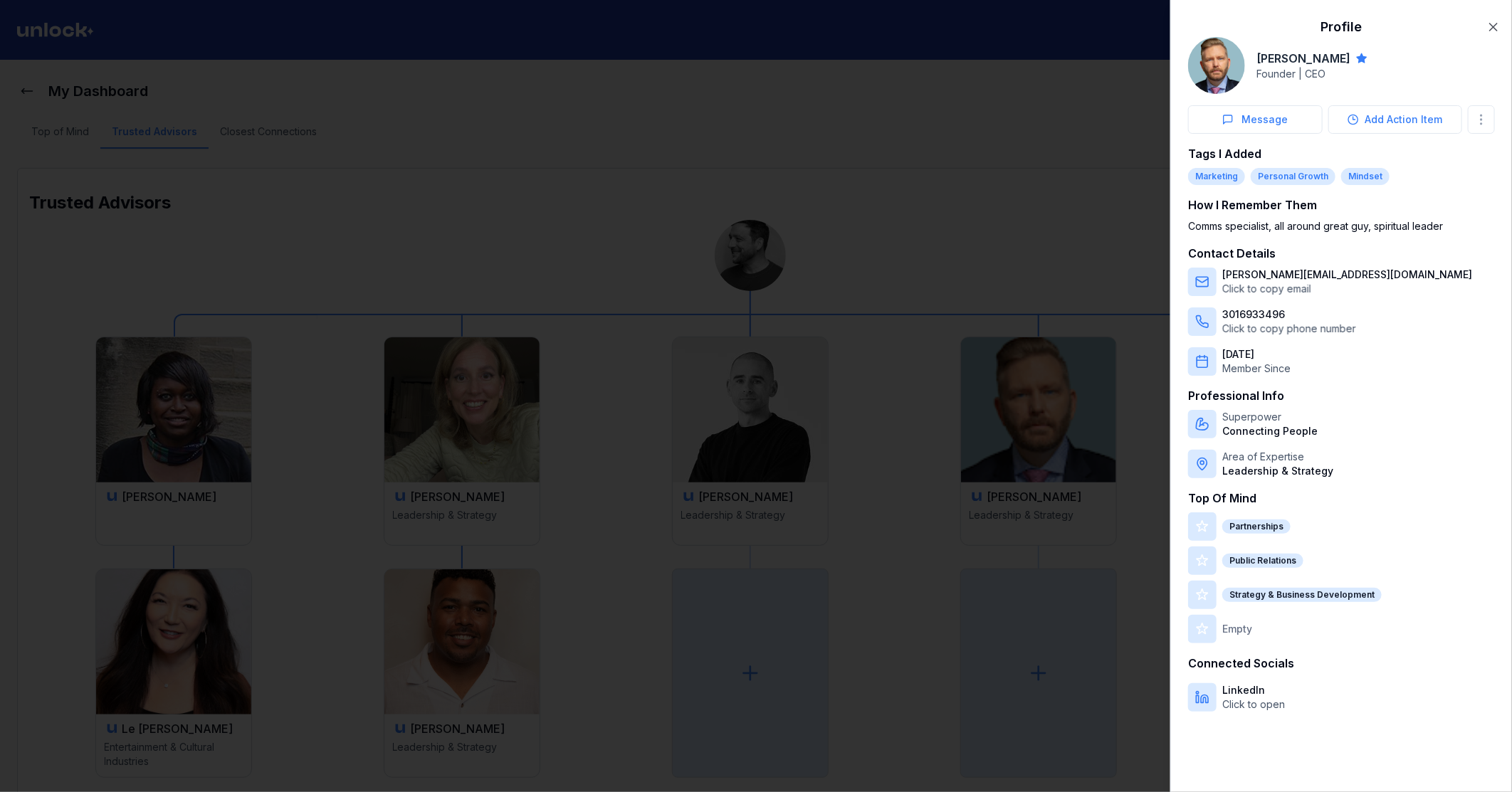
click at [765, 412] on div at bounding box center [756, 396] width 1512 height 792
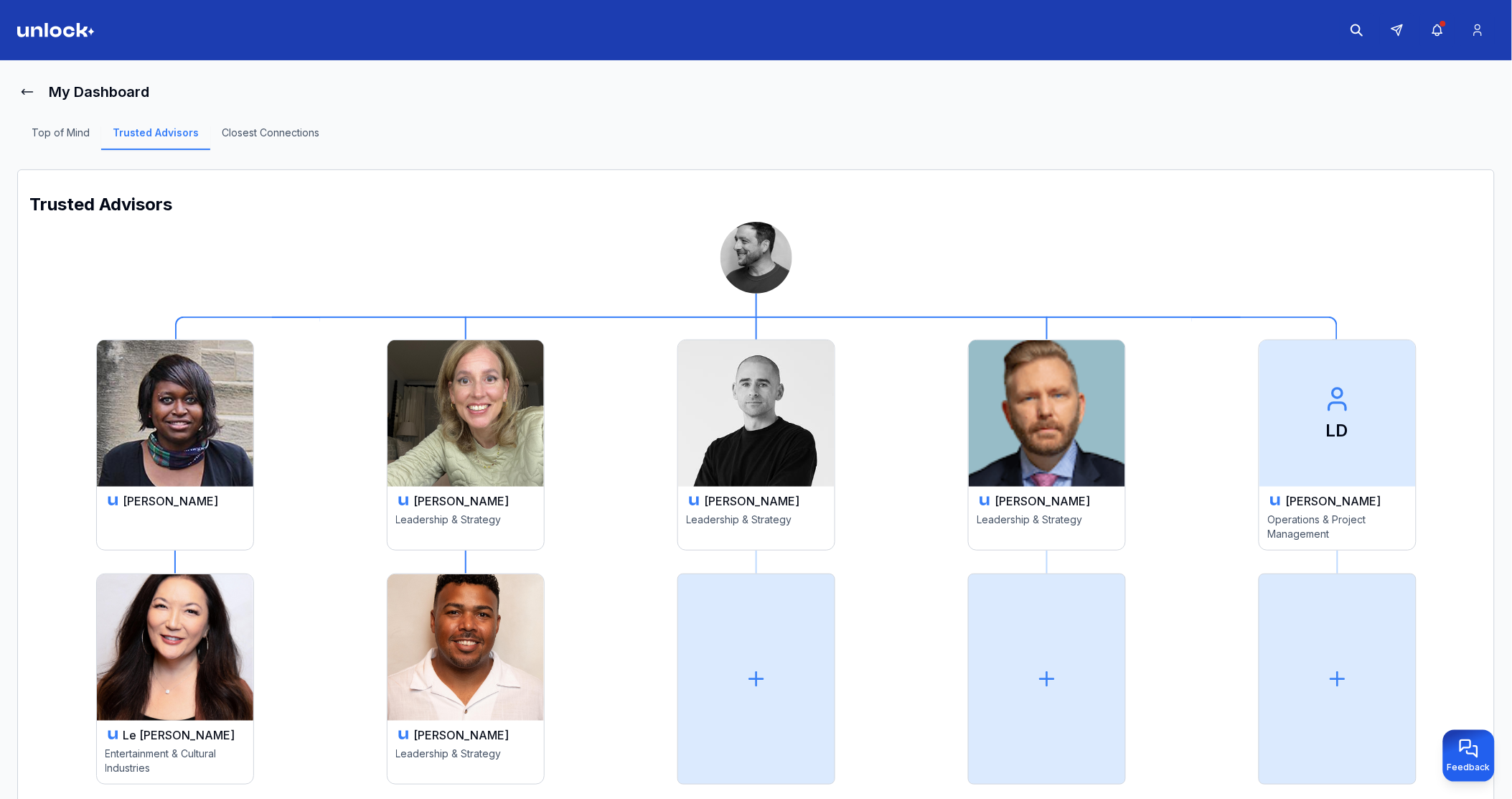
click at [253, 409] on img at bounding box center [175, 413] width 156 height 147
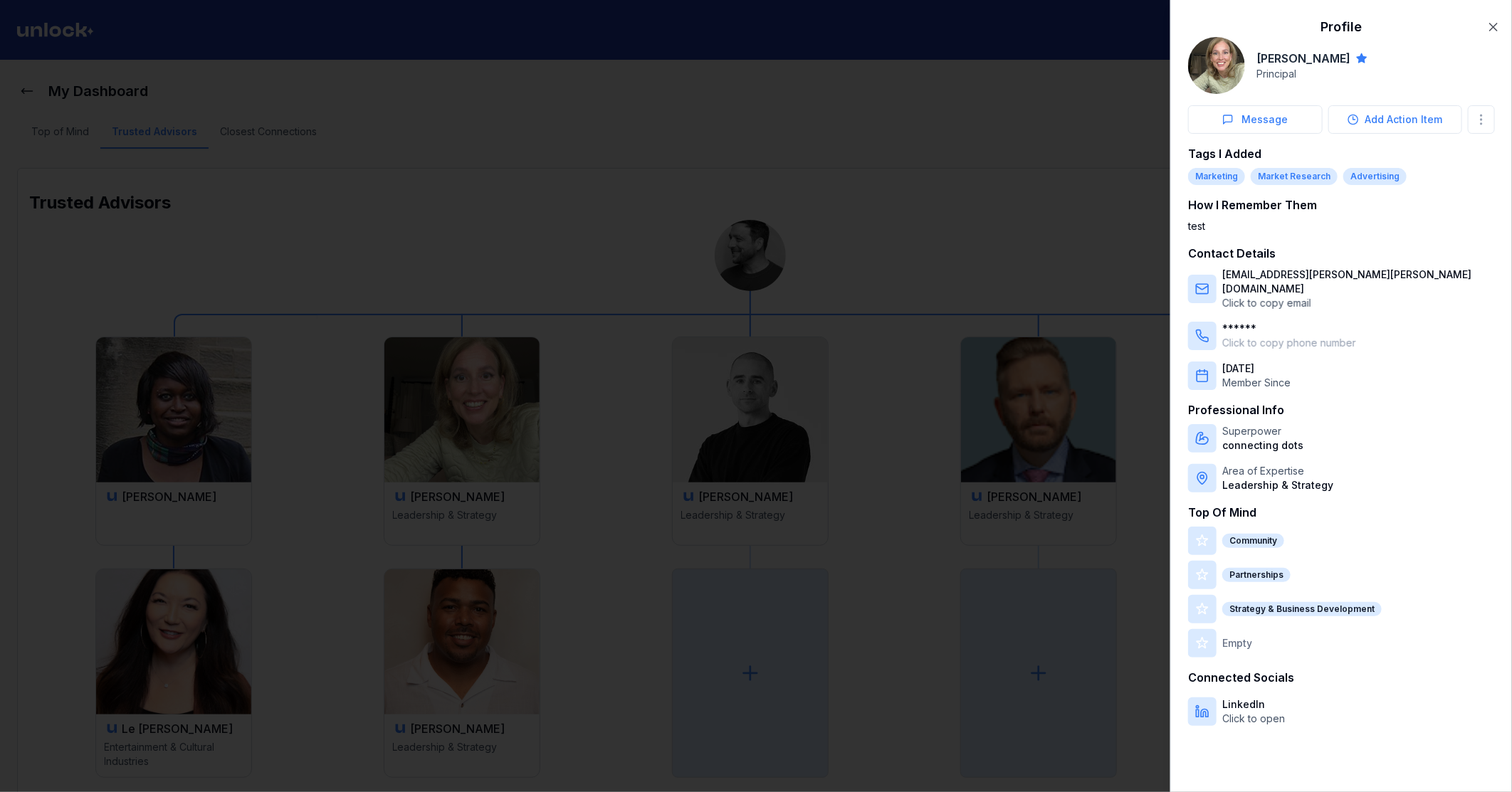
click at [779, 407] on div at bounding box center [756, 396] width 1512 height 792
